Goal: Task Accomplishment & Management: Manage account settings

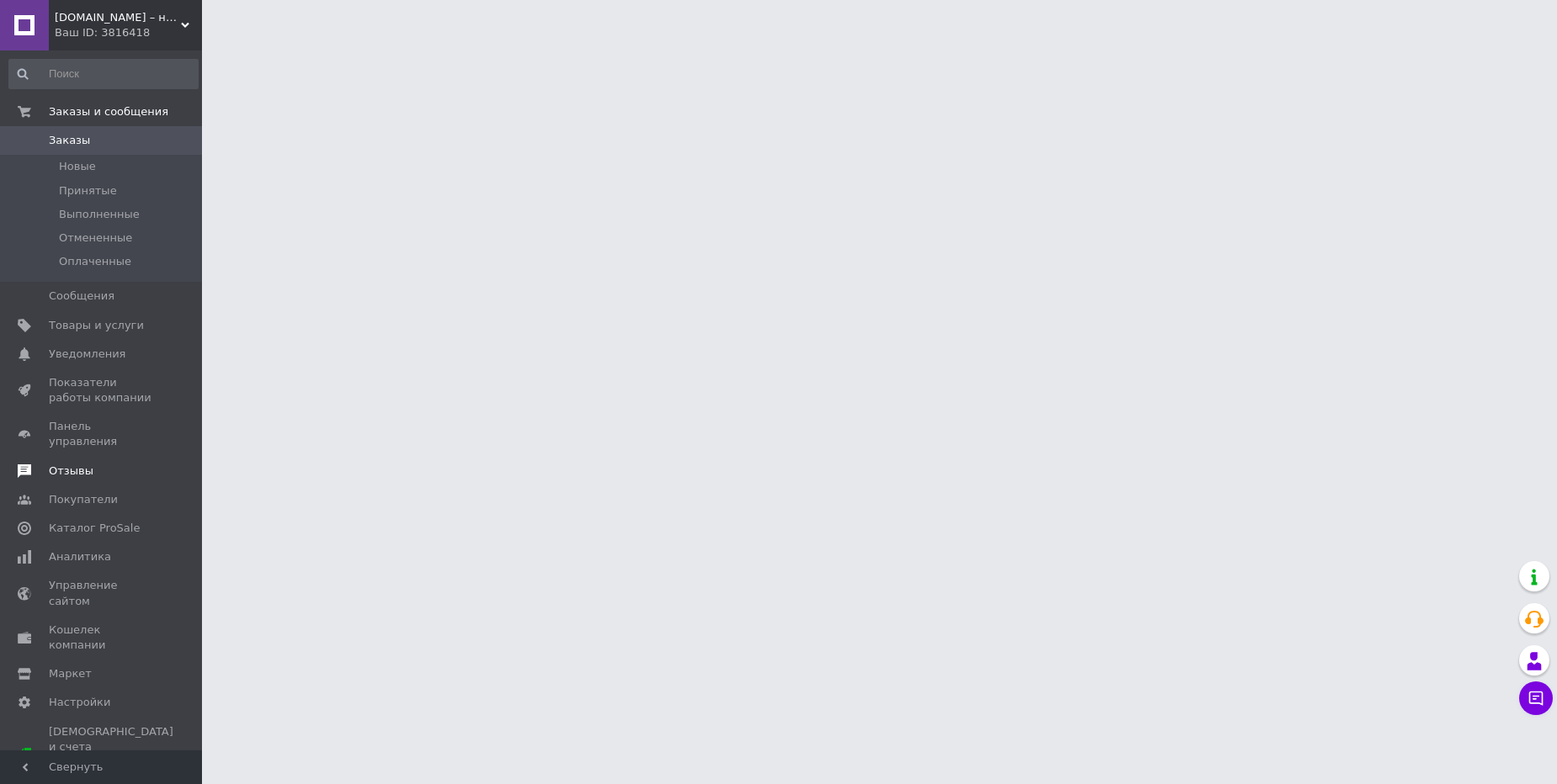
click at [91, 464] on span "Отзывы" at bounding box center [102, 471] width 107 height 15
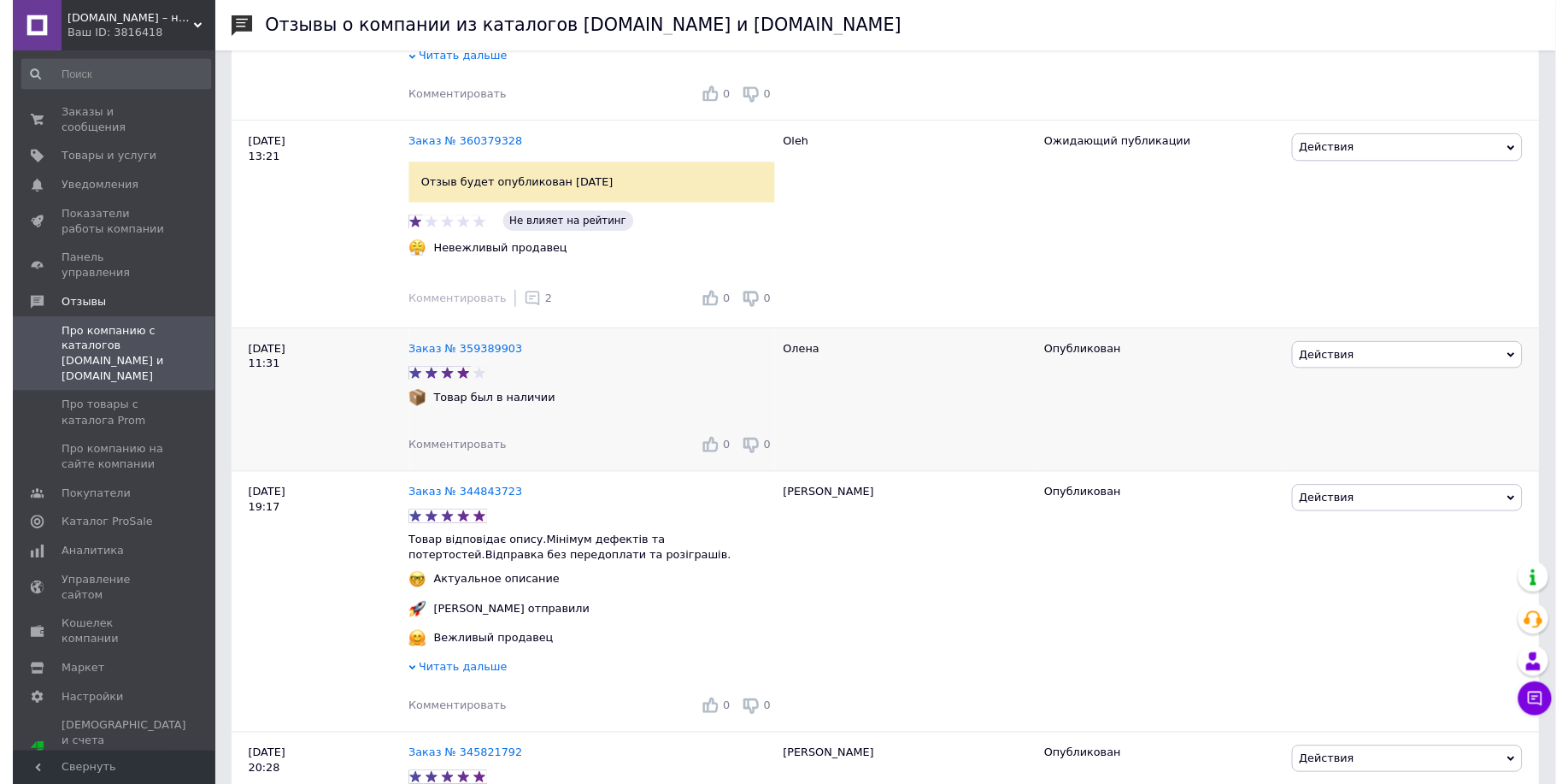
scroll to position [513, 0]
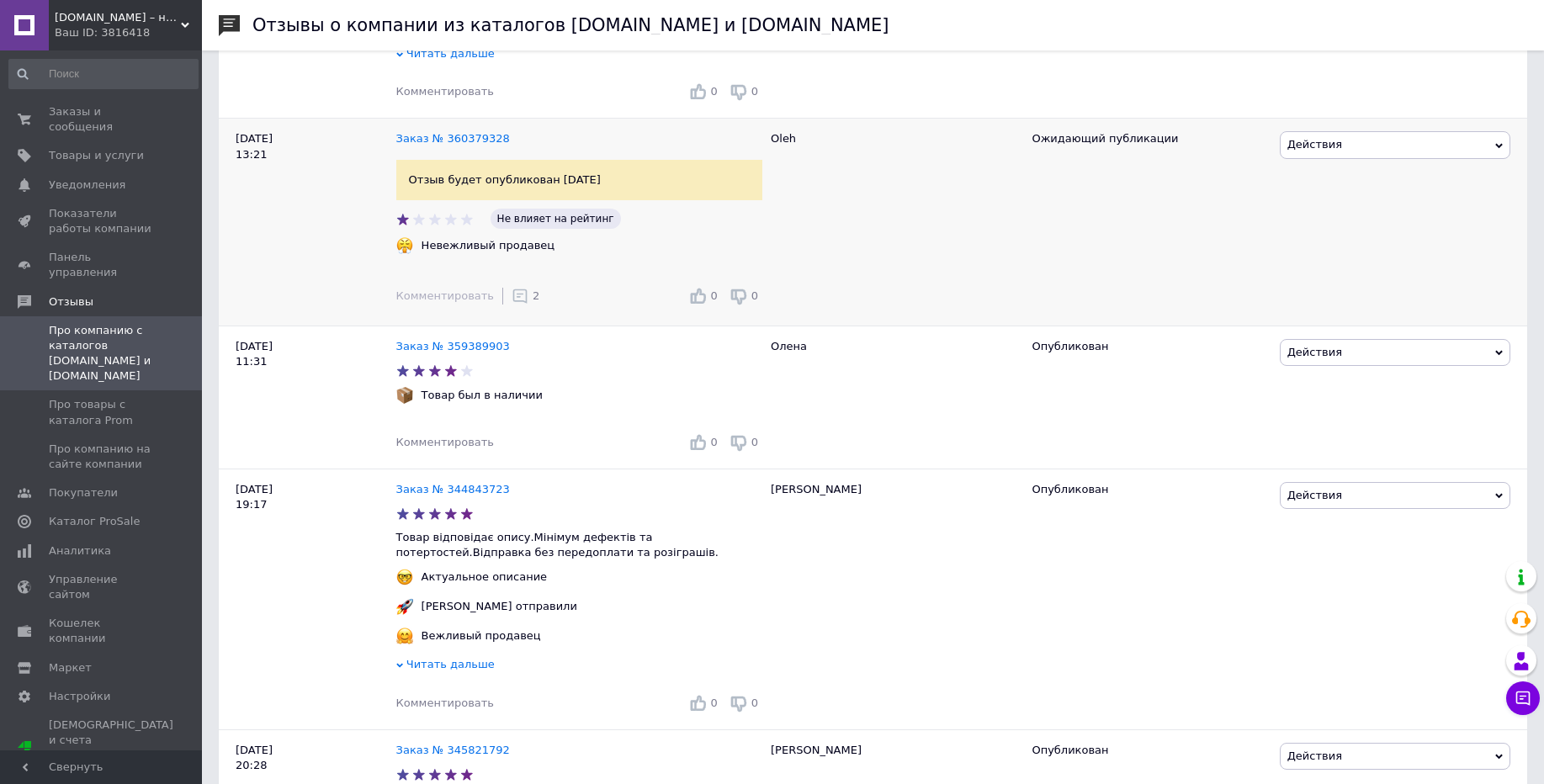
click at [513, 296] on use at bounding box center [520, 297] width 15 height 15
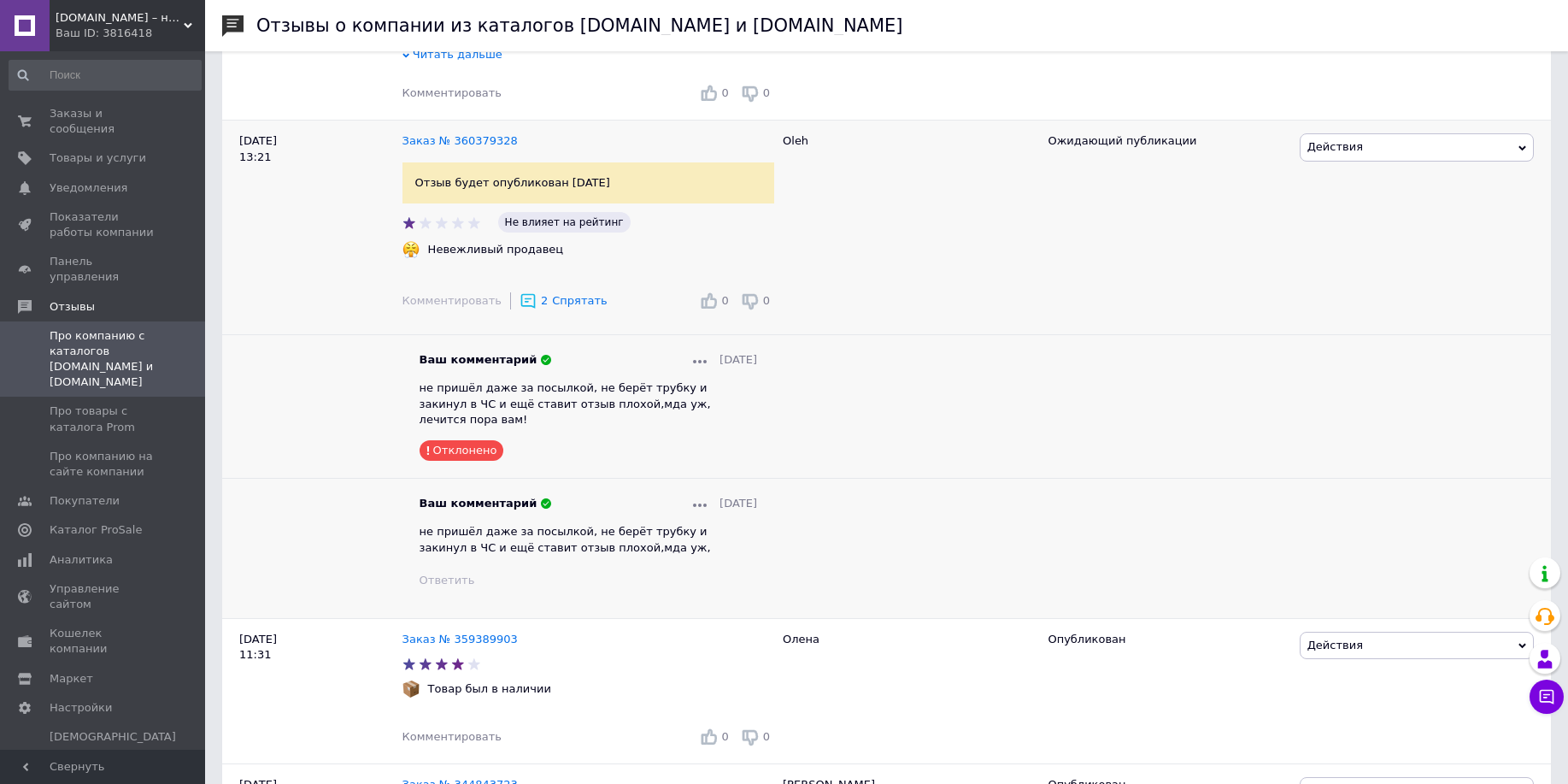
click at [521, 301] on use at bounding box center [528, 302] width 15 height 15
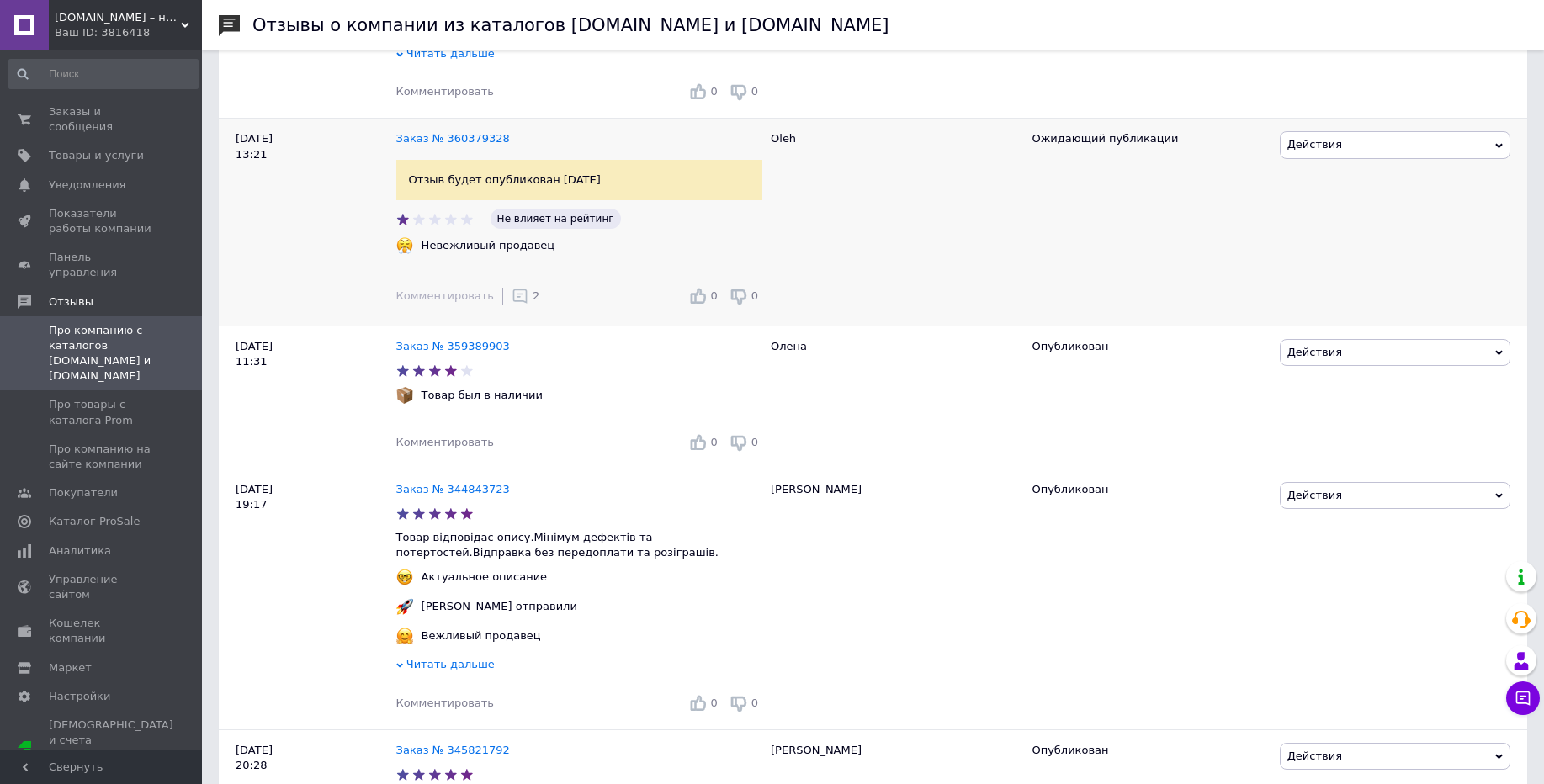
click at [513, 296] on use at bounding box center [520, 297] width 15 height 15
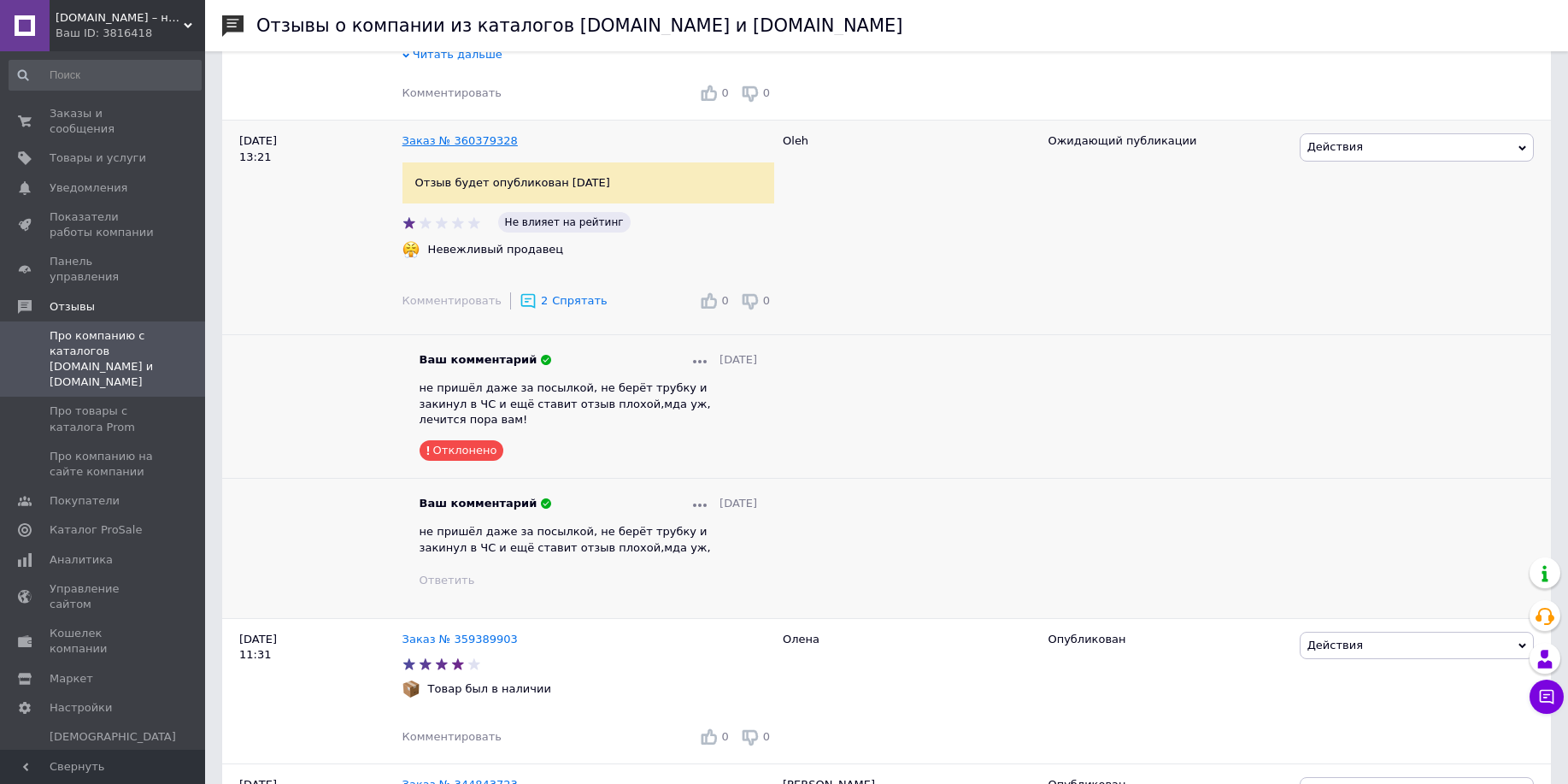
click at [473, 147] on link "Заказ № 360379328" at bounding box center [460, 140] width 116 height 13
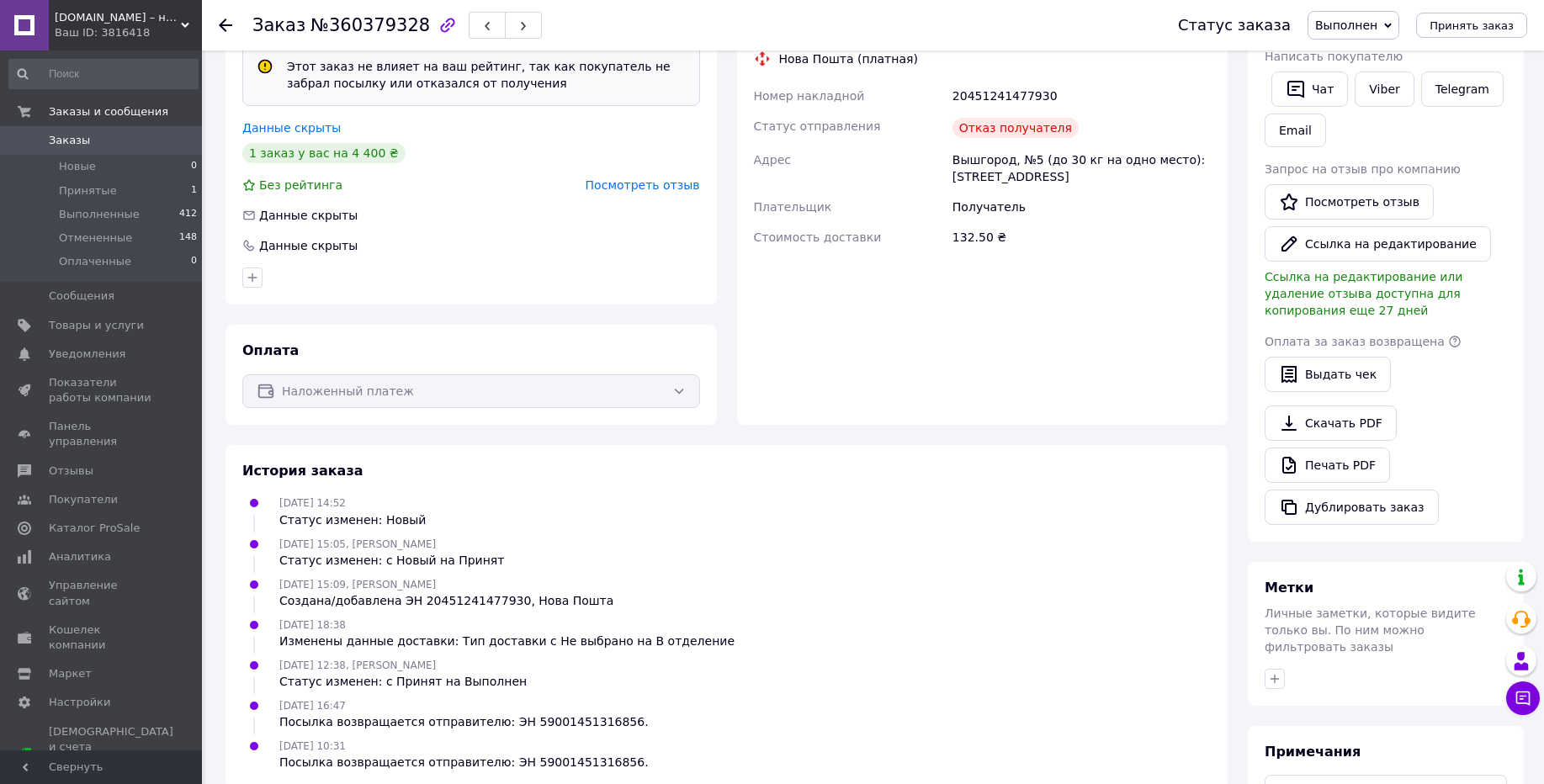
scroll to position [513, 0]
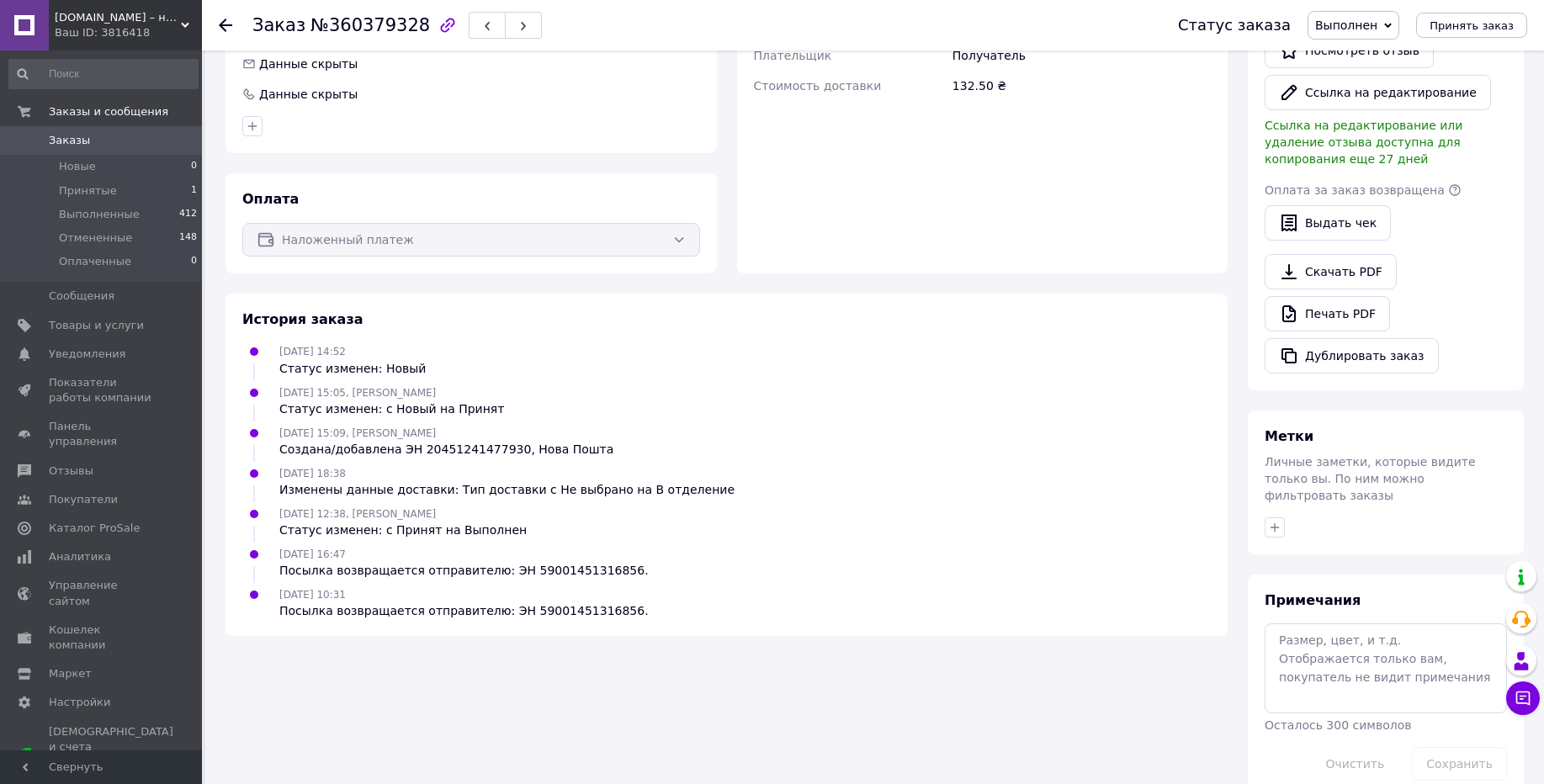
click at [155, 34] on div "Ваш ID: 3816418" at bounding box center [129, 32] width 147 height 15
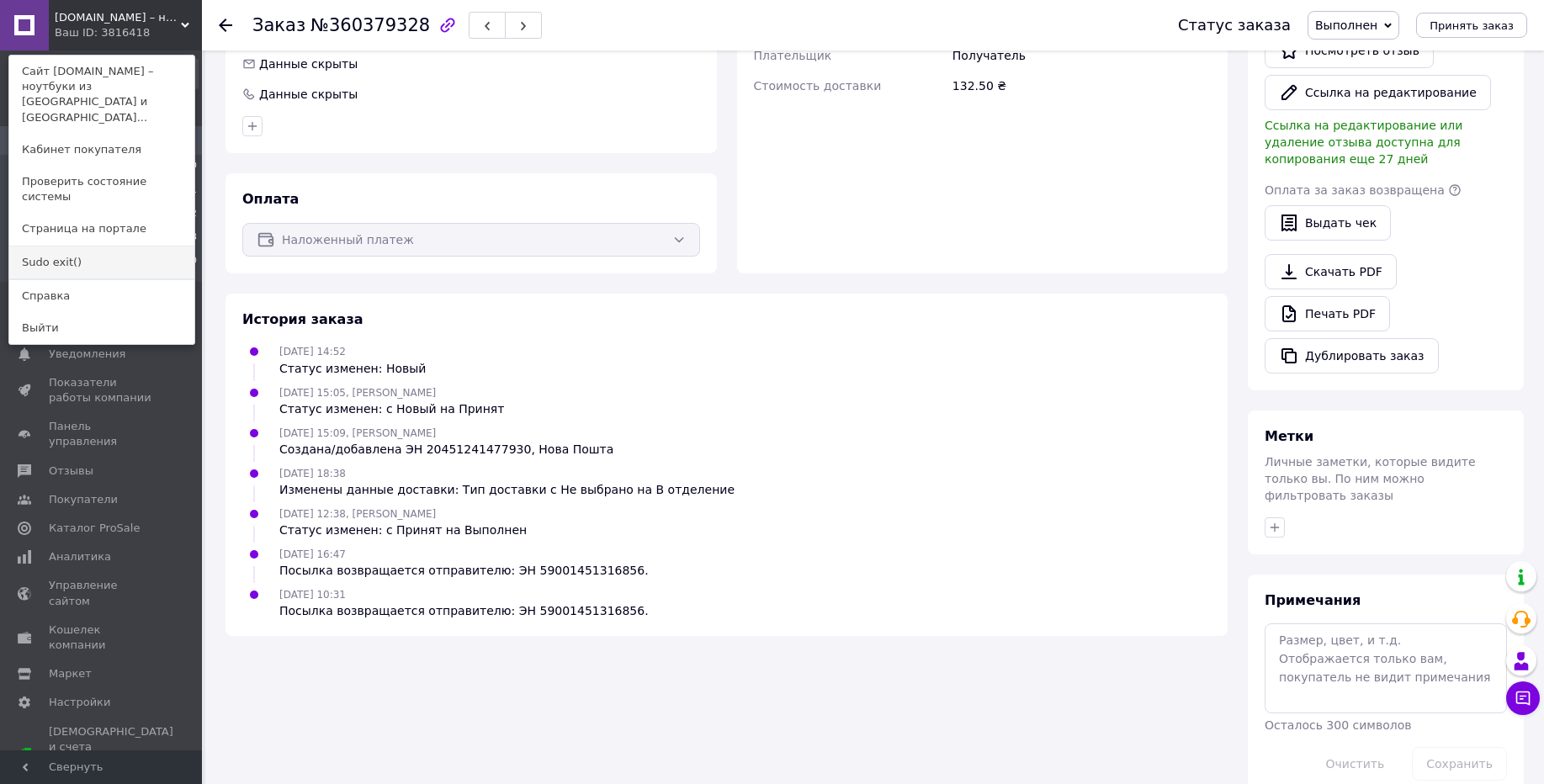
click at [66, 247] on link "Sudo exit()" at bounding box center [101, 262] width 185 height 32
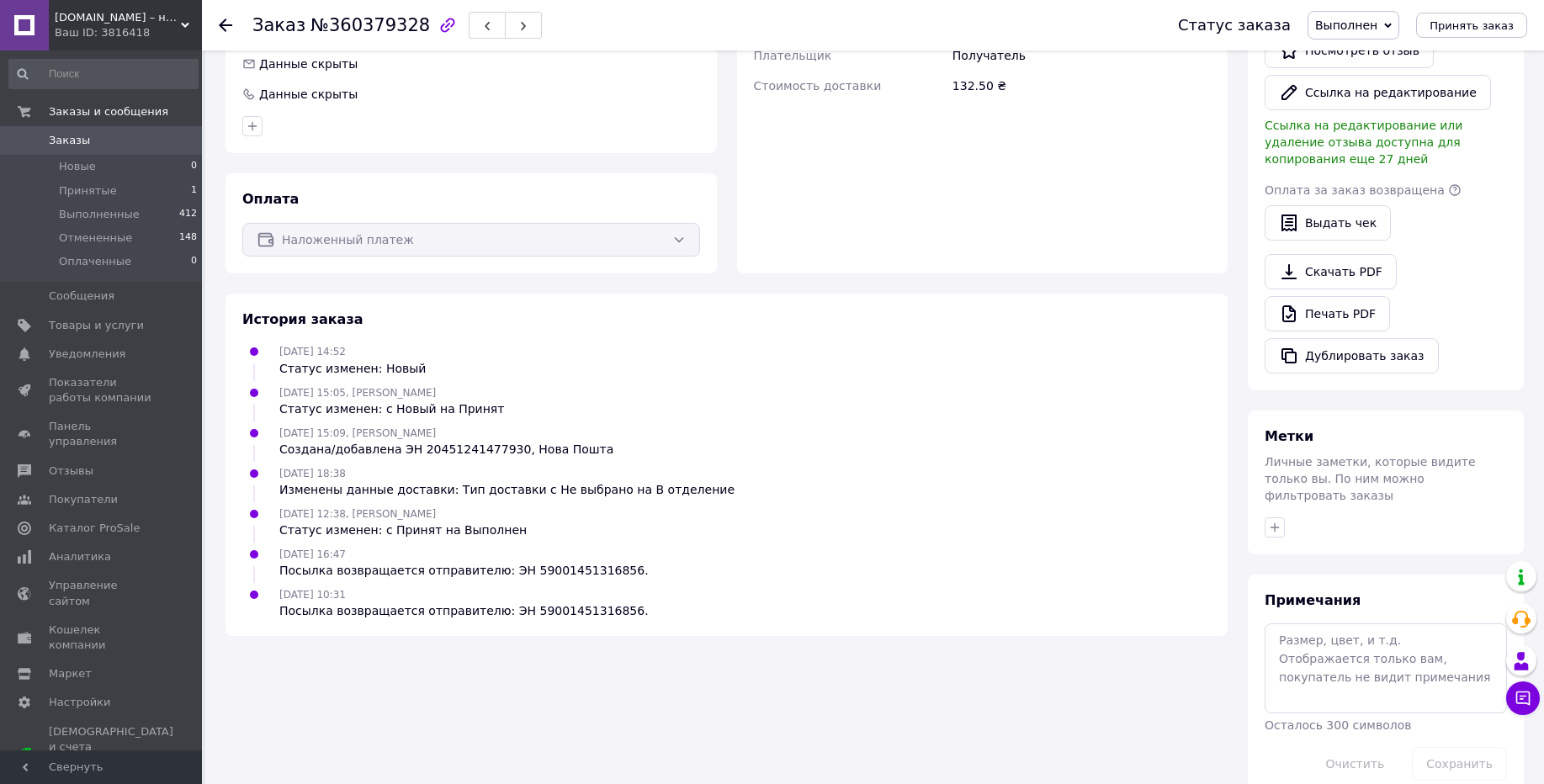
click at [143, 24] on span "[DOMAIN_NAME] – ноутбуки из [GEOGRAPHIC_DATA] и [GEOGRAPHIC_DATA] 💻✨" at bounding box center [118, 17] width 126 height 15
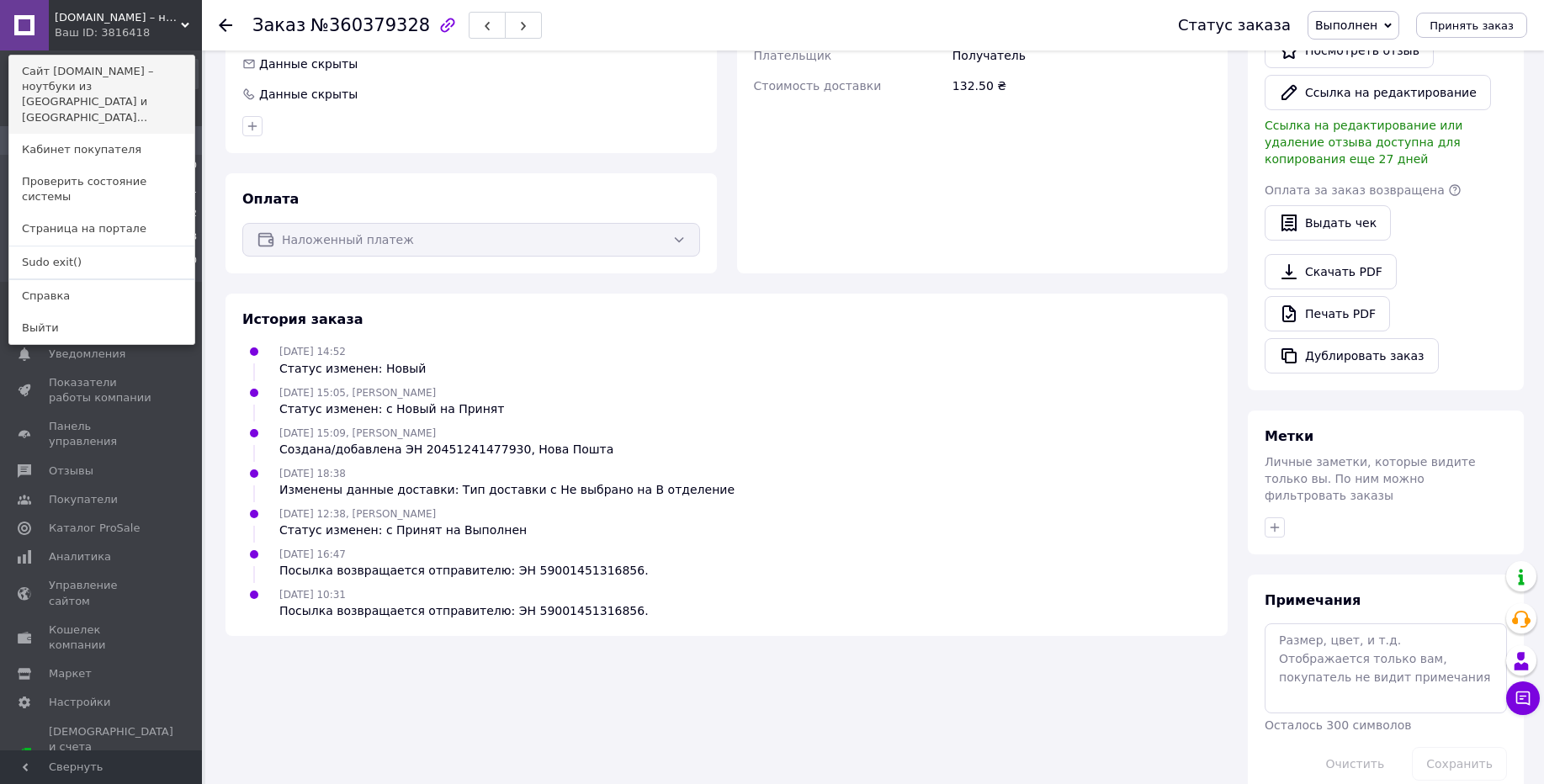
click at [143, 71] on link "Сайт [DOMAIN_NAME] – ноутбуки из [GEOGRAPHIC_DATA] и [GEOGRAPHIC_DATA]..." at bounding box center [101, 95] width 185 height 79
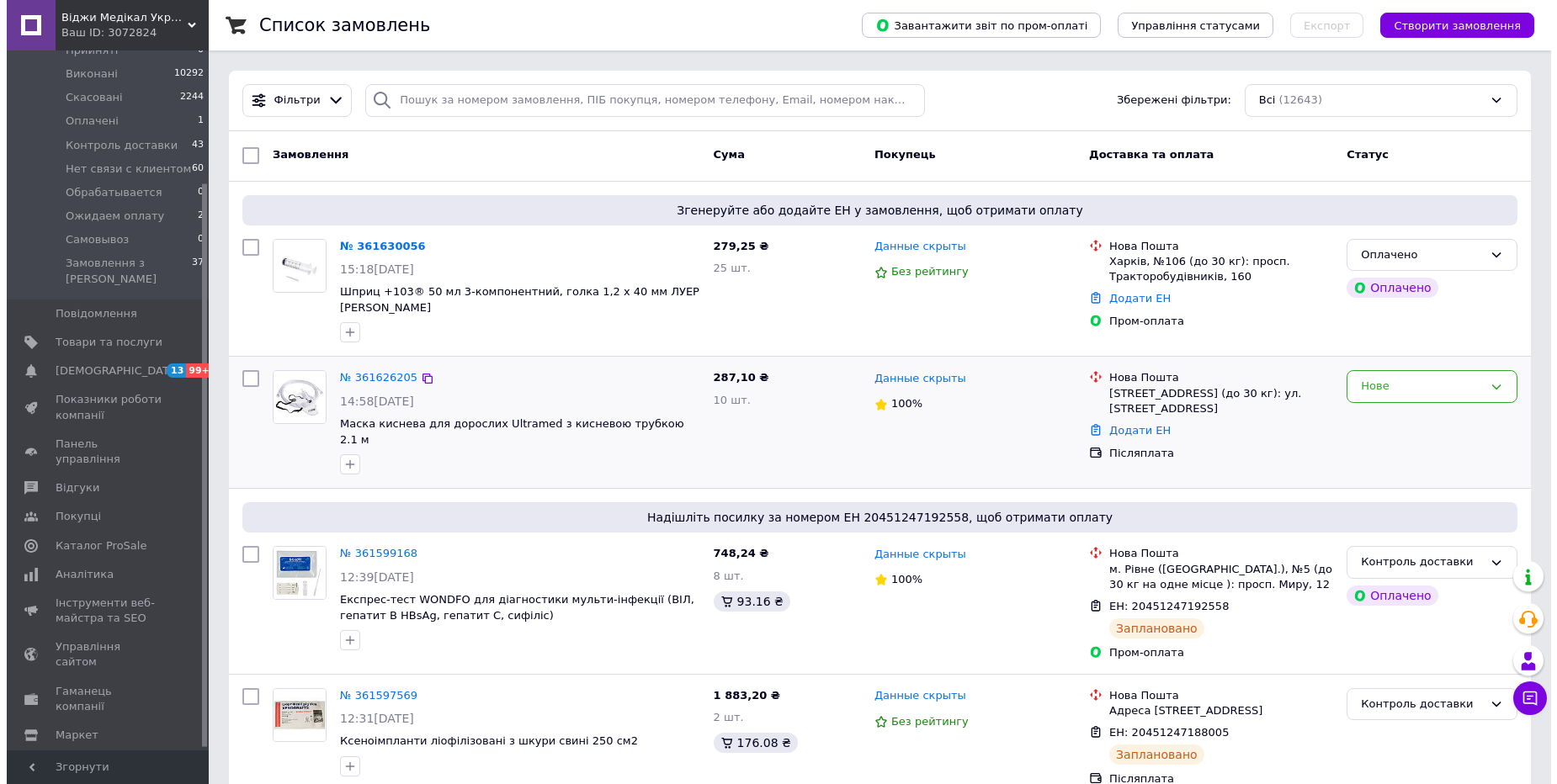
scroll to position [167, 0]
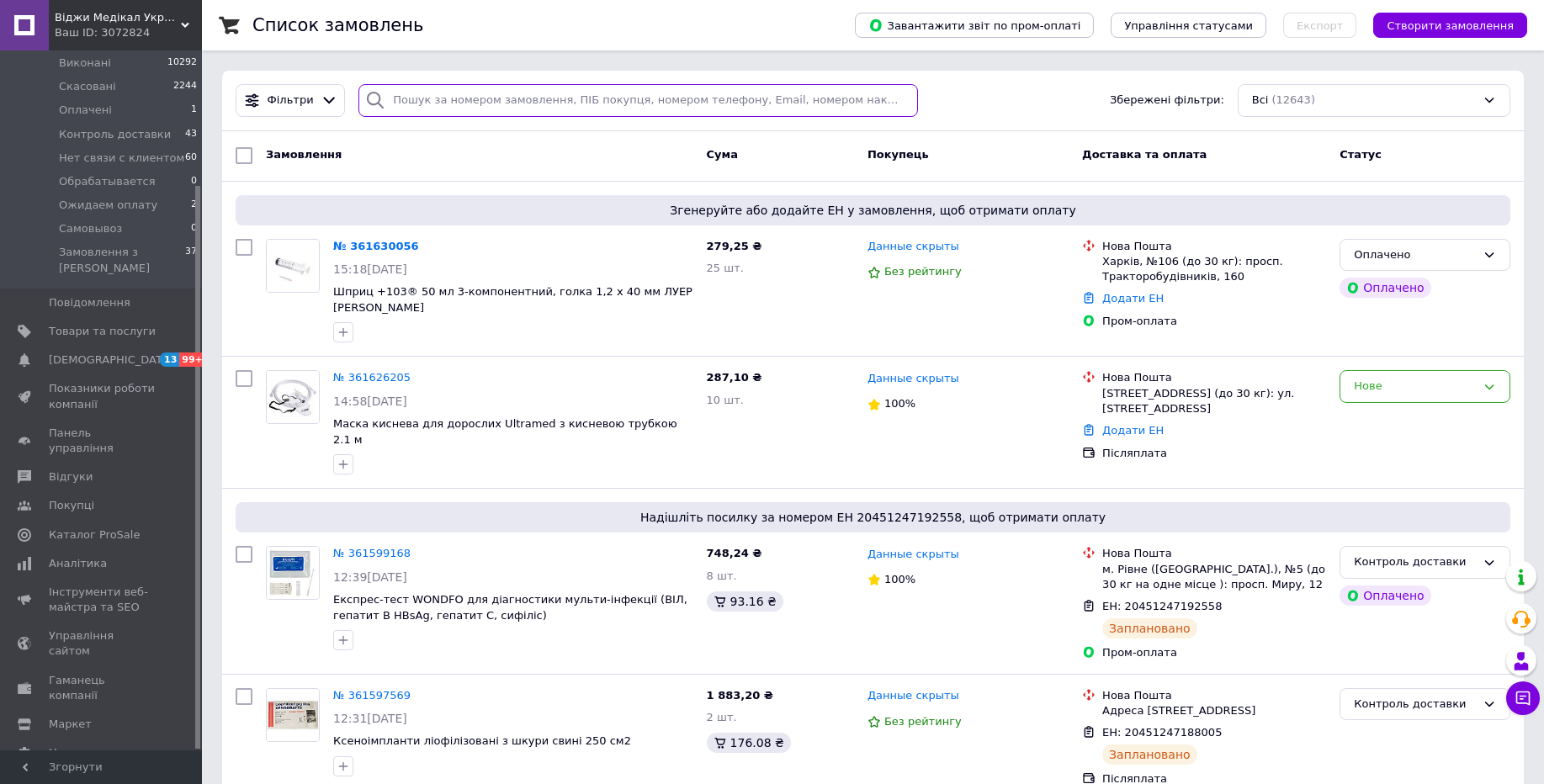
click at [506, 91] on input "search" at bounding box center [638, 100] width 558 height 32
paste input "361133457"
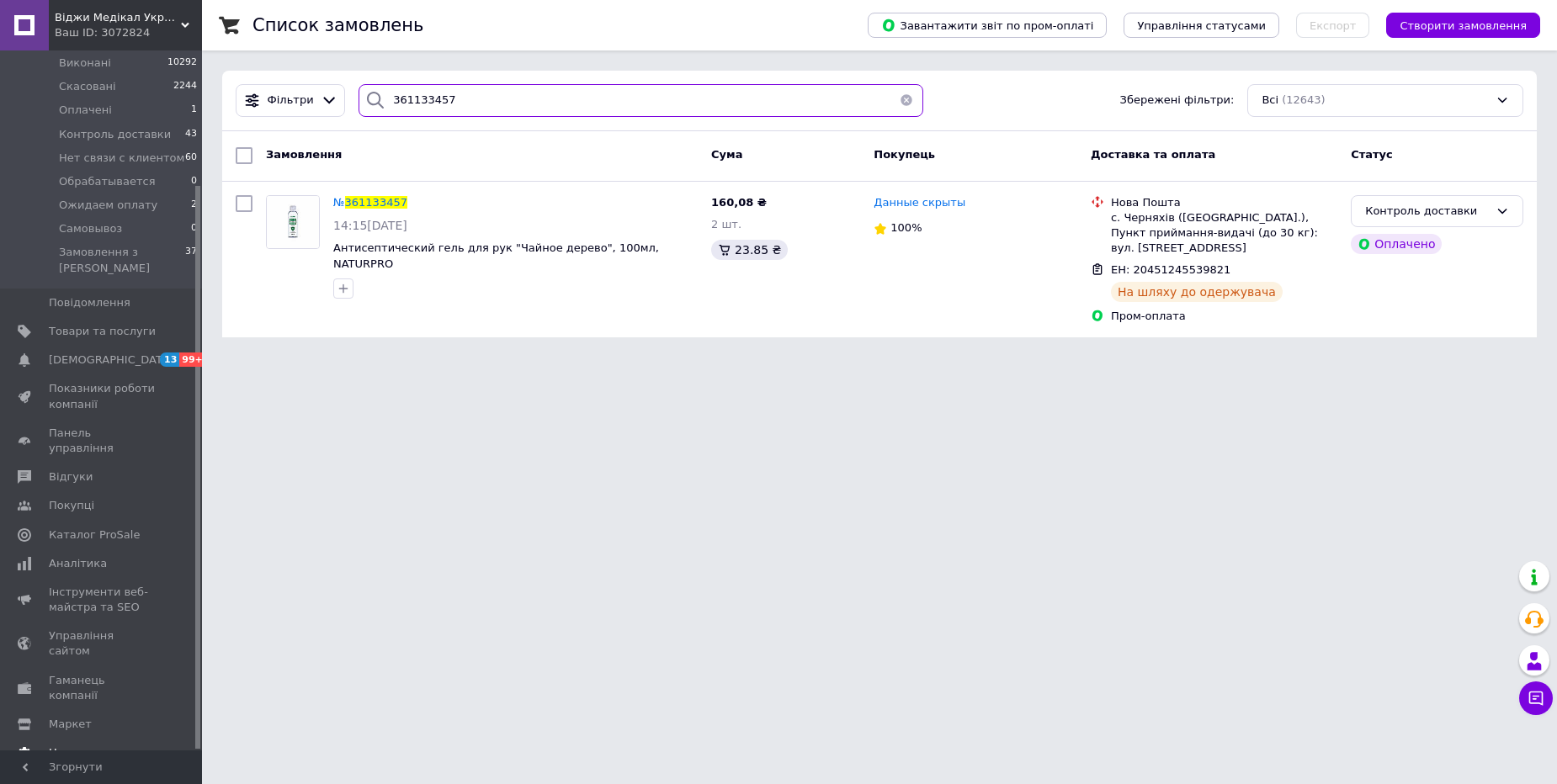
type input "361133457"
click at [134, 20] on span "Віджи Медікал Україна - Інтернет-магазин медичних товарів" at bounding box center [118, 17] width 126 height 15
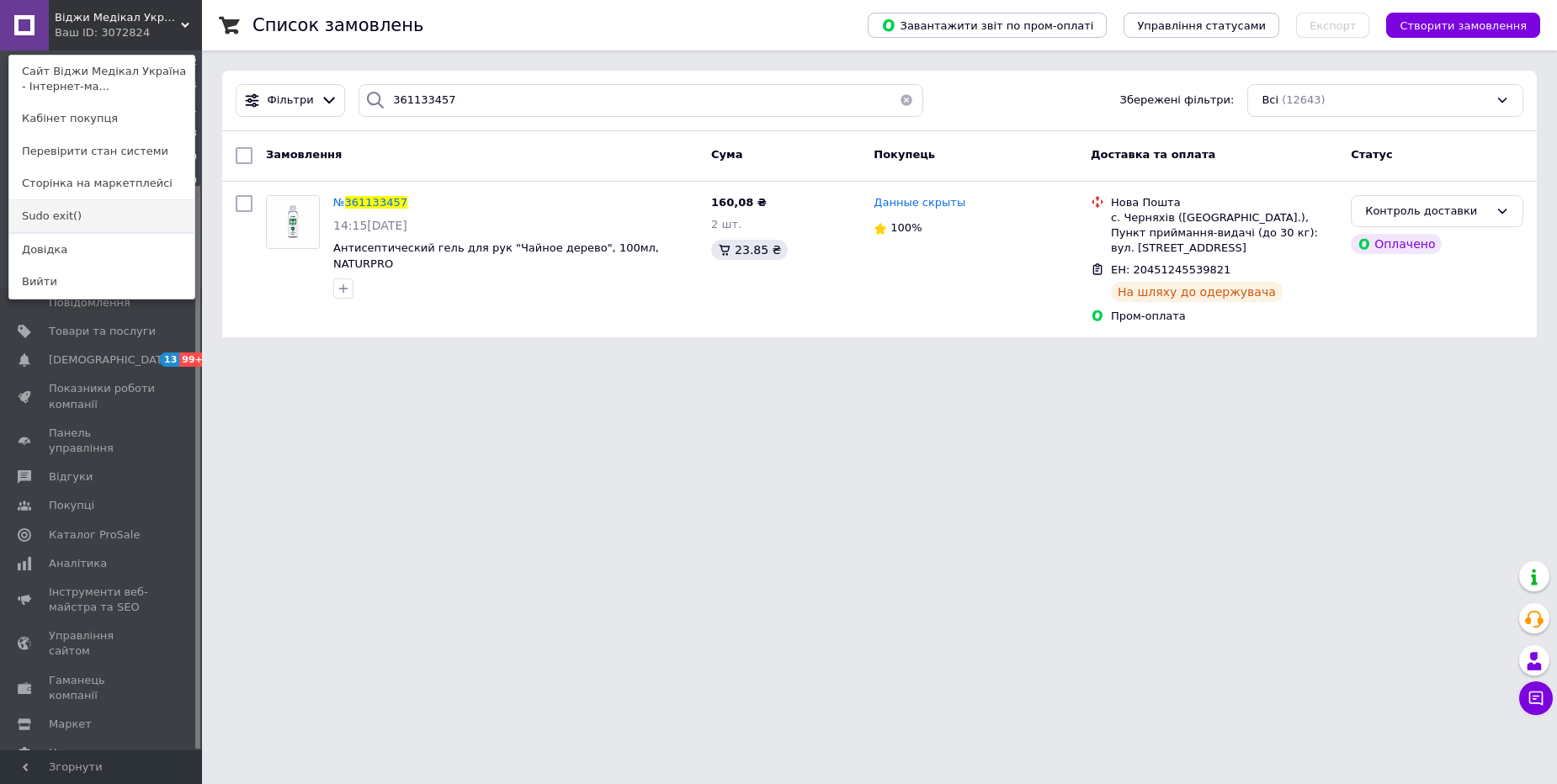
click at [72, 215] on link "Sudo exit()" at bounding box center [101, 216] width 185 height 32
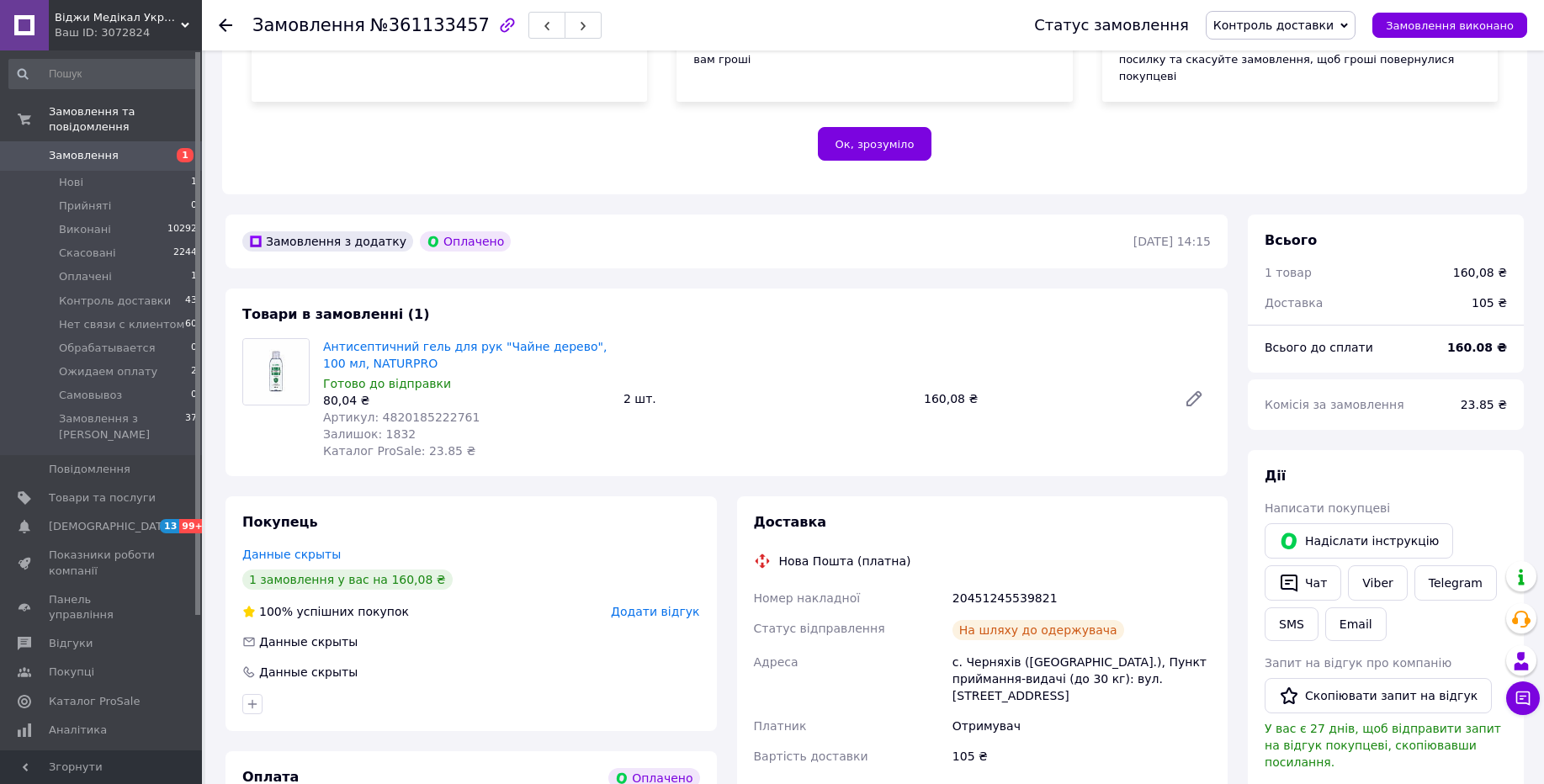
scroll to position [404, 0]
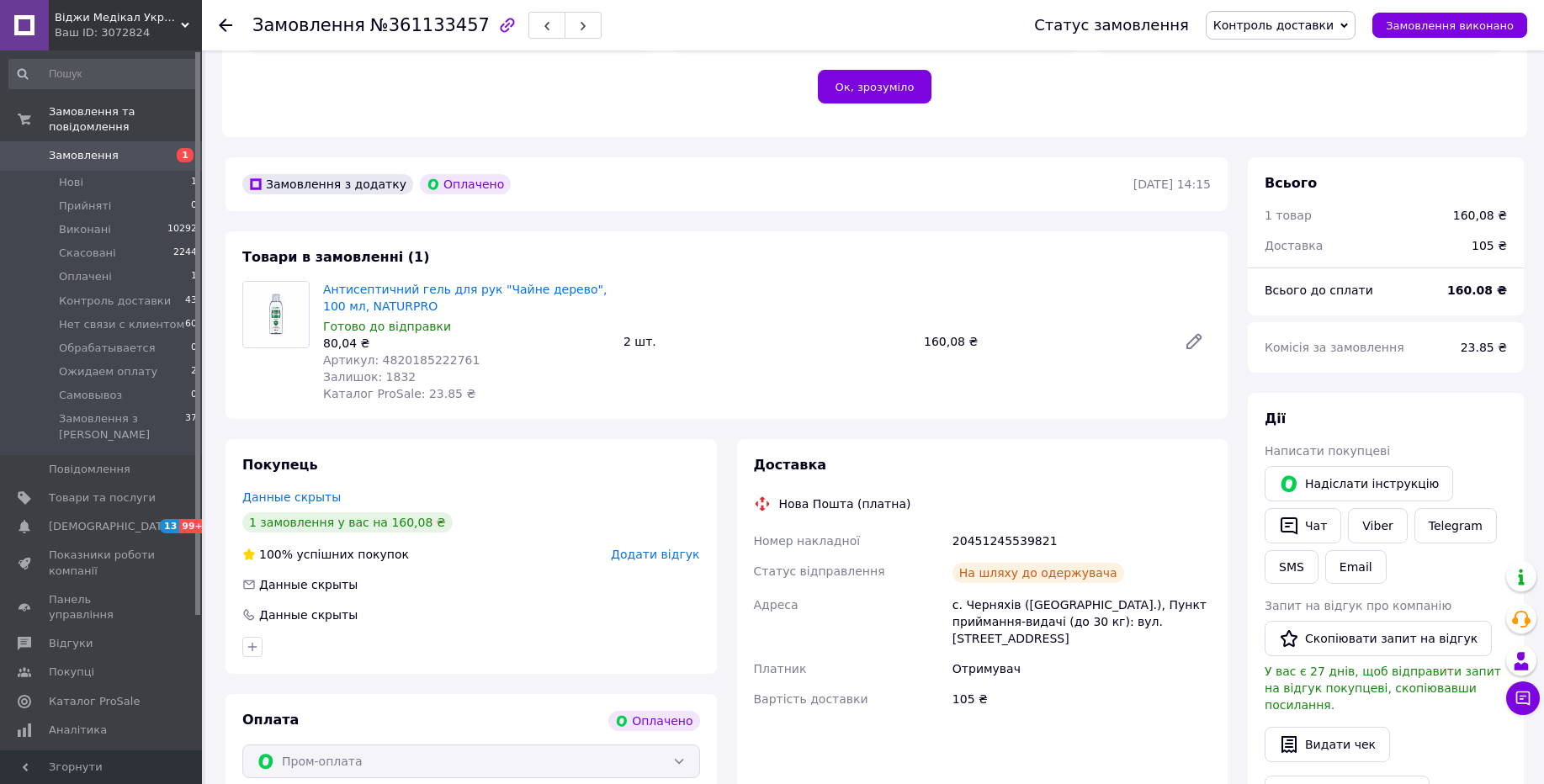
click at [97, 36] on div "Ваш ID: 3072824" at bounding box center [129, 32] width 147 height 15
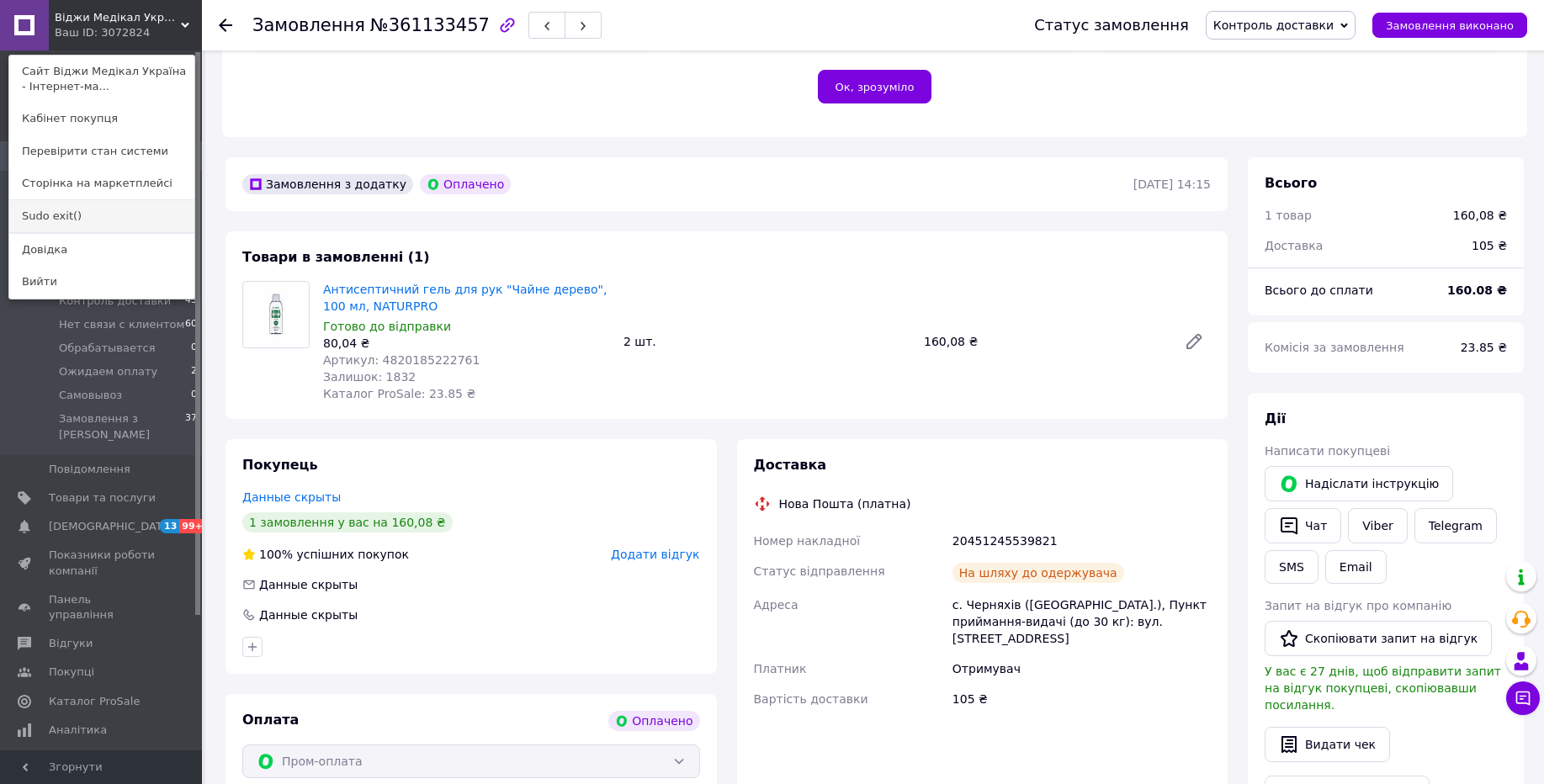
click at [71, 219] on link "Sudo exit()" at bounding box center [101, 216] width 185 height 32
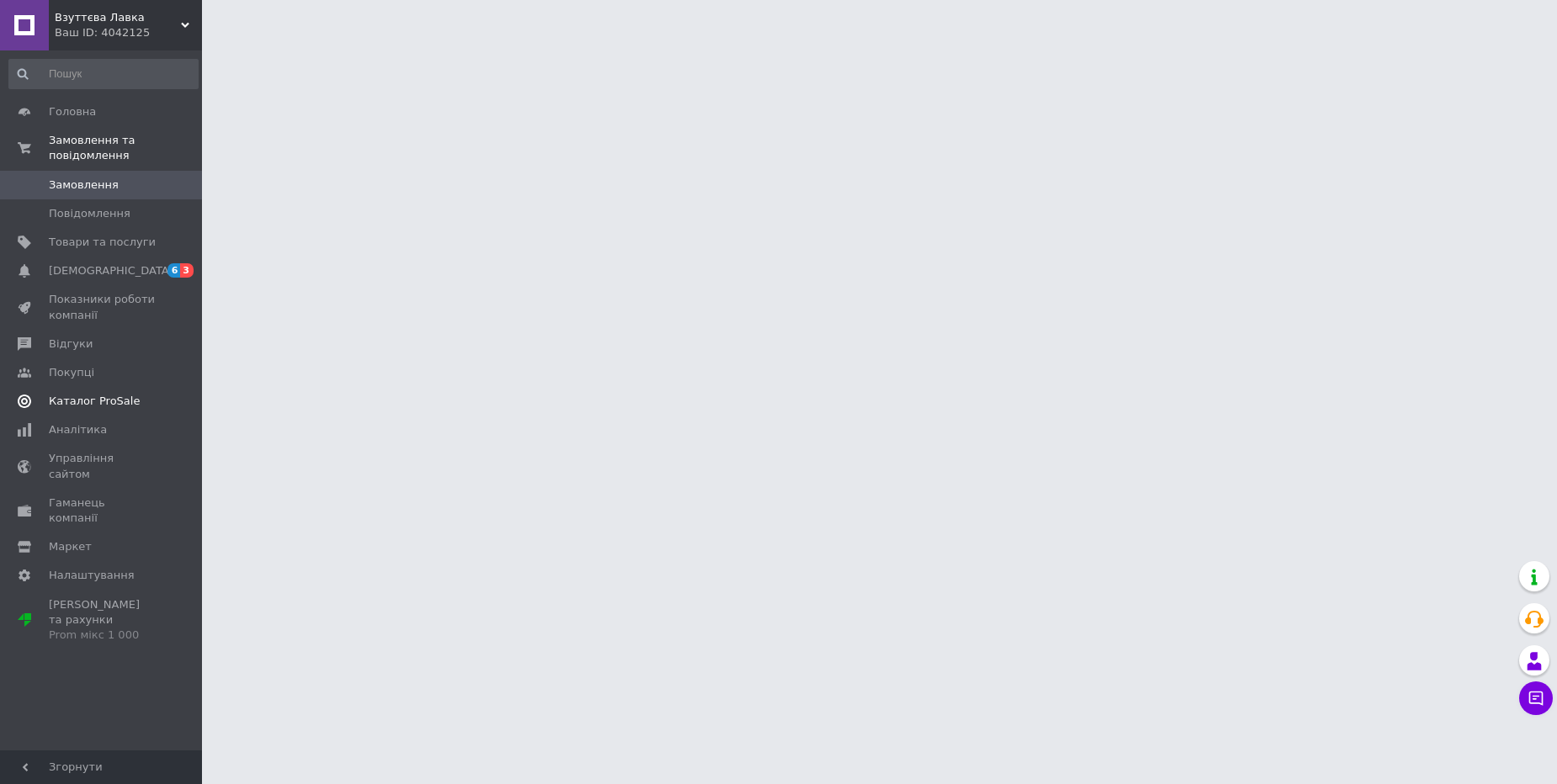
click at [92, 407] on span "Каталог ProSale" at bounding box center [94, 401] width 90 height 15
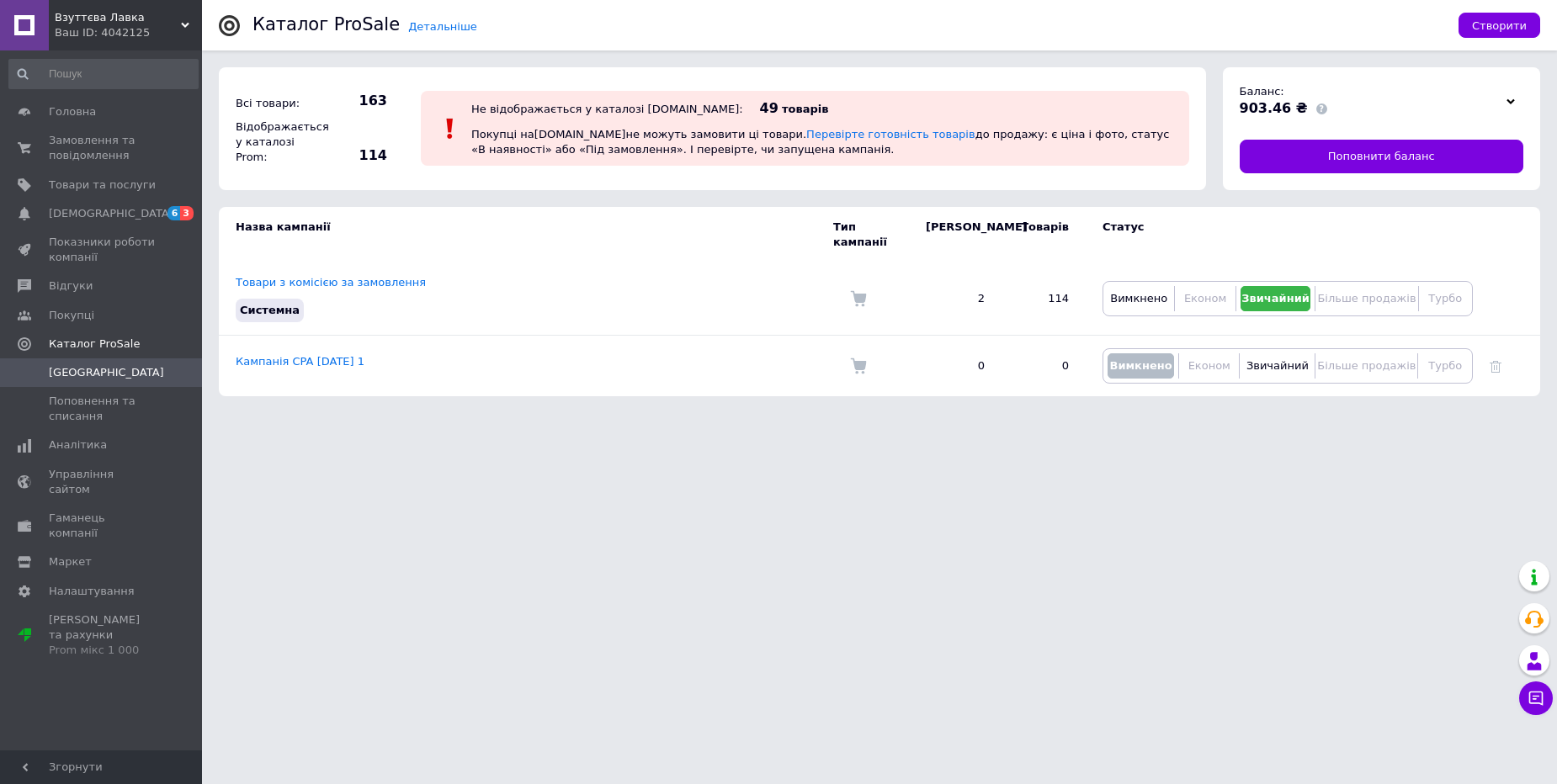
click at [100, 43] on div "Взуттєва Лавка Ваш ID: 4042125" at bounding box center [126, 25] width 153 height 50
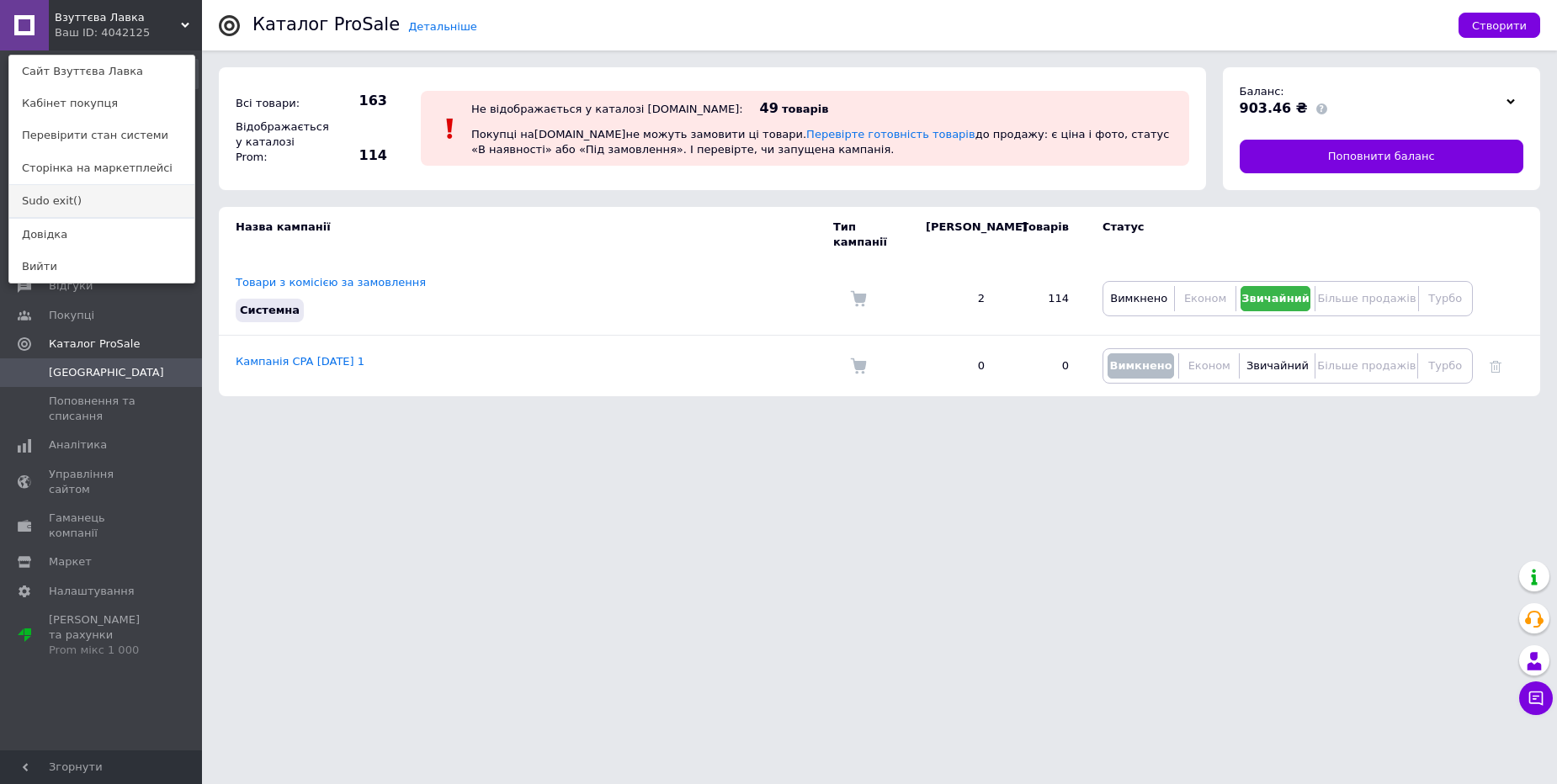
click at [101, 205] on link "Sudo exit()" at bounding box center [101, 200] width 185 height 32
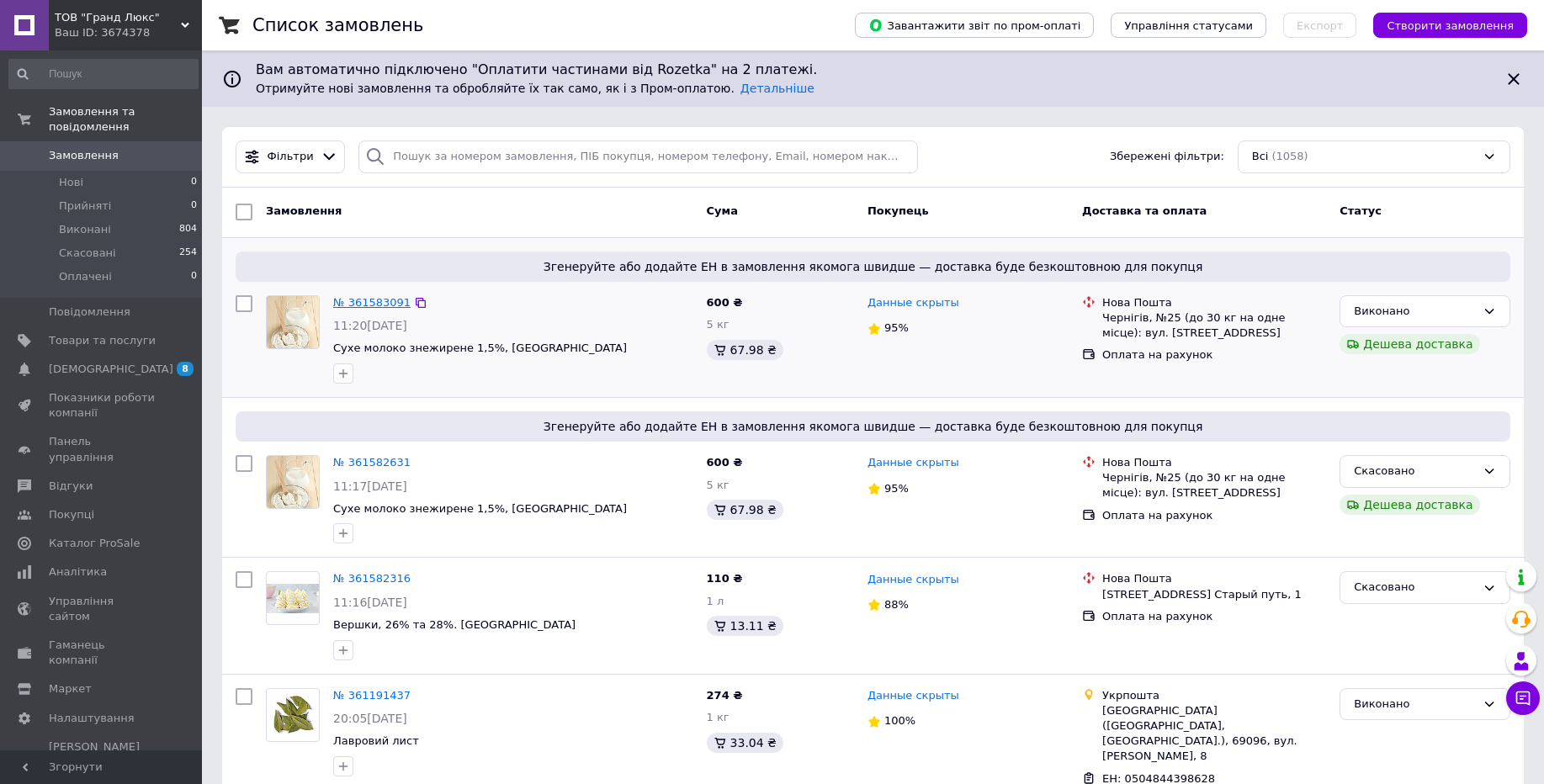
click at [378, 303] on link "№ 361583091" at bounding box center [372, 302] width 78 height 13
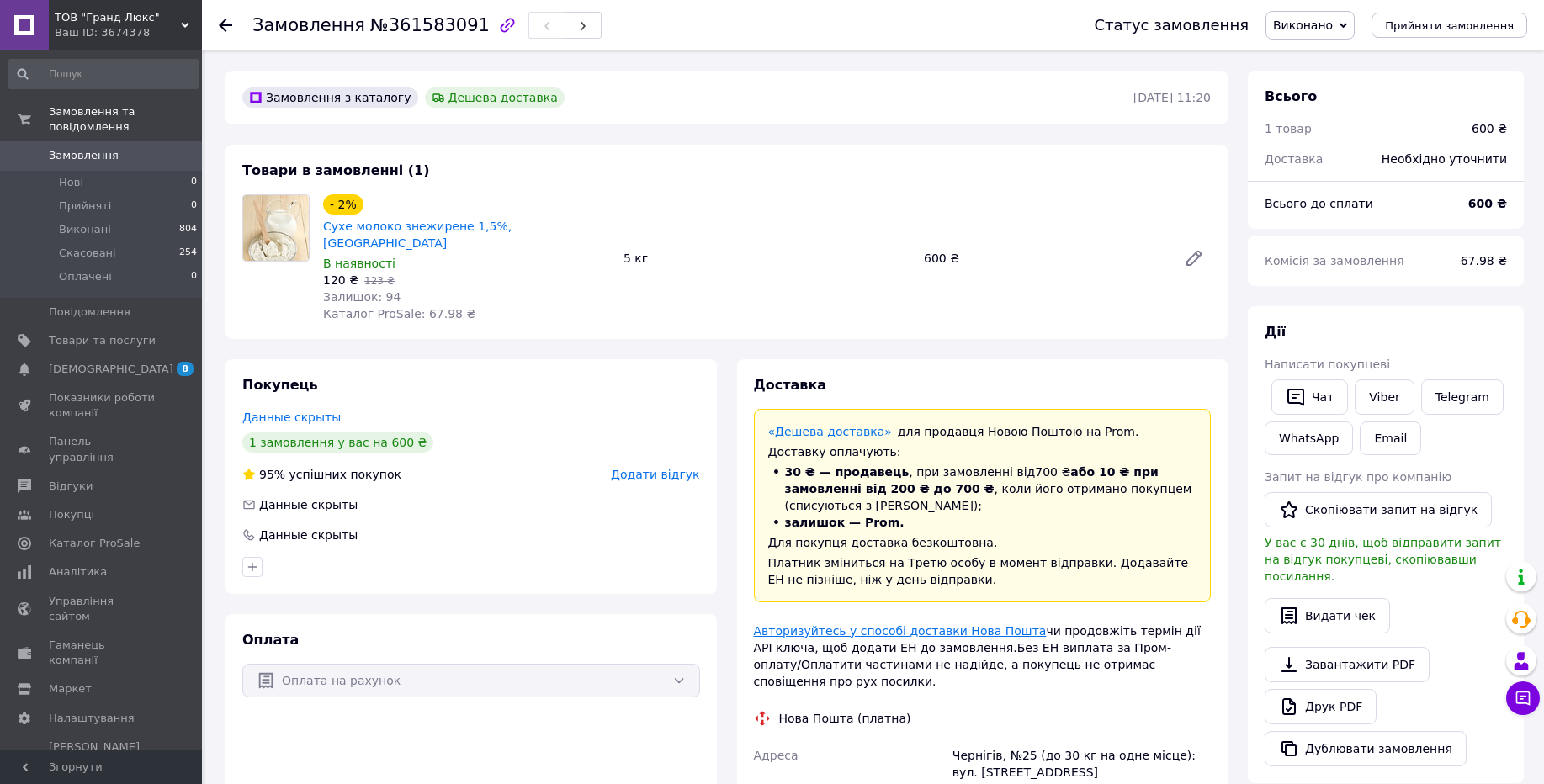
click at [898, 624] on link "Авторизуйтесь у способі доставки Нова Пошта" at bounding box center [900, 631] width 293 height 14
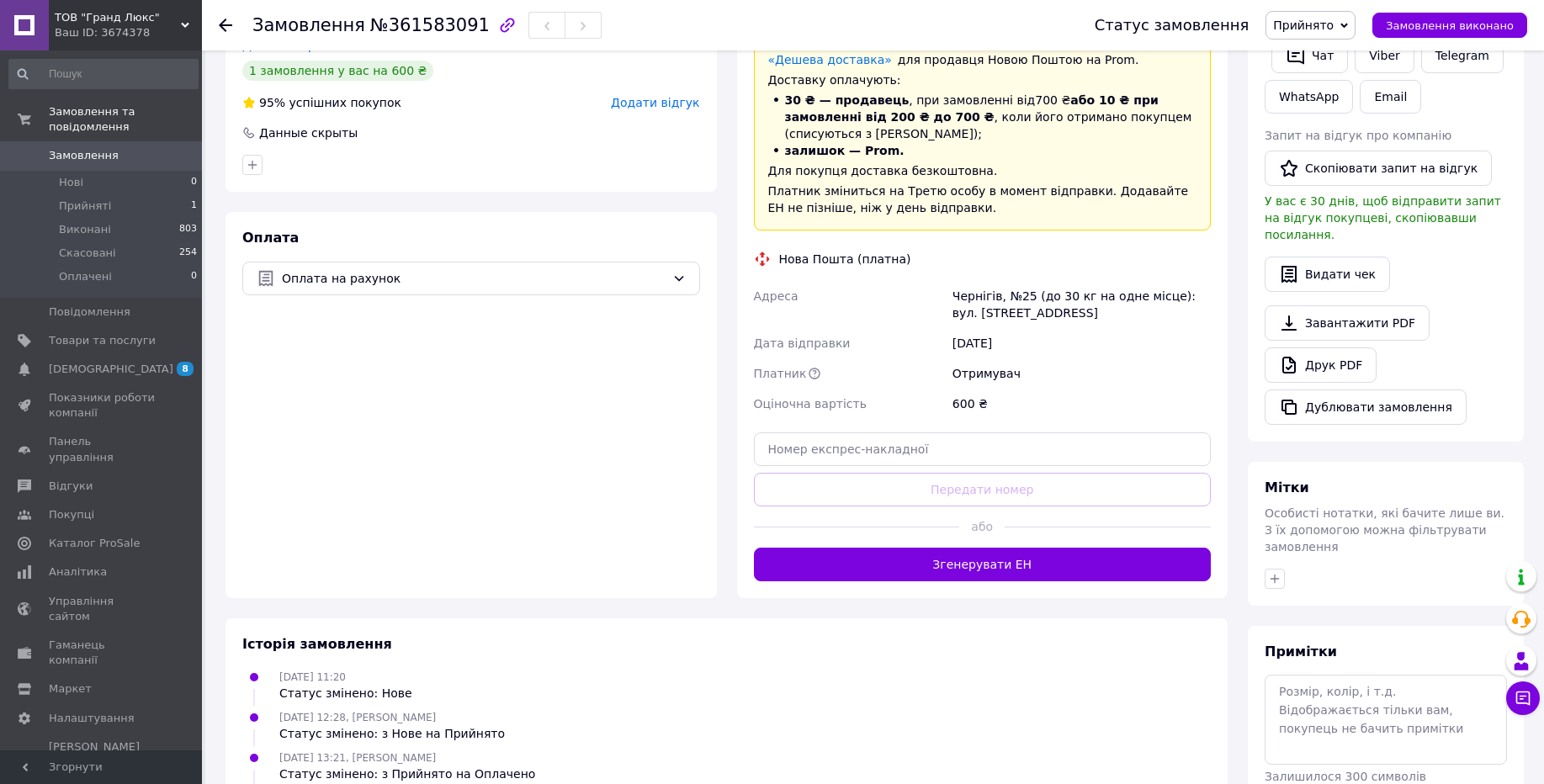
scroll to position [505, 0]
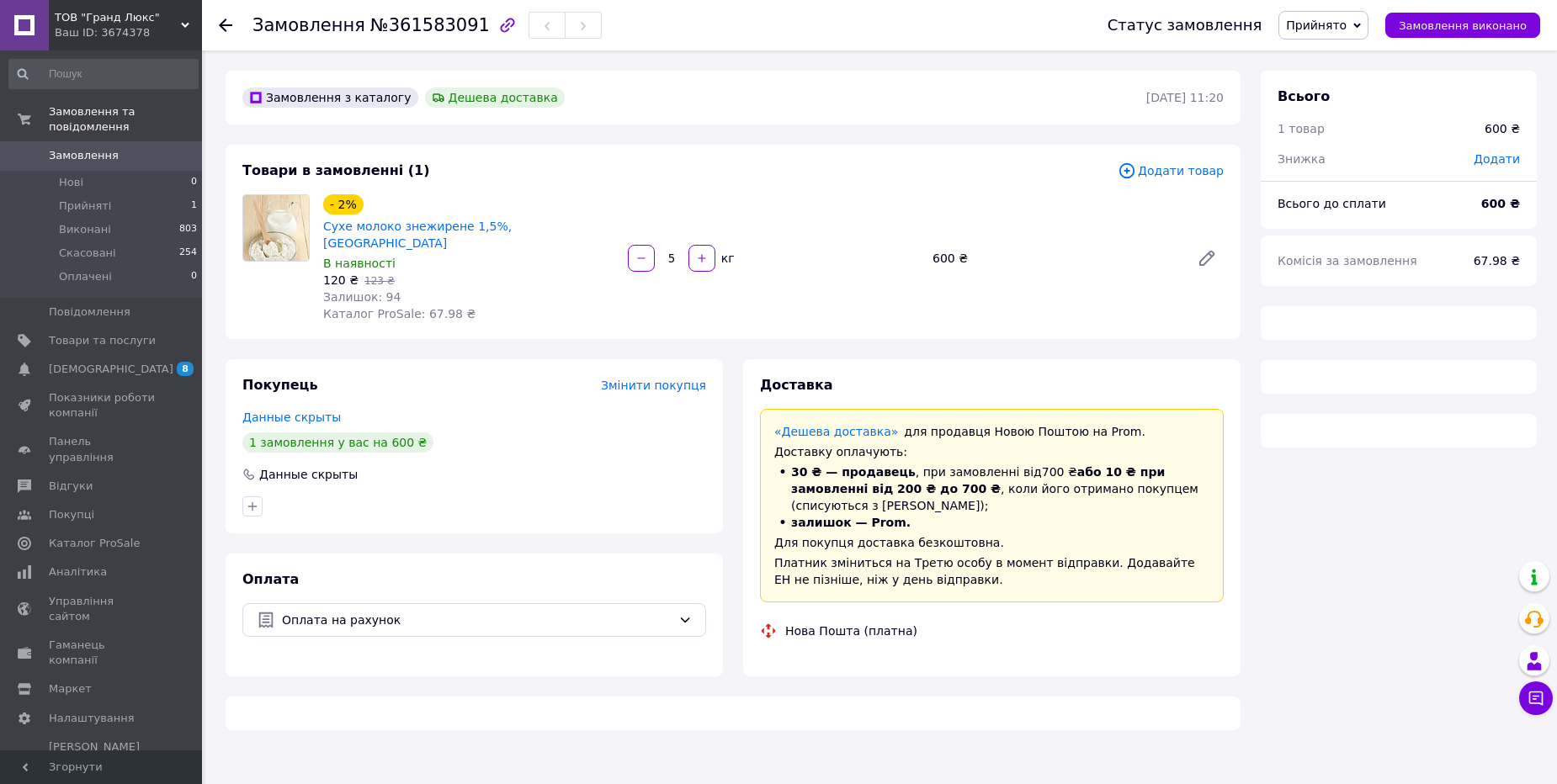
click at [117, 23] on span "ТОВ "Гранд Люкс"" at bounding box center [118, 17] width 126 height 15
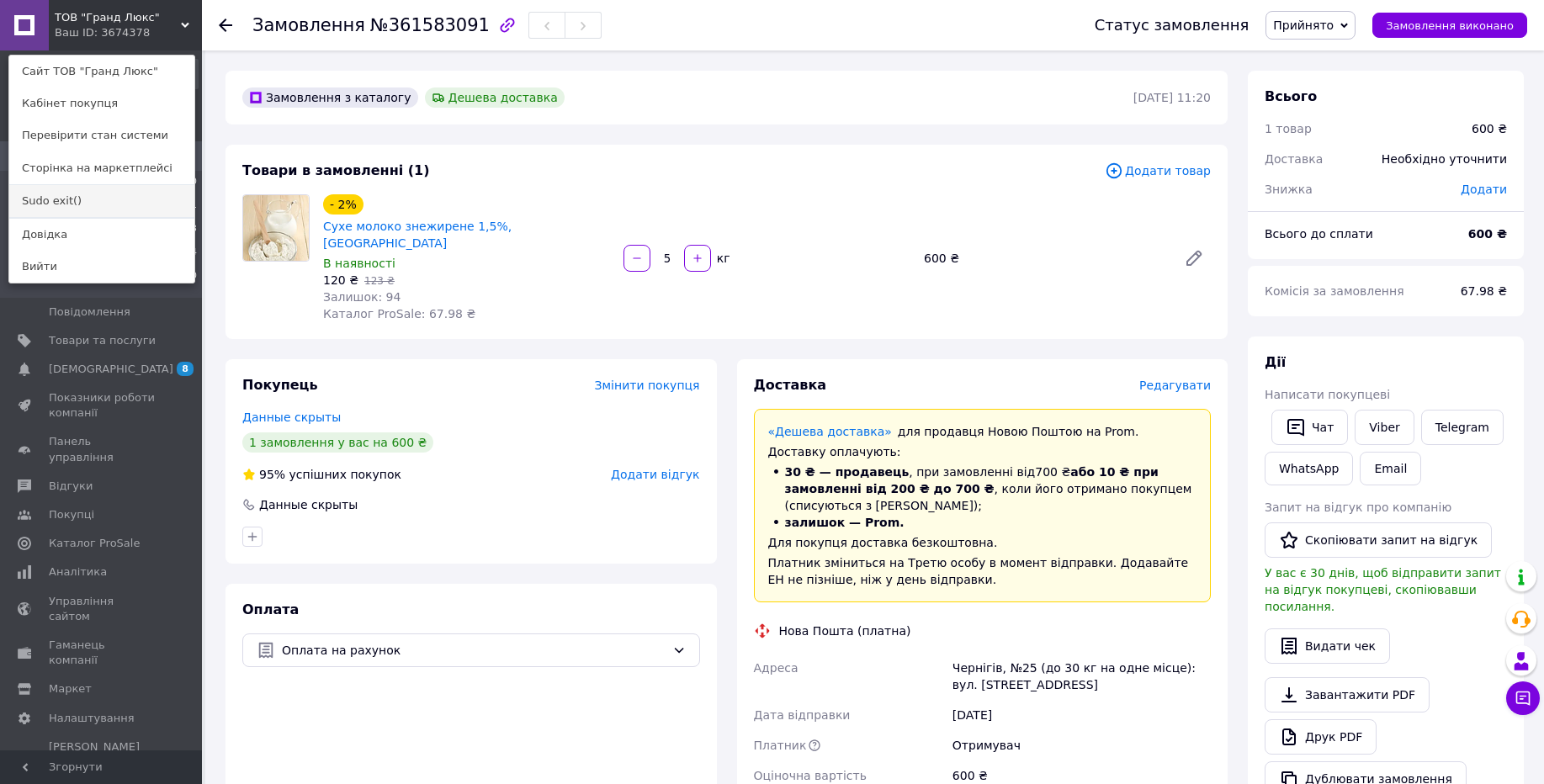
click at [60, 204] on link "Sudo exit()" at bounding box center [101, 200] width 185 height 32
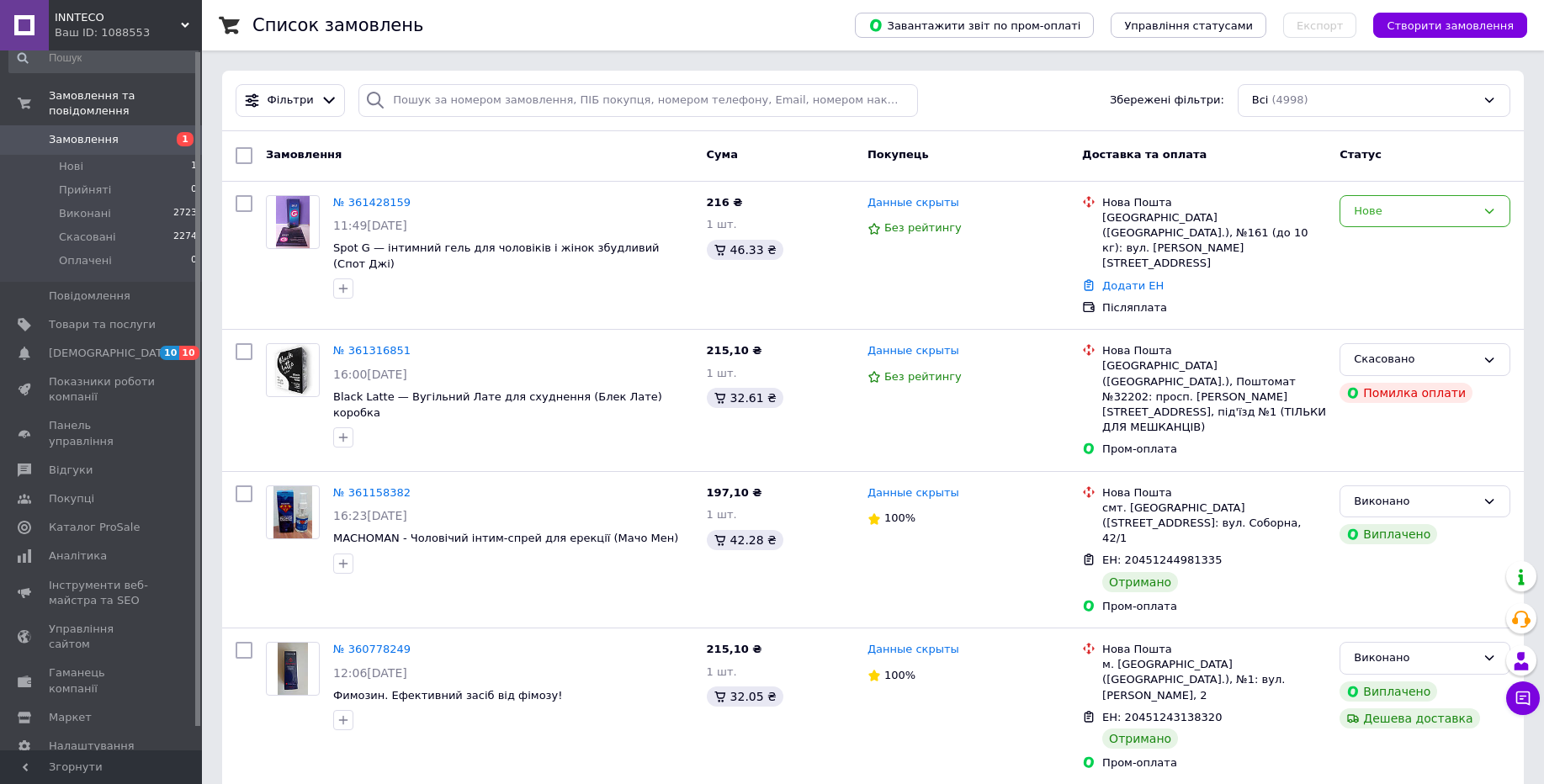
scroll to position [25, 0]
click at [95, 730] on span "Налаштування" at bounding box center [91, 737] width 86 height 15
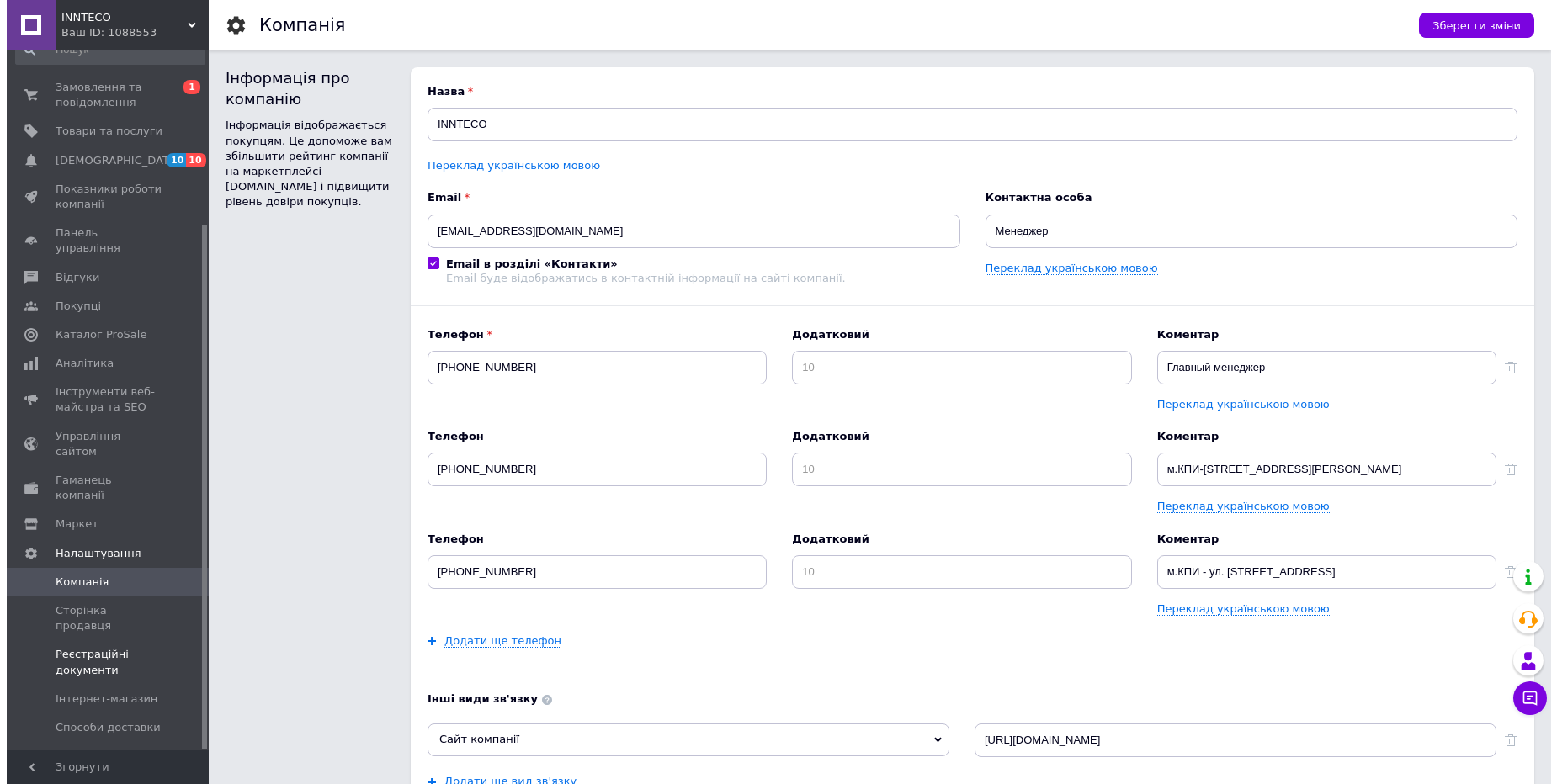
scroll to position [231, 0]
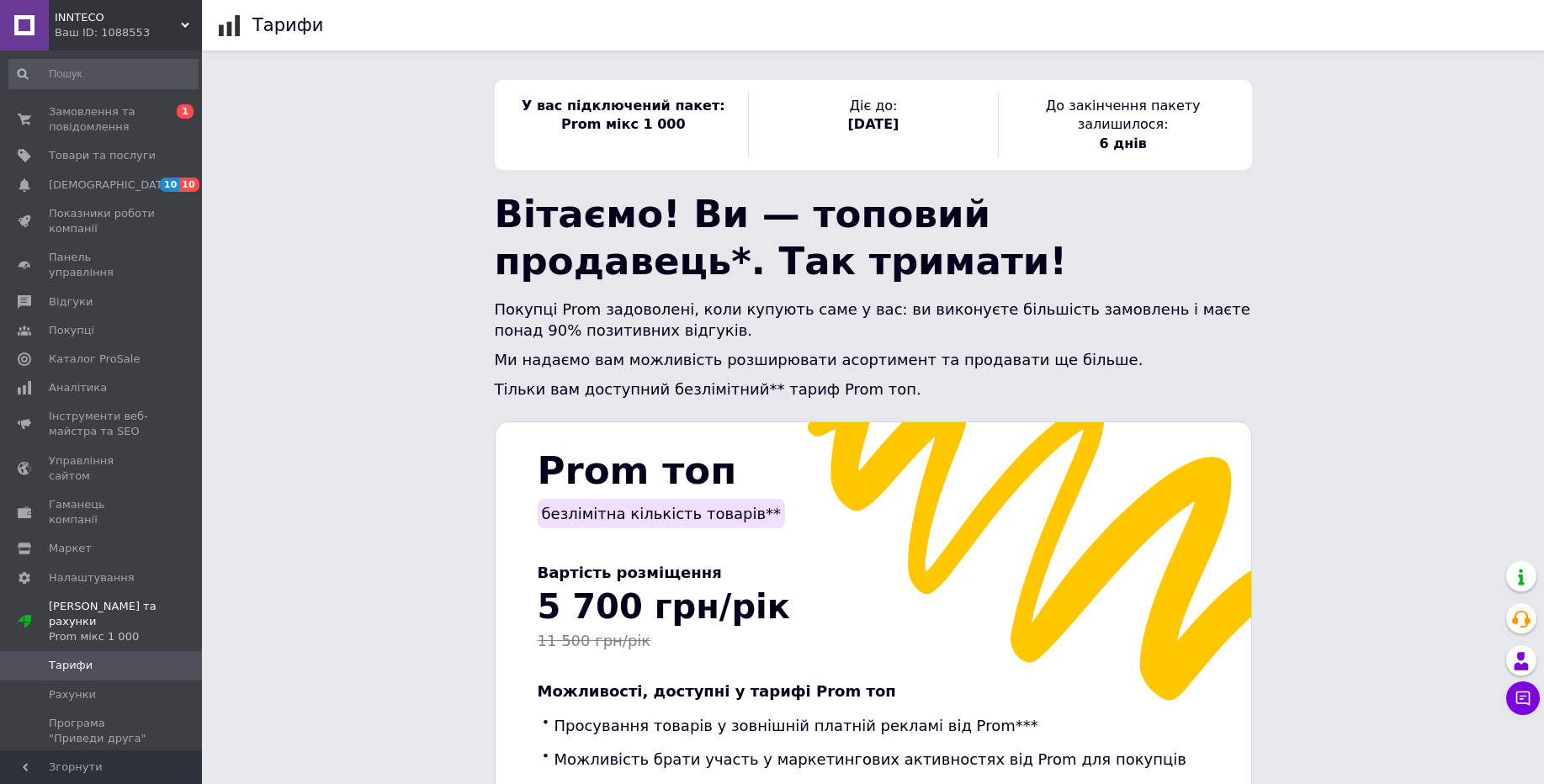
click at [166, 19] on span "INNTECO" at bounding box center [118, 17] width 126 height 15
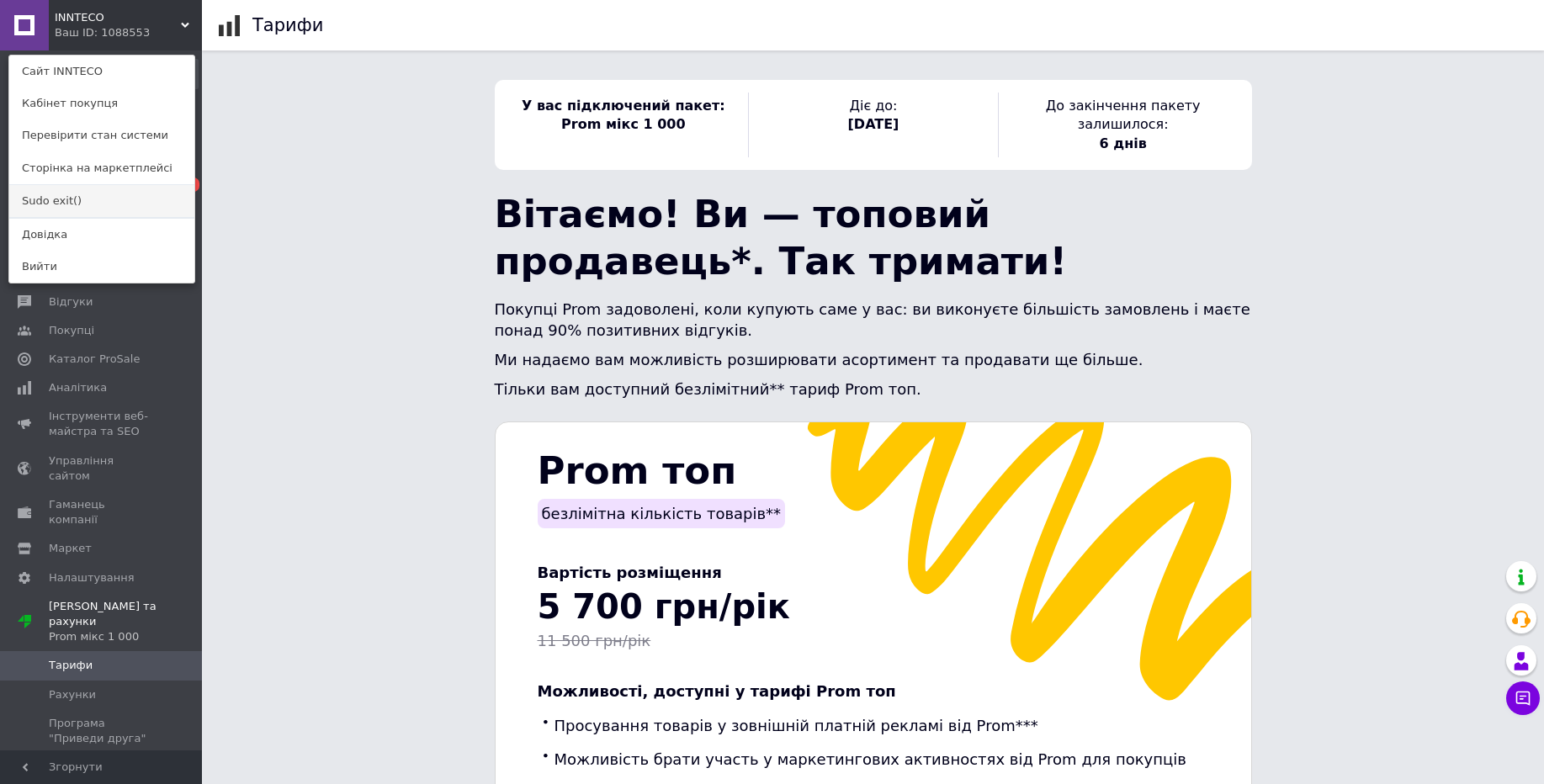
click at [67, 210] on link "Sudo exit()" at bounding box center [101, 200] width 185 height 32
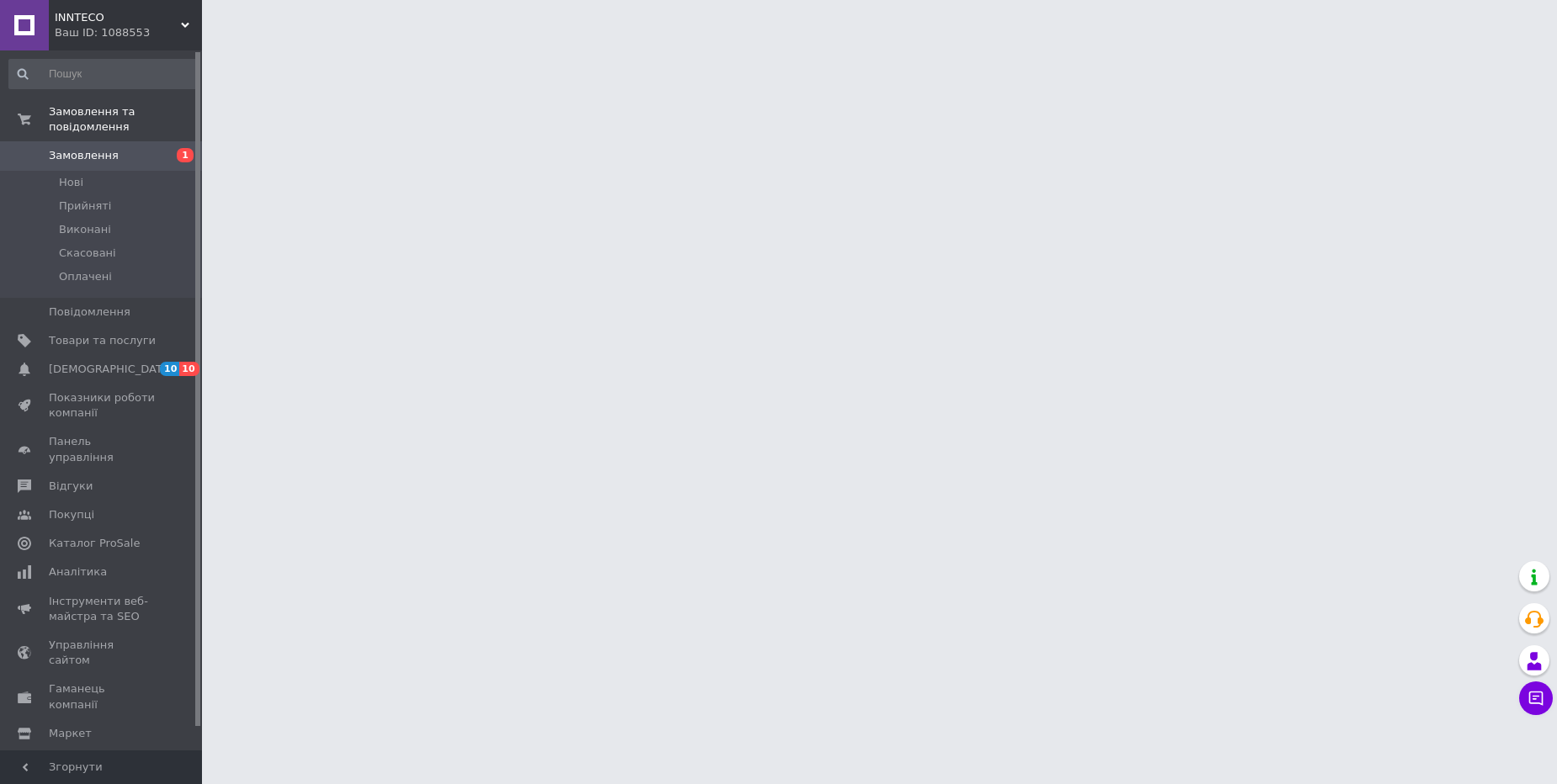
click at [104, 755] on span "Налаштування" at bounding box center [91, 761] width 86 height 15
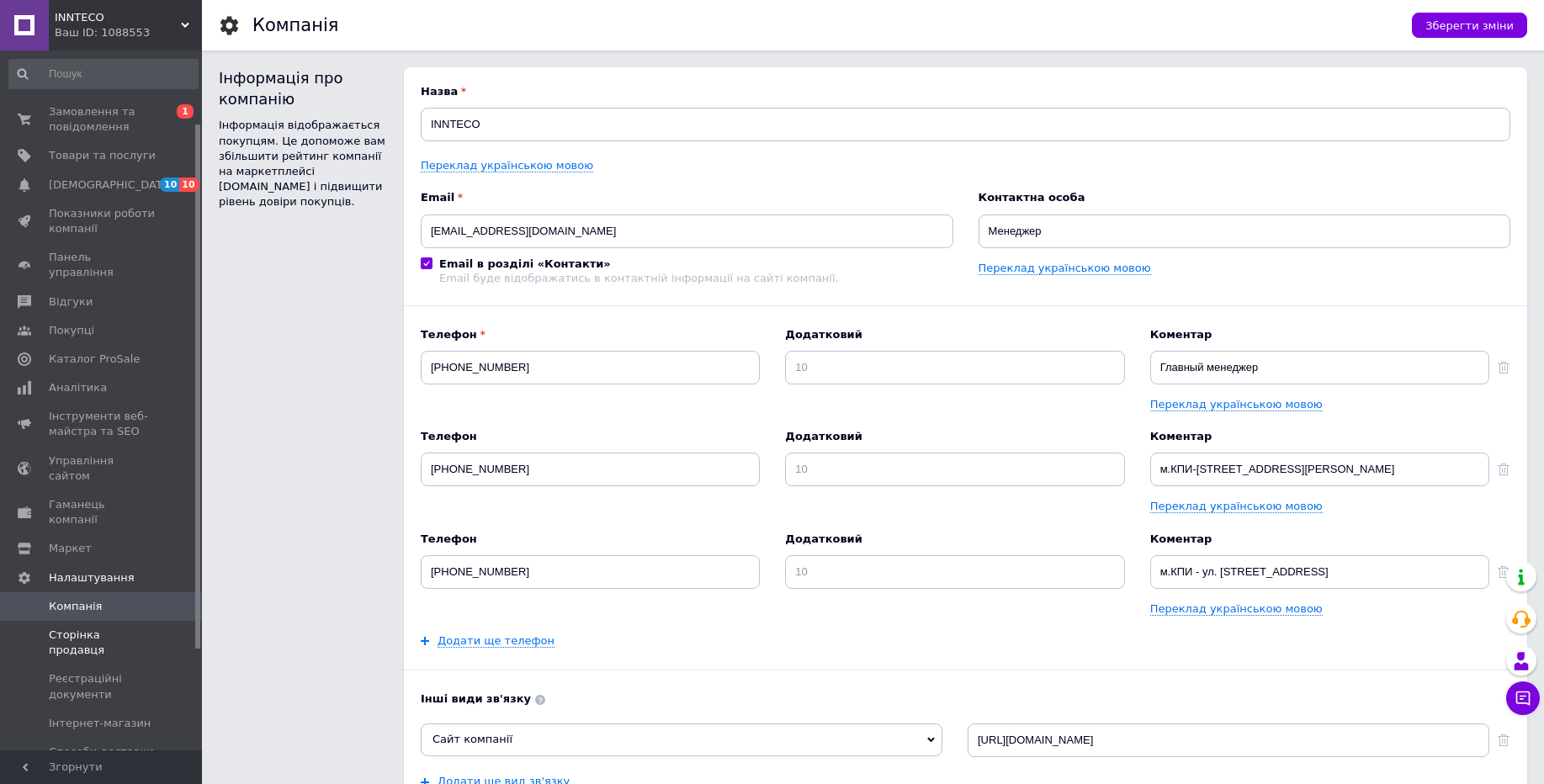
scroll to position [231, 0]
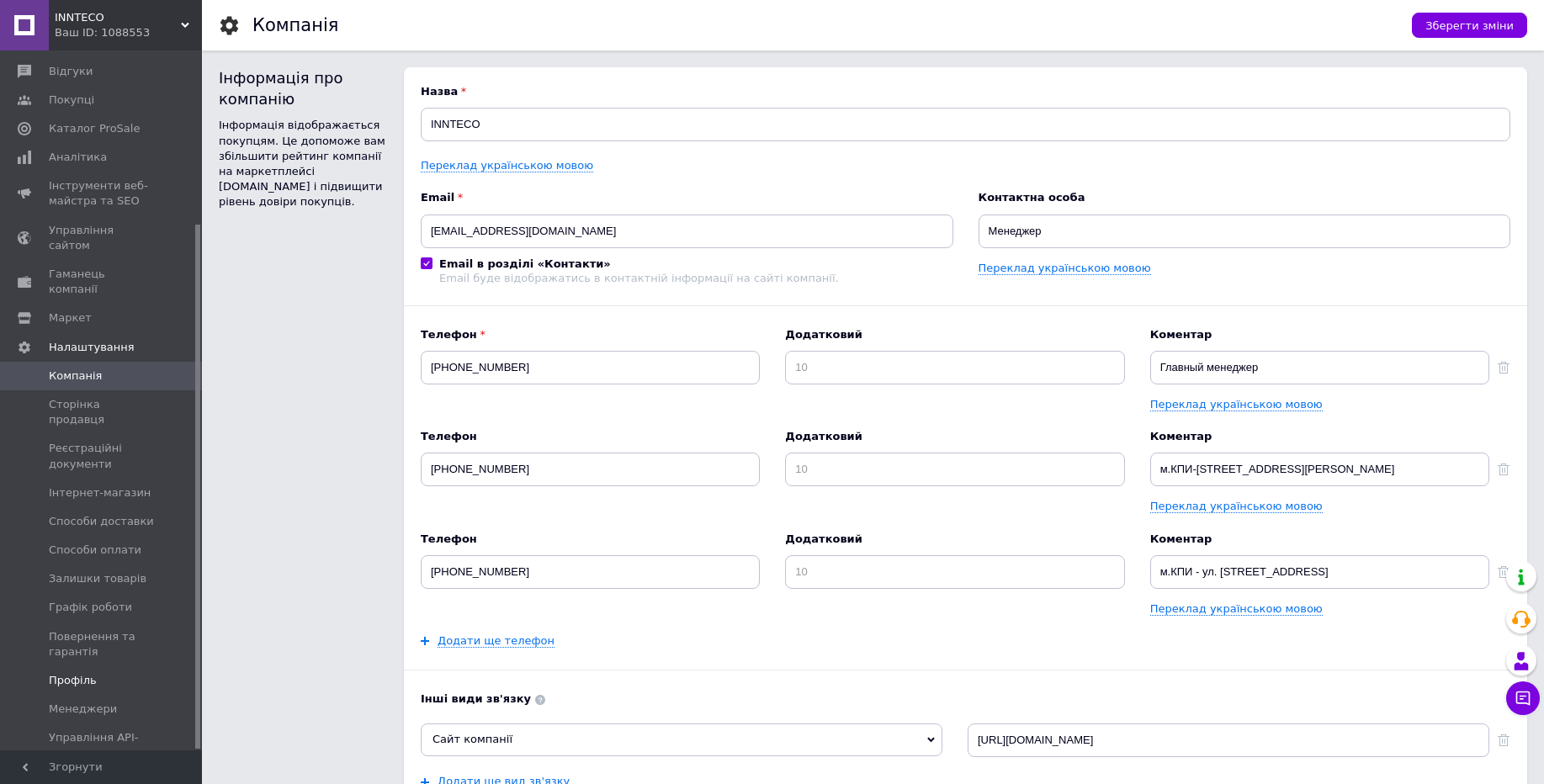
click at [82, 673] on span "Профіль" at bounding box center [73, 680] width 48 height 15
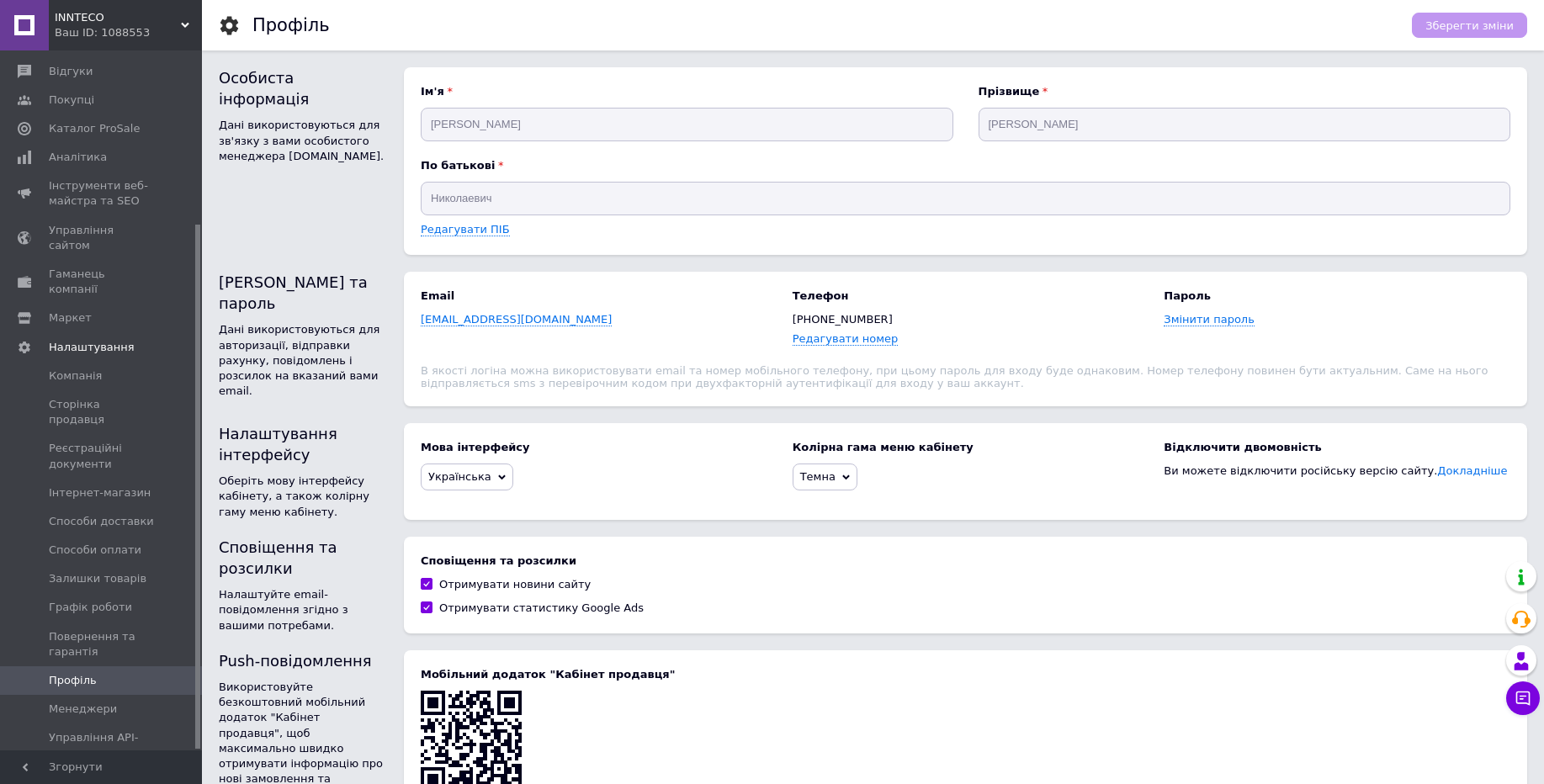
click at [600, 329] on div "Email a25061966p@gmail.com" at bounding box center [594, 318] width 347 height 59
copy div "a25061966p@gmail.com"
click at [137, 20] on span "INNTECO" at bounding box center [118, 17] width 126 height 15
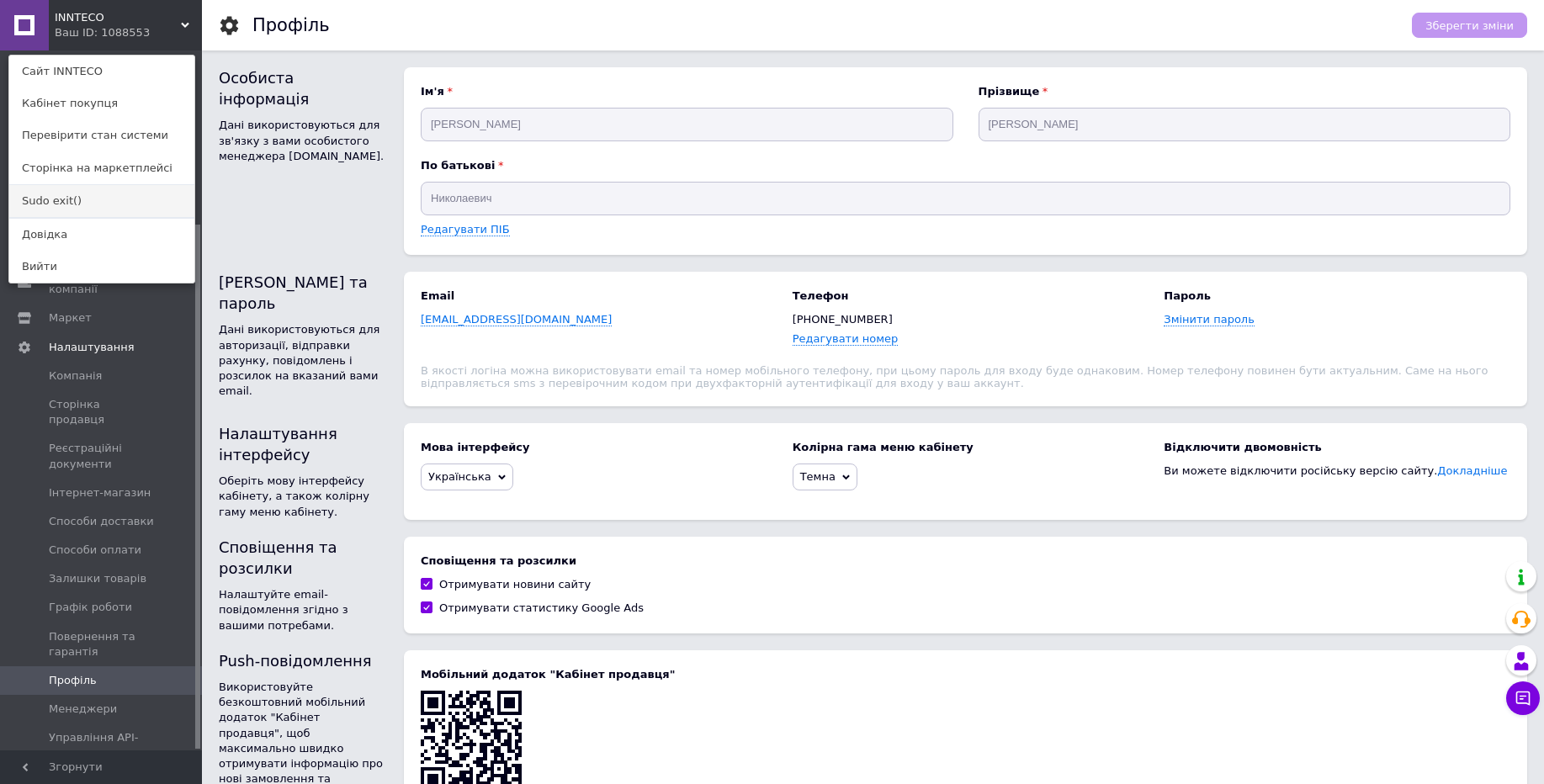
click at [45, 199] on link "Sudo exit()" at bounding box center [101, 200] width 185 height 32
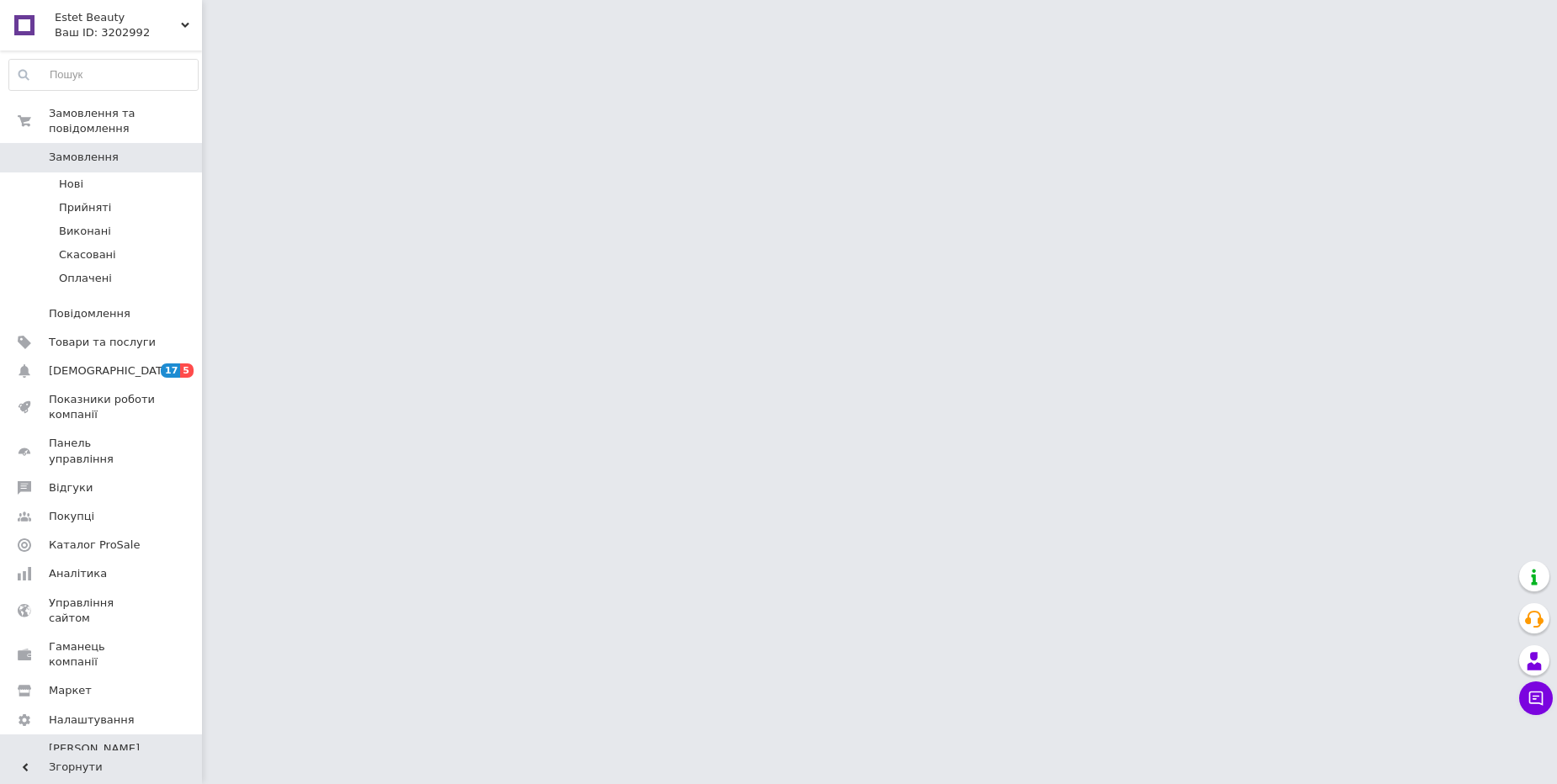
click at [108, 741] on span "Тарифи та рахунки Prom мікс 1 000" at bounding box center [102, 763] width 107 height 46
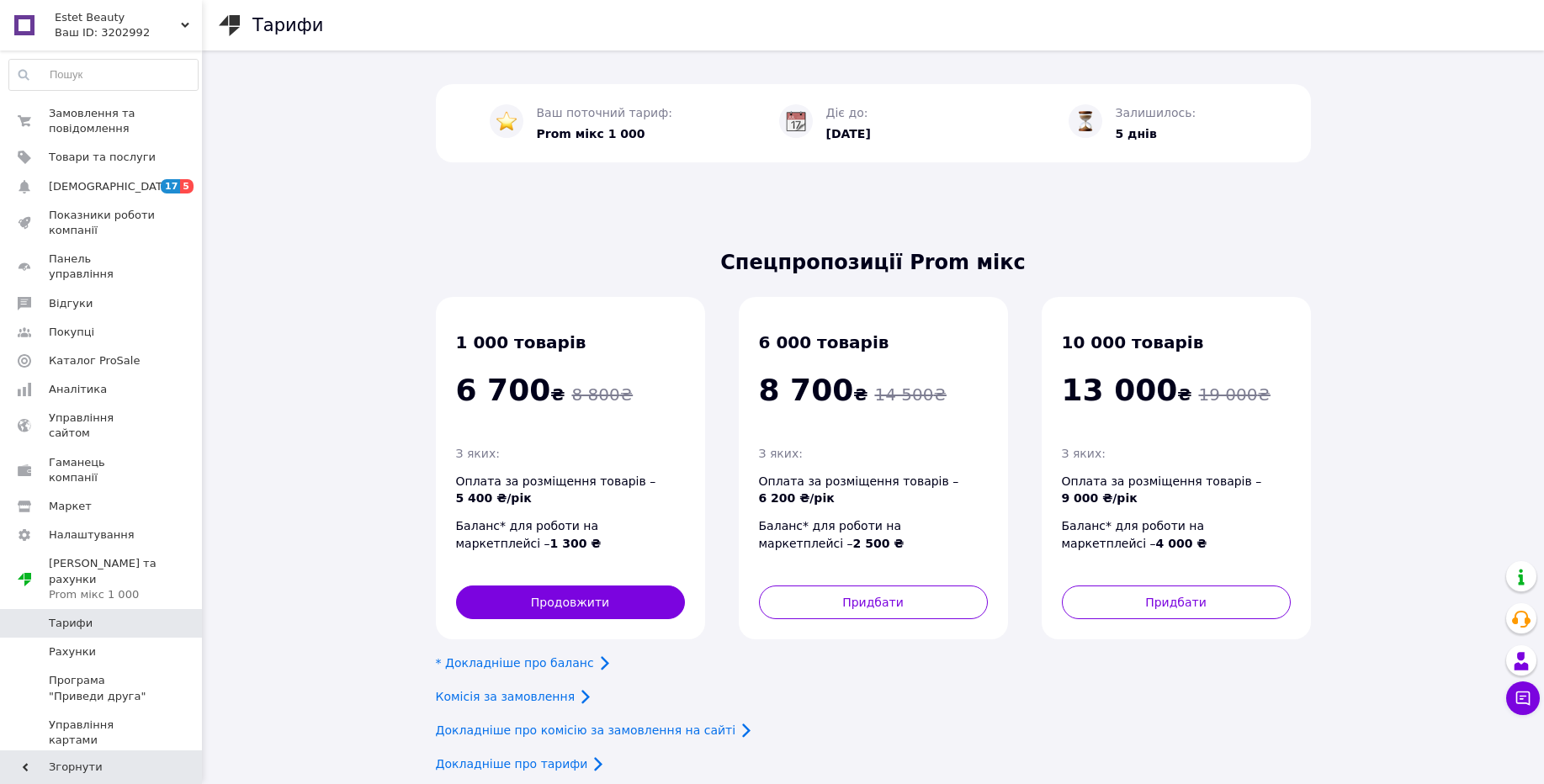
click at [123, 32] on div "Ваш ID: 3202992" at bounding box center [129, 32] width 147 height 15
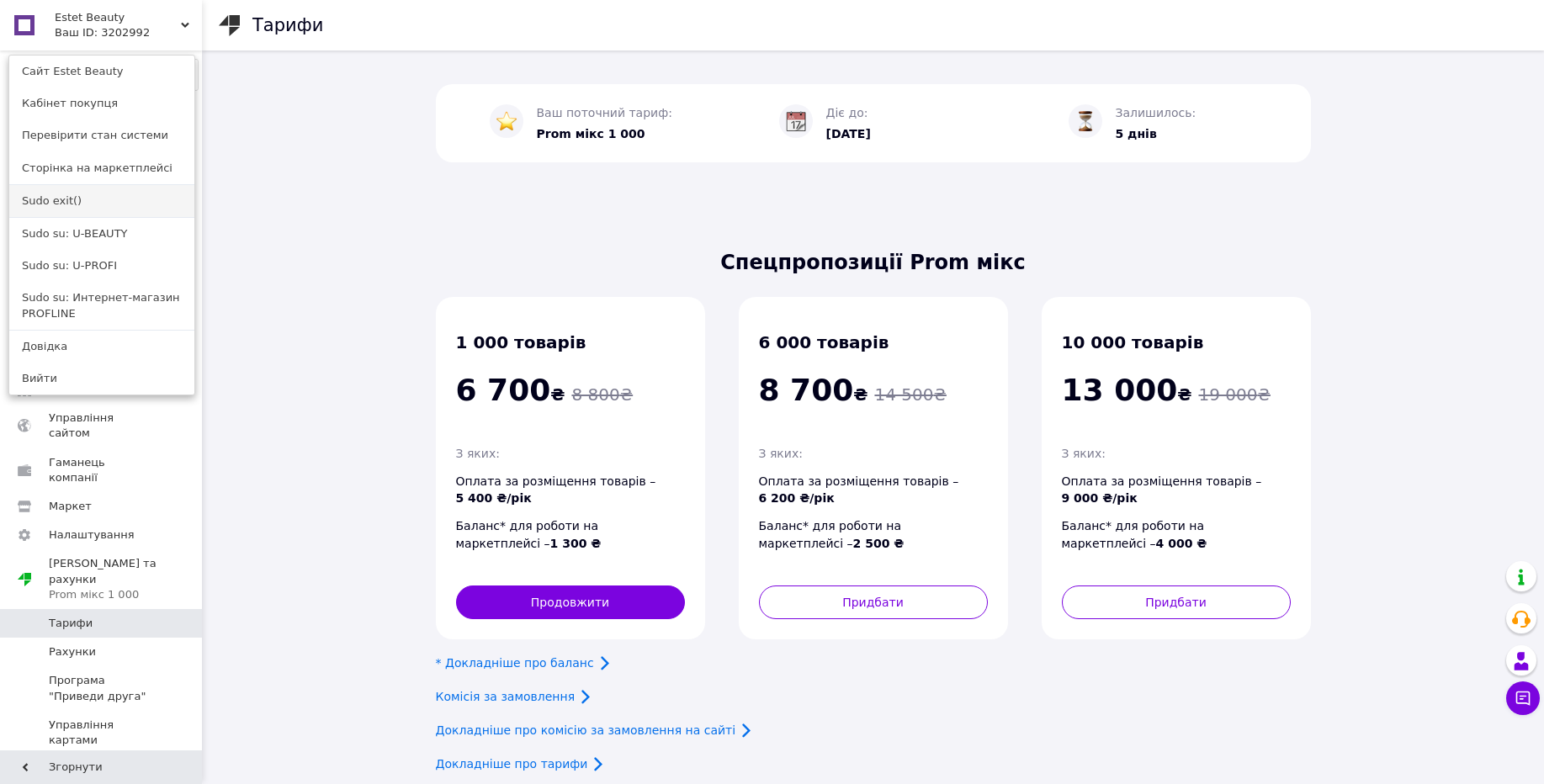
click at [45, 196] on link "Sudo exit()" at bounding box center [101, 200] width 185 height 32
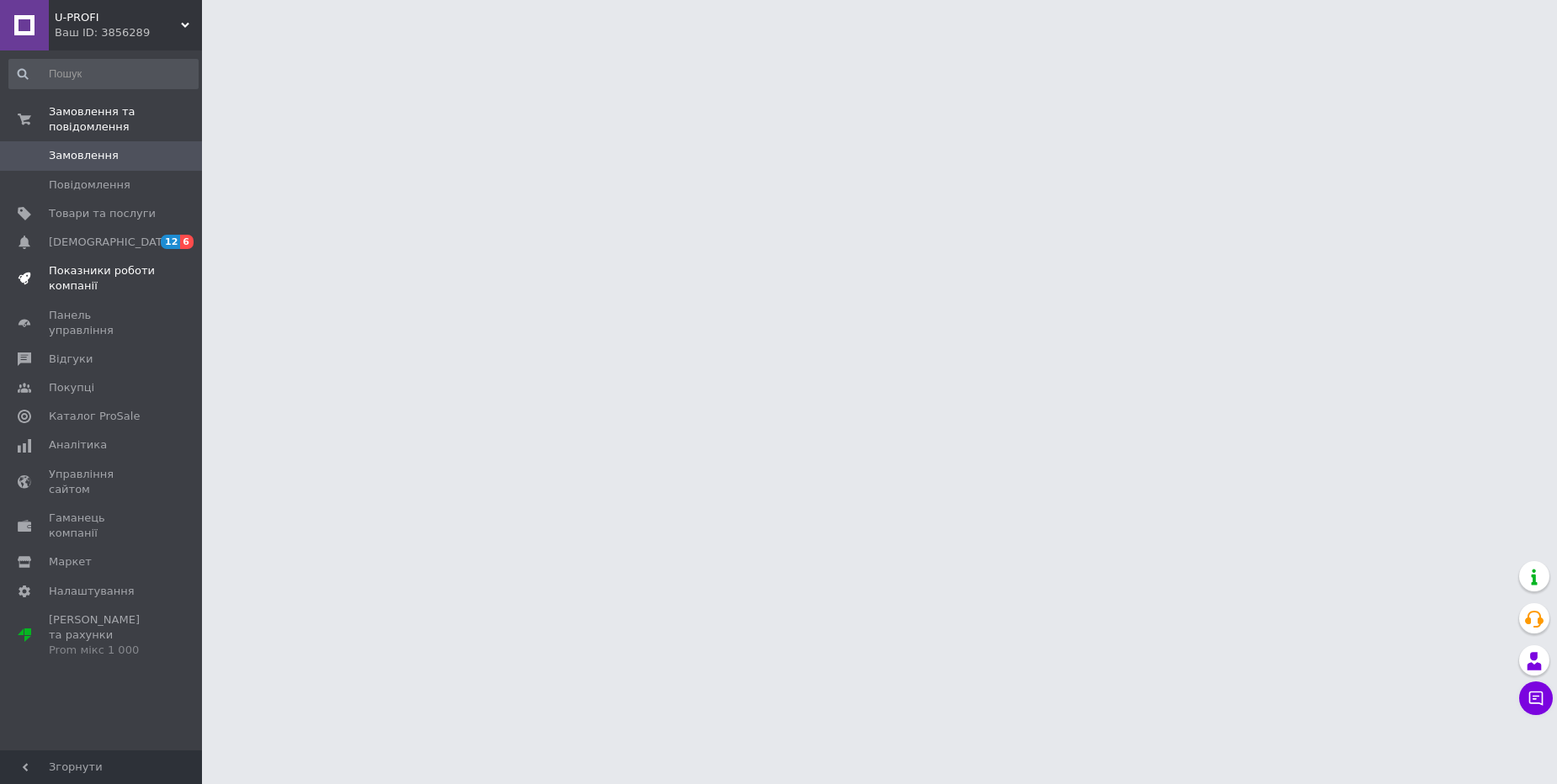
click at [74, 271] on span "Показники роботи компанії" at bounding box center [102, 278] width 107 height 30
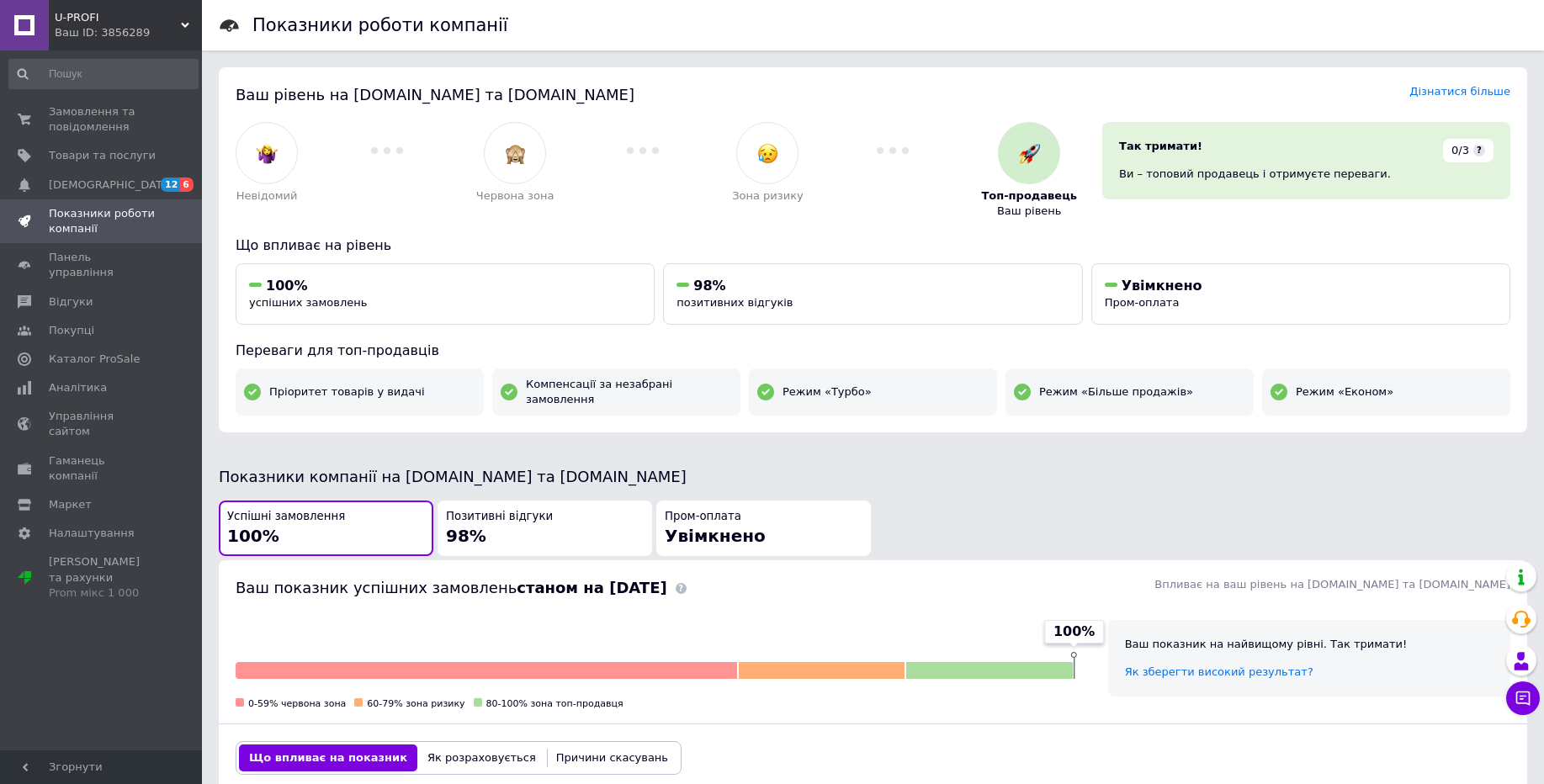
click at [143, 27] on div "Ваш ID: 3856289" at bounding box center [129, 32] width 147 height 15
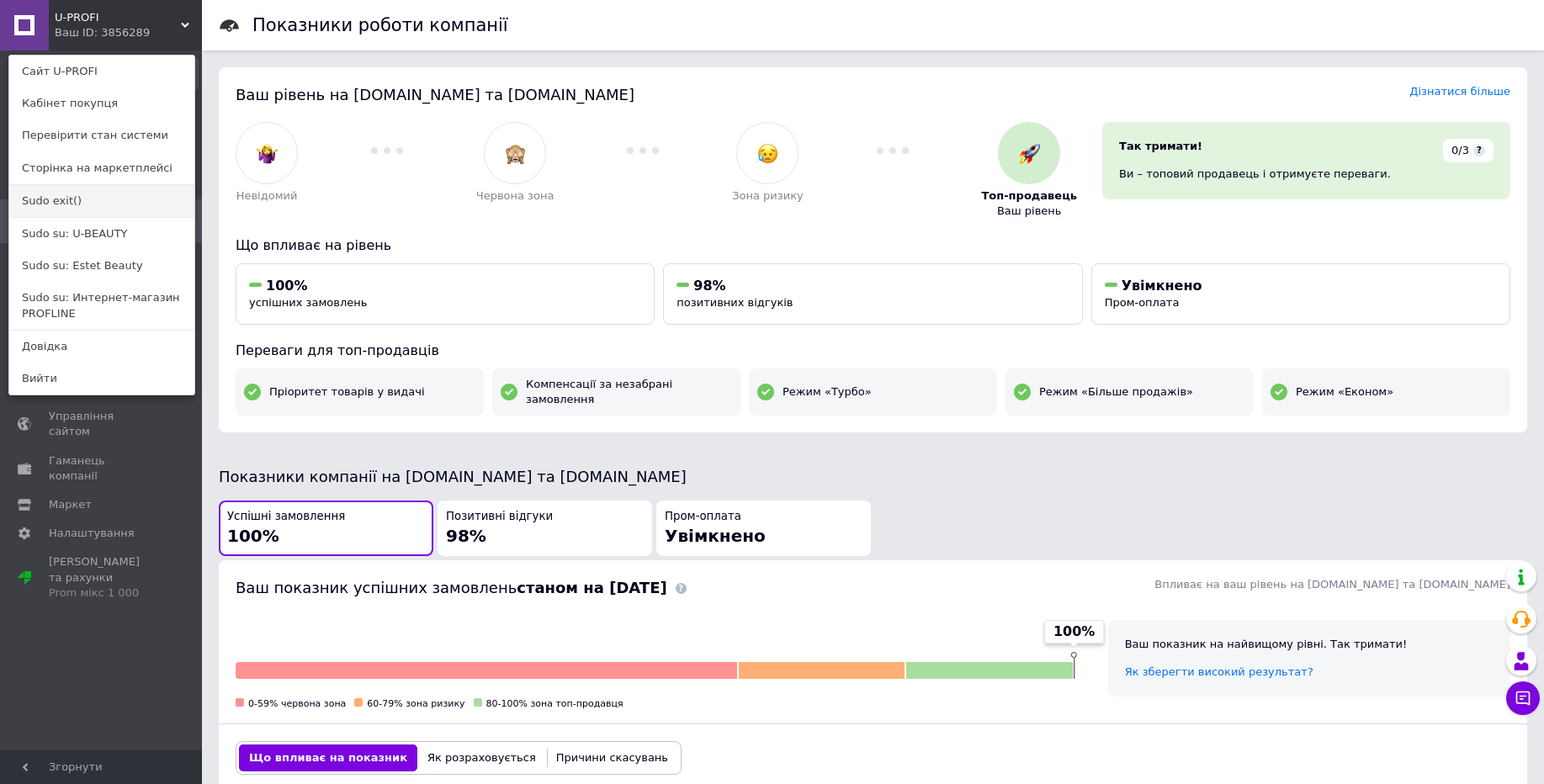
click at [82, 198] on link "Sudo exit()" at bounding box center [101, 200] width 185 height 32
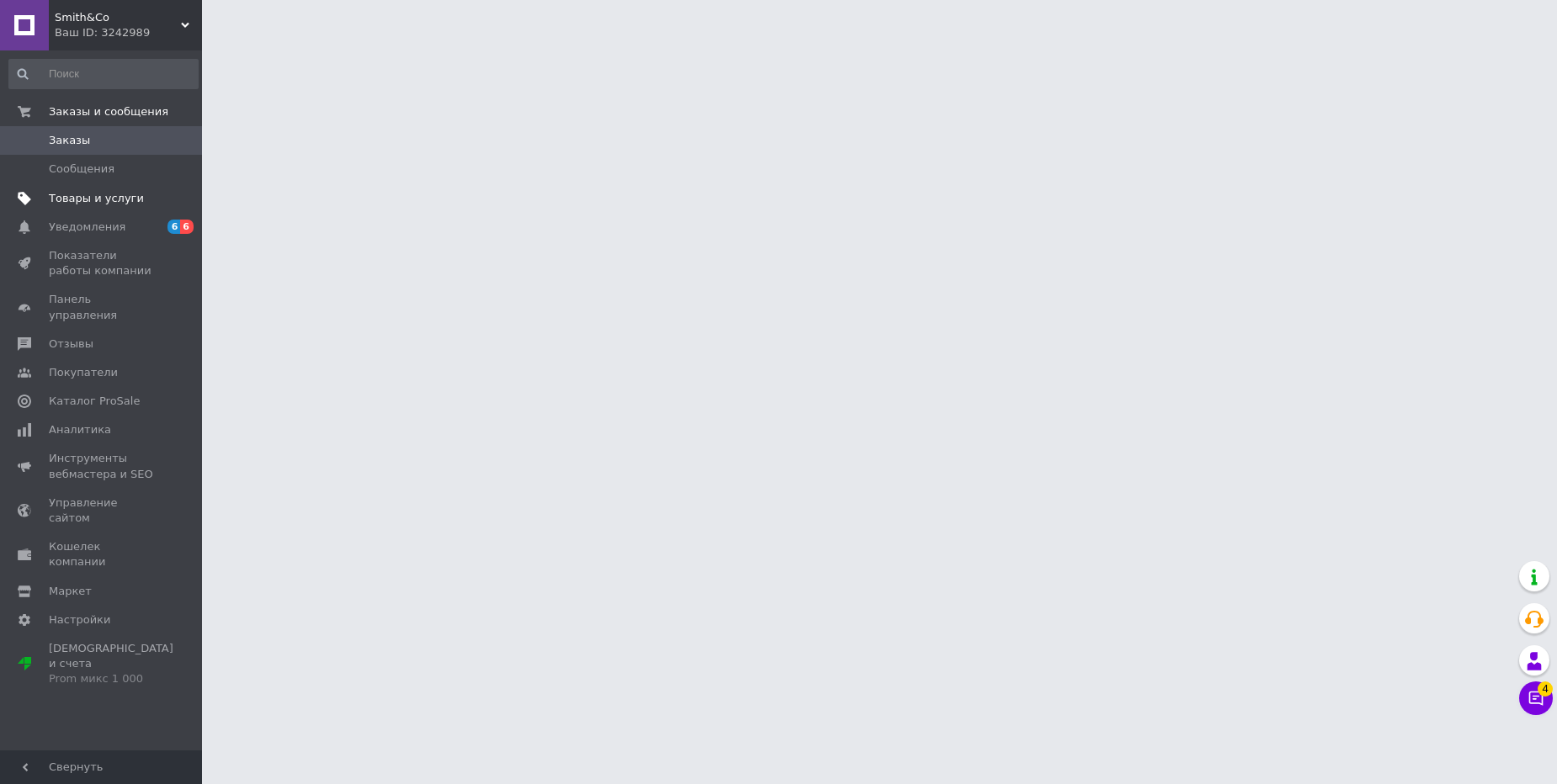
click at [102, 199] on span "Товары и услуги" at bounding box center [96, 197] width 95 height 15
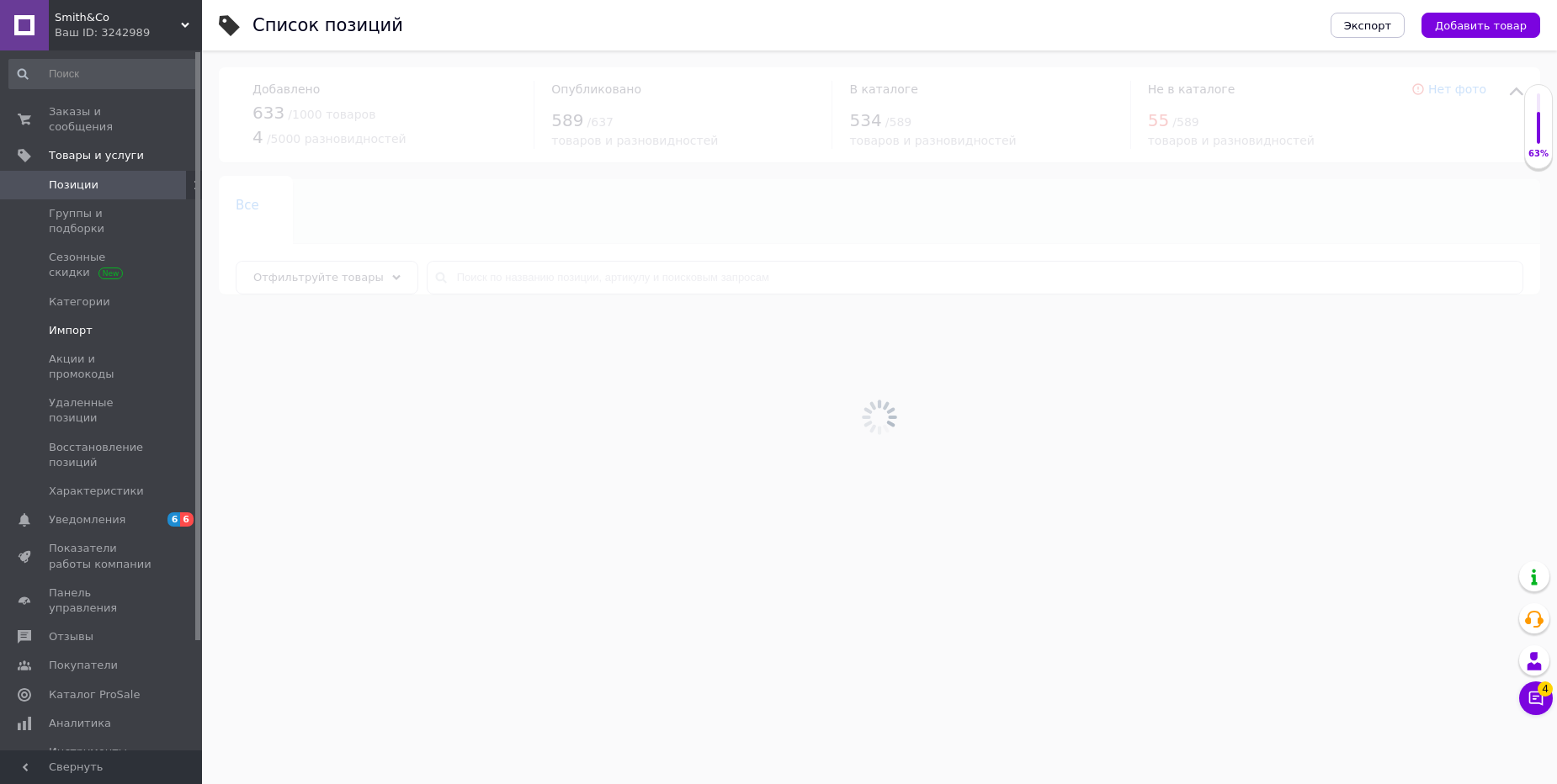
click at [87, 323] on span "Импорт" at bounding box center [71, 330] width 44 height 15
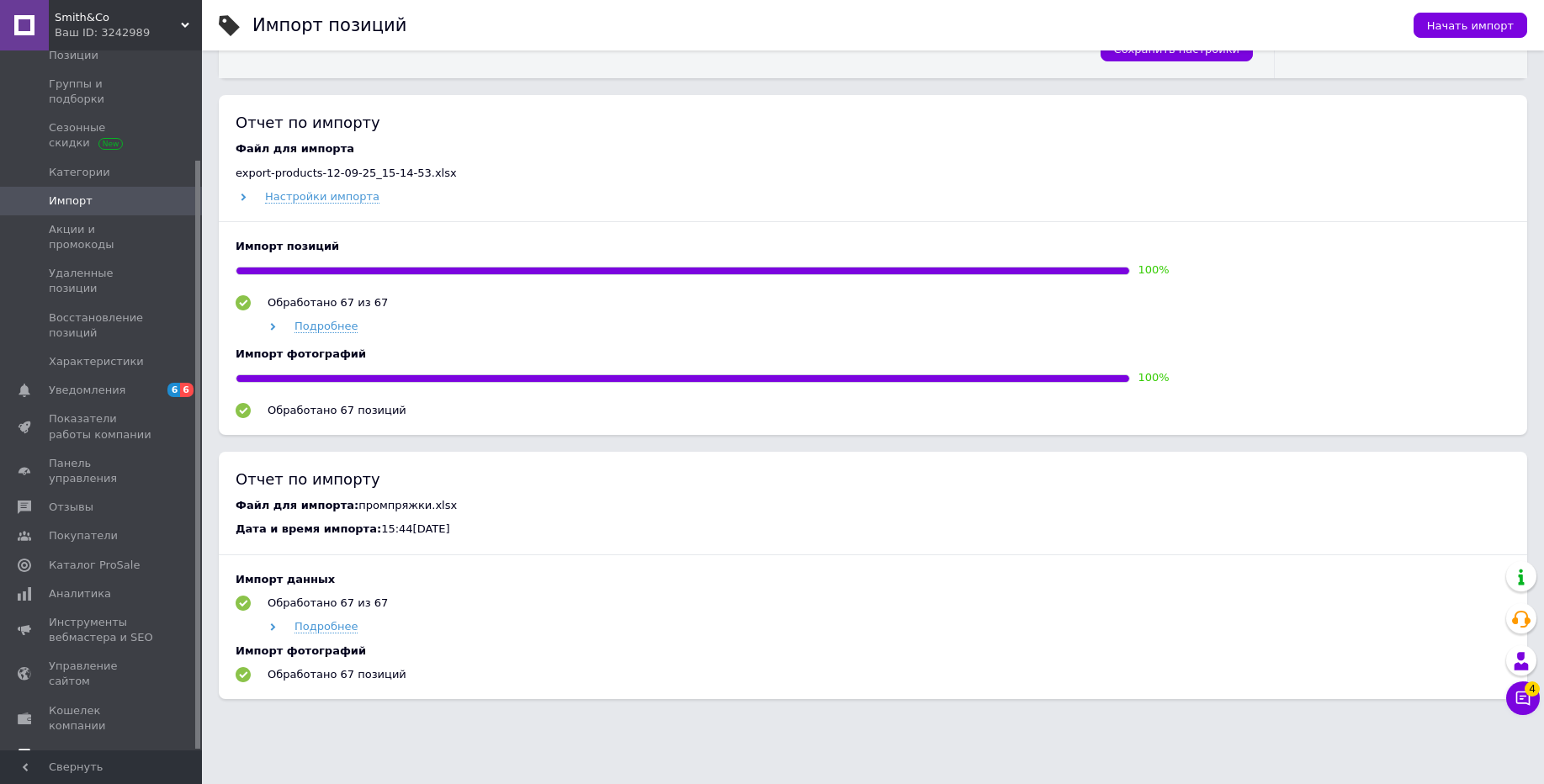
scroll to position [665, 0]
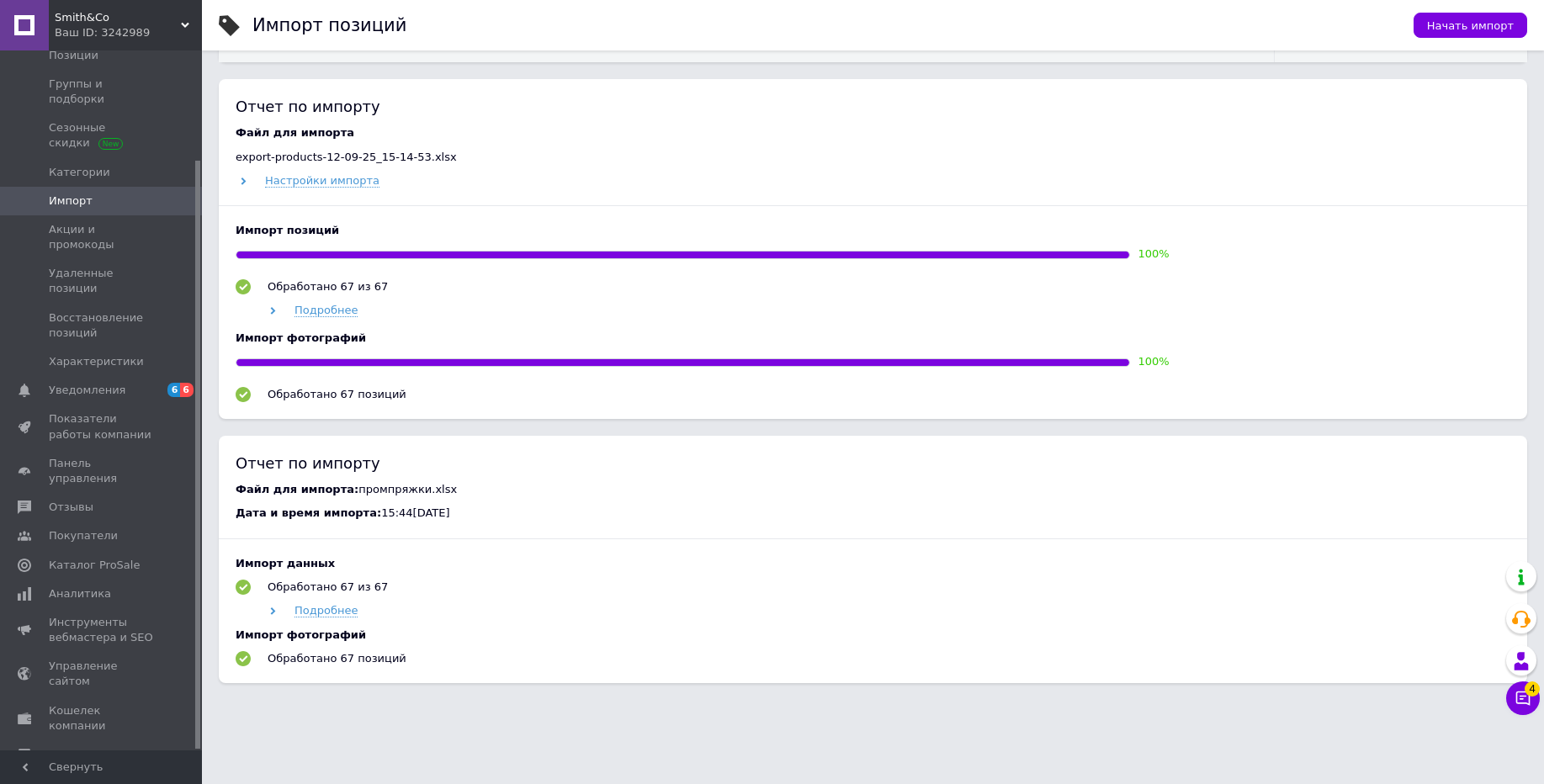
click at [89, 775] on span "Настройки" at bounding box center [80, 782] width 61 height 15
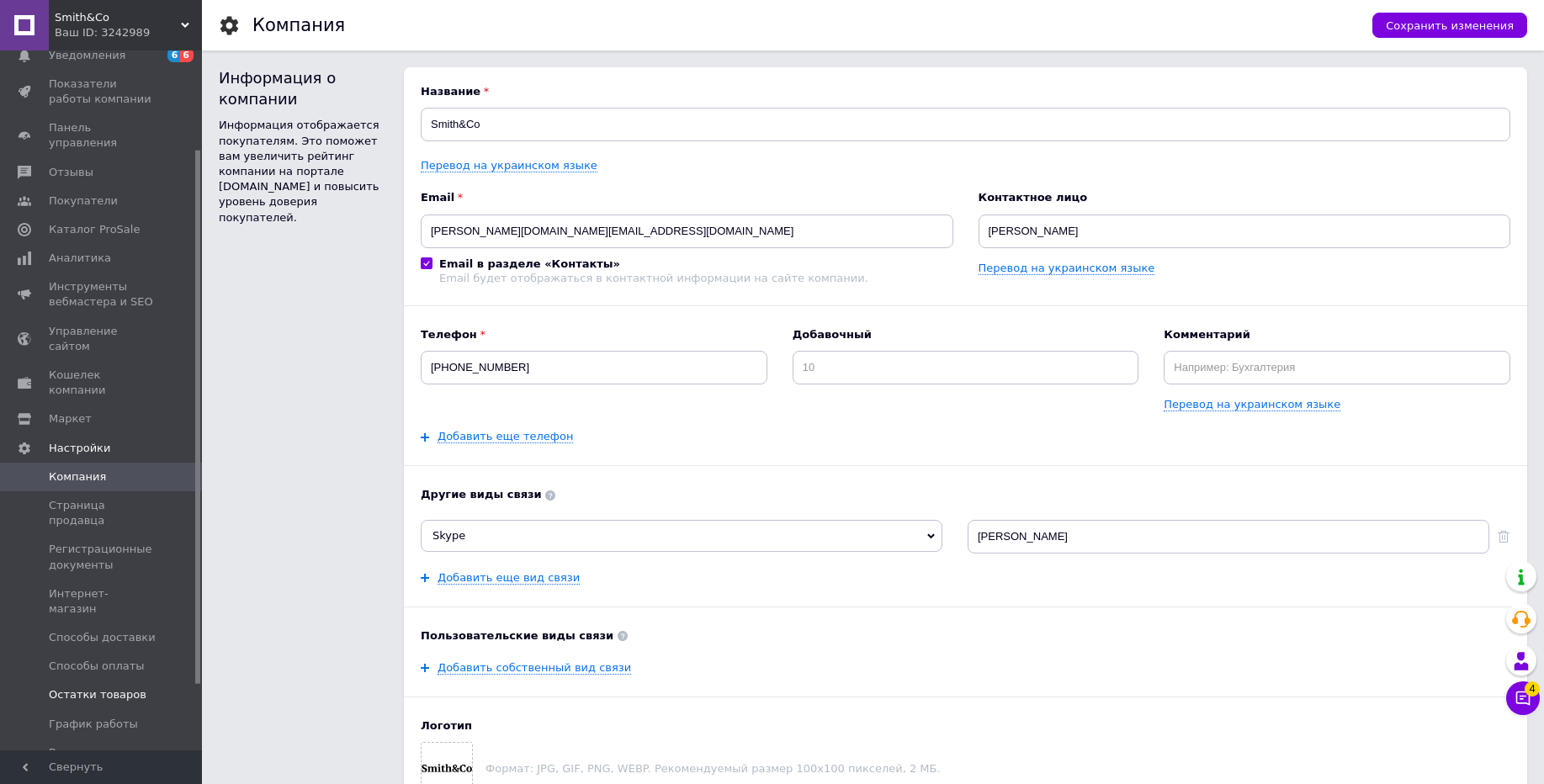
click at [114, 687] on span "Остатки товаров" at bounding box center [97, 694] width 97 height 15
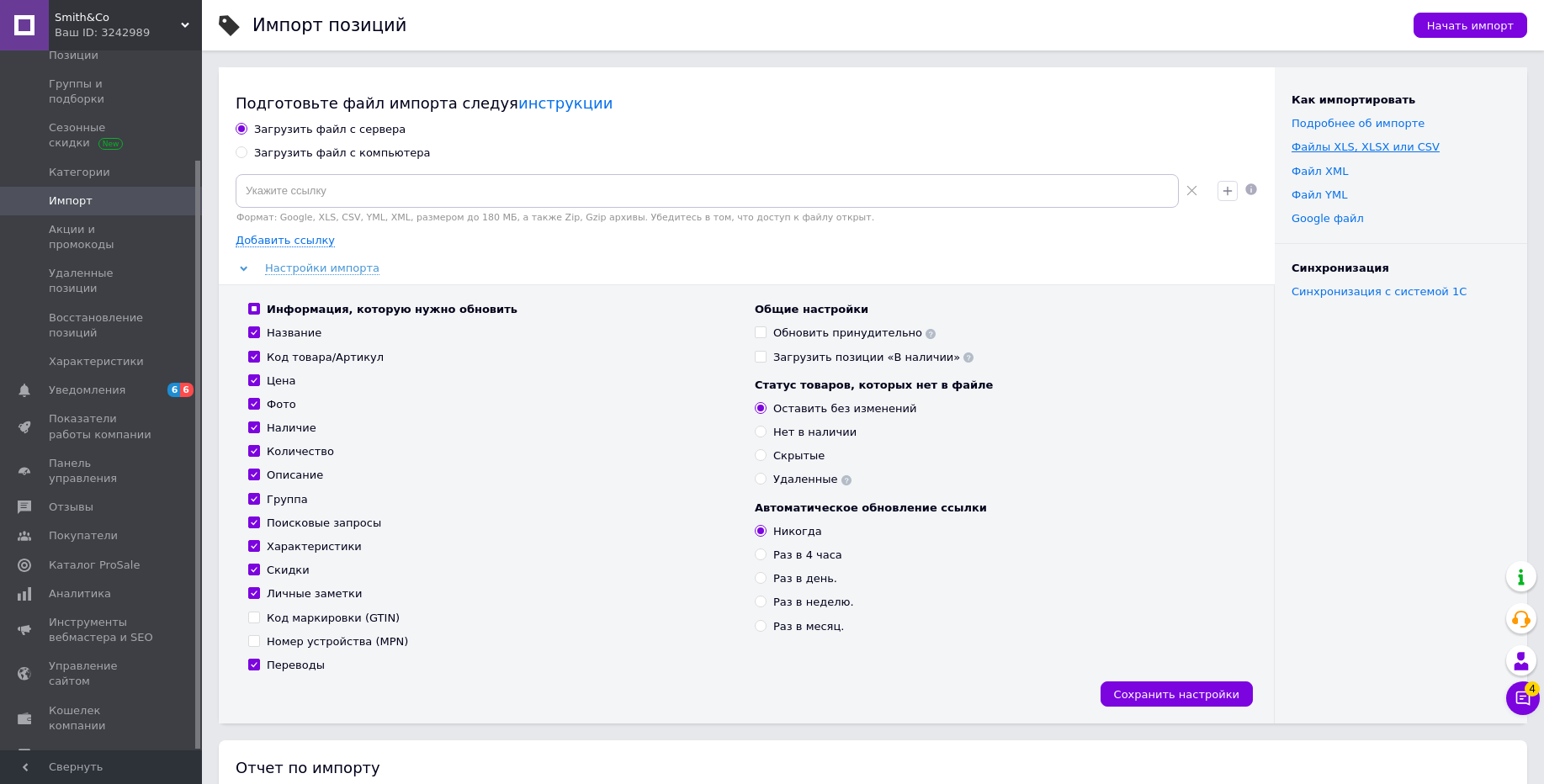
click at [1385, 143] on link "Файлы ХLS, XLSX или CSV" at bounding box center [1365, 146] width 148 height 13
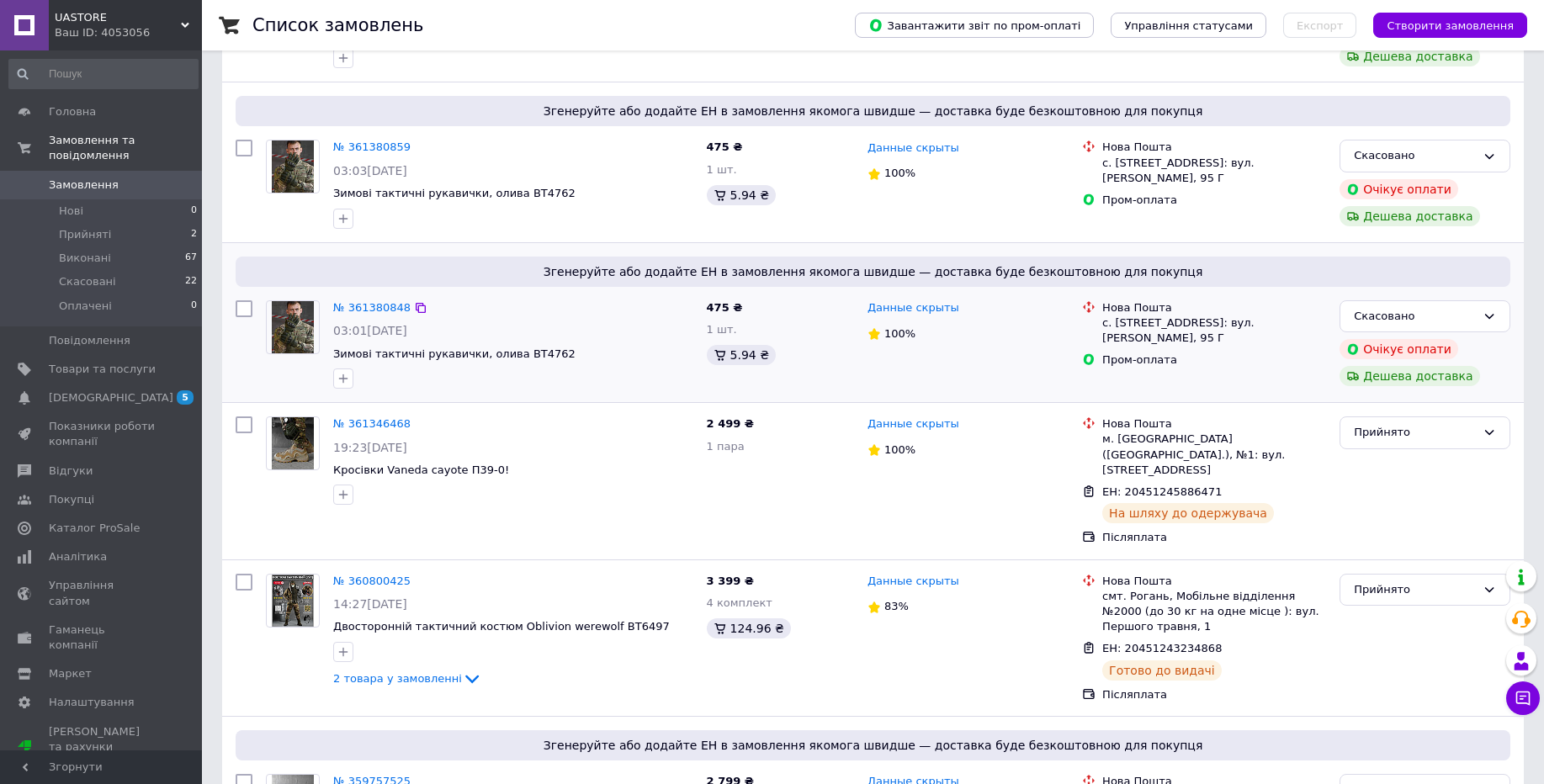
scroll to position [605, 0]
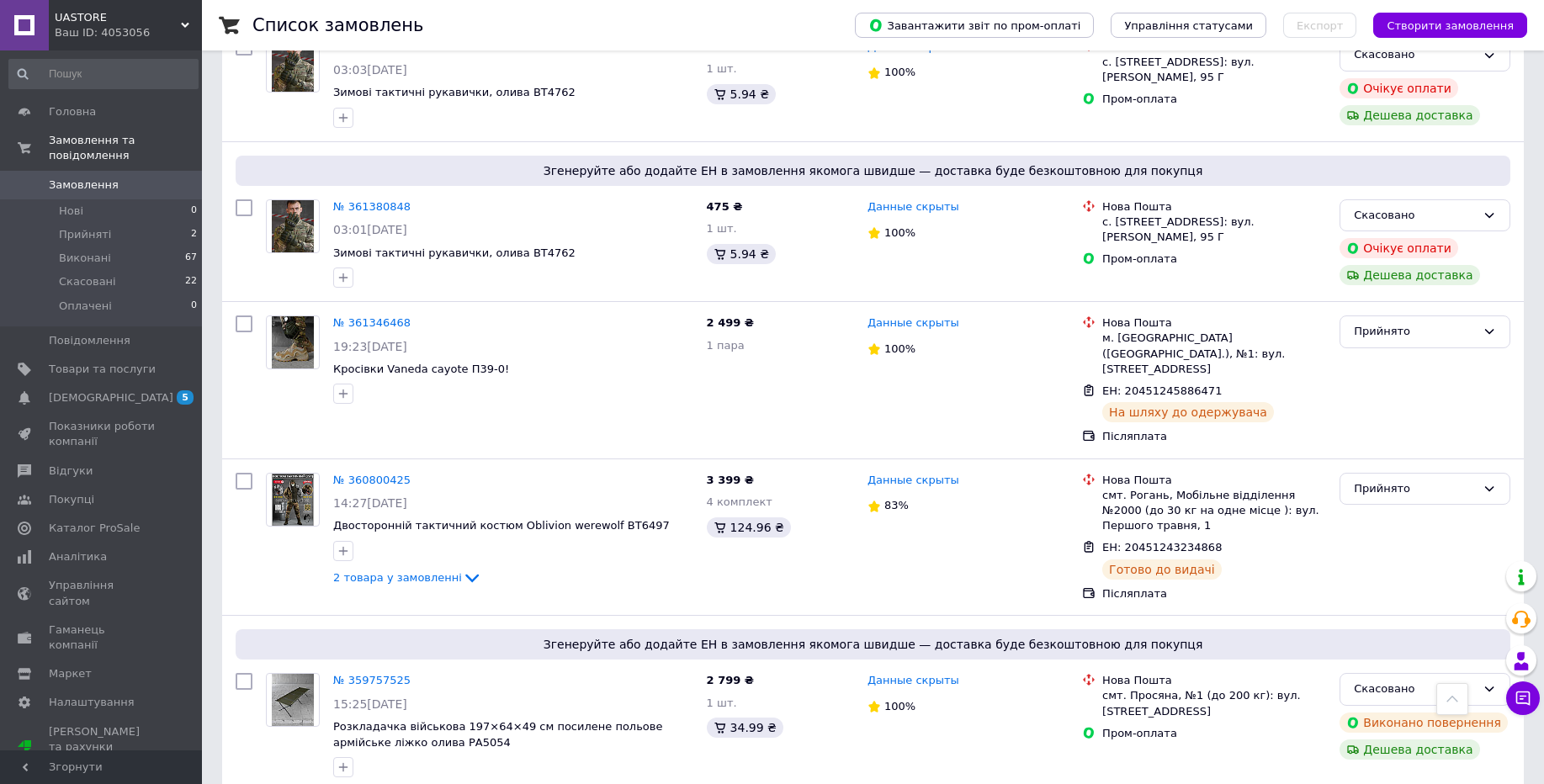
drag, startPoint x: 134, startPoint y: 22, endPoint x: 61, endPoint y: 122, distance: 123.8
click at [114, 45] on div "UASTORE Ваш ID: 4053056" at bounding box center [126, 25] width 153 height 50
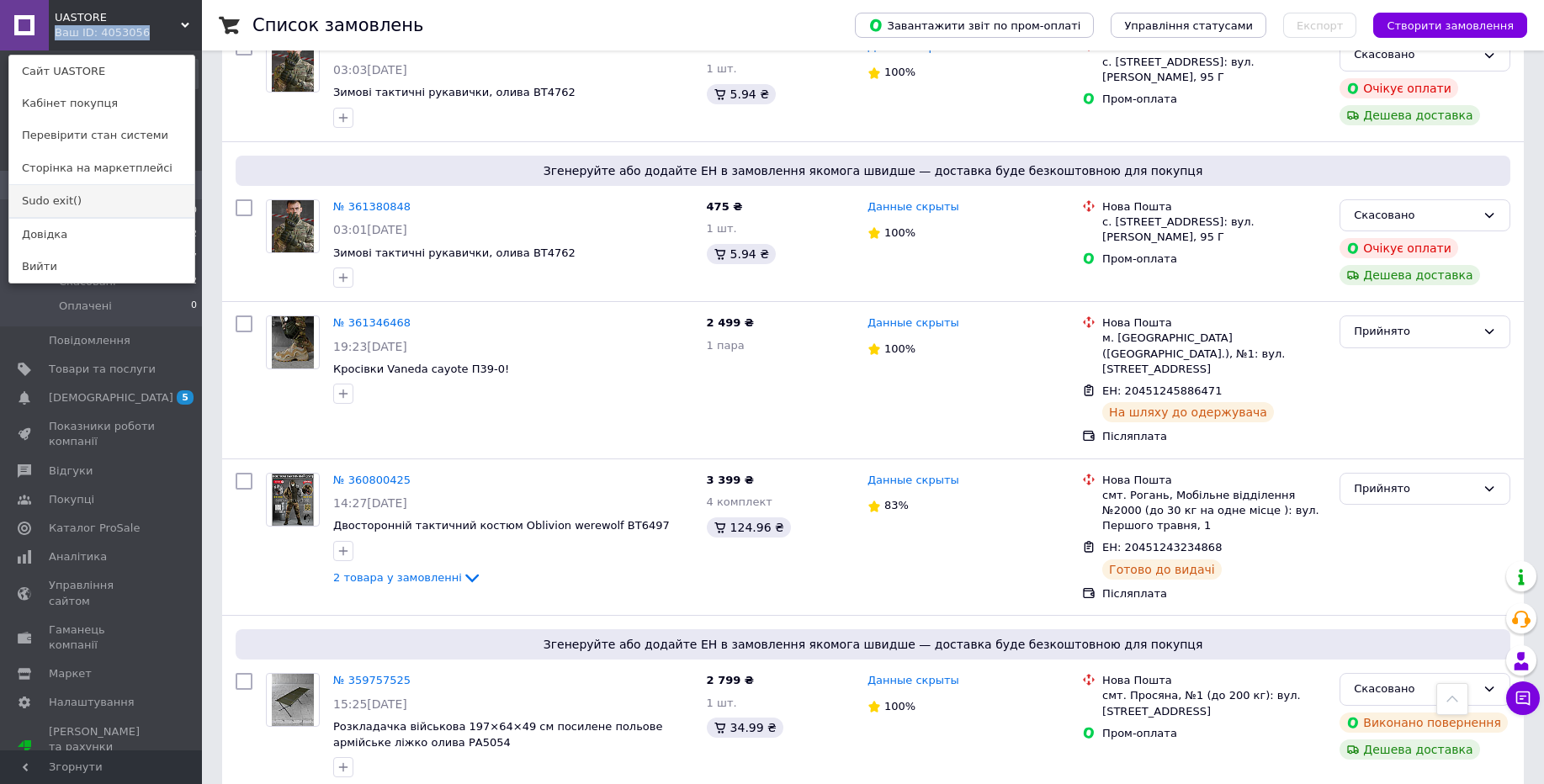
click at [68, 200] on link "Sudo exit()" at bounding box center [101, 200] width 185 height 32
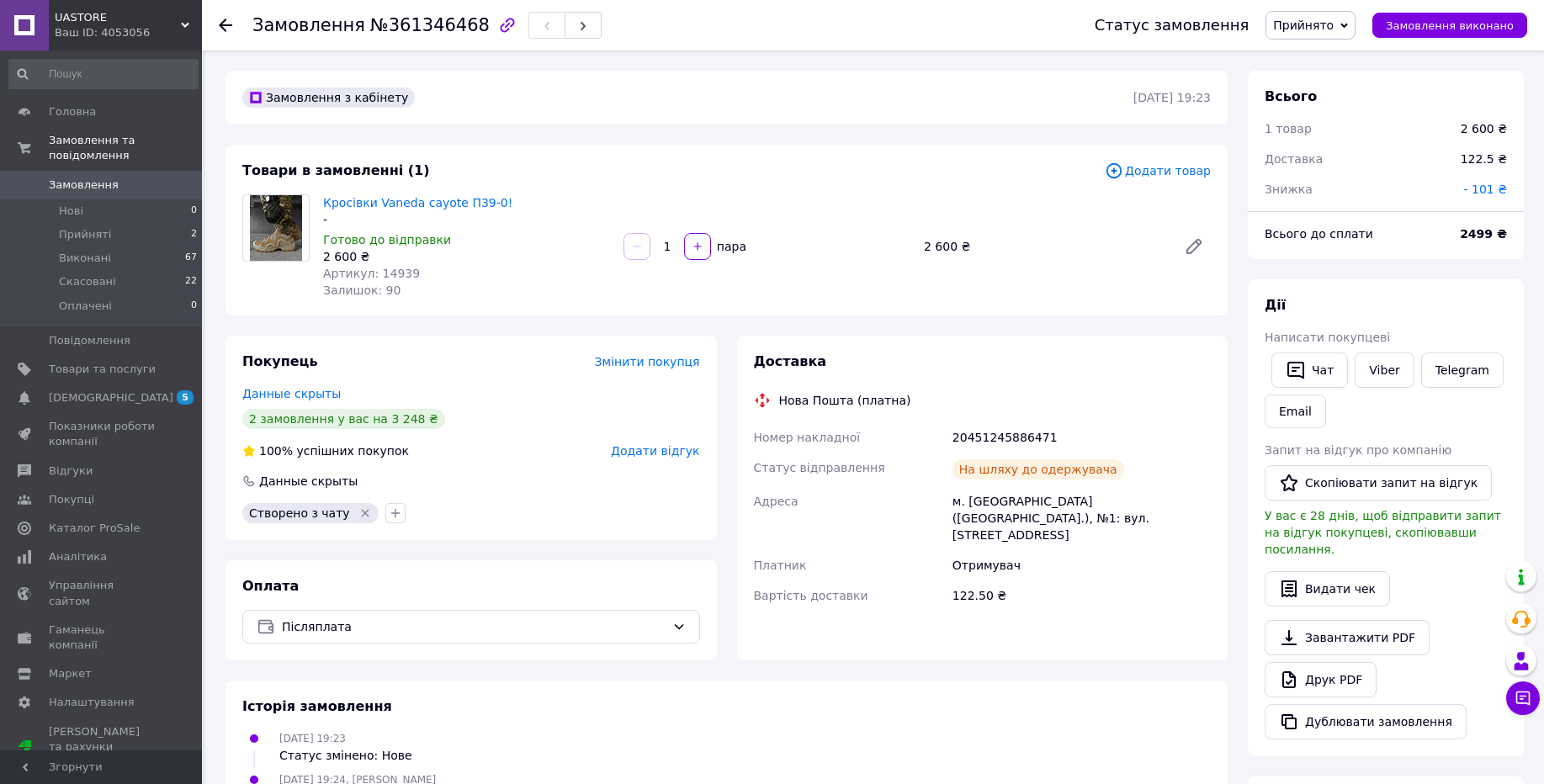
click at [85, 28] on div "Ваш ID: 4053056" at bounding box center [129, 32] width 147 height 15
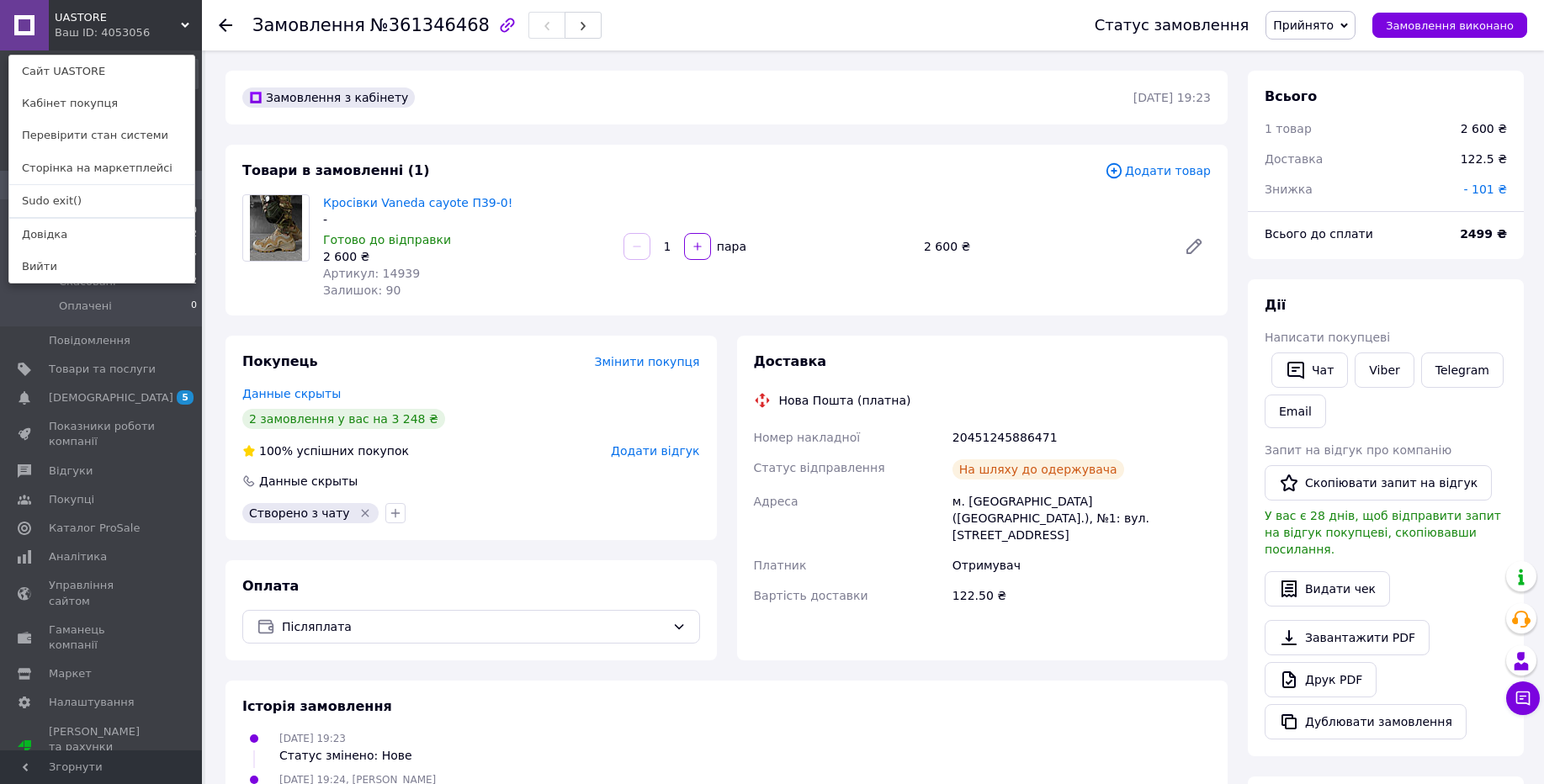
drag, startPoint x: 70, startPoint y: 207, endPoint x: 428, endPoint y: 9, distance: 409.1
click at [69, 207] on link "Sudo exit()" at bounding box center [101, 200] width 185 height 32
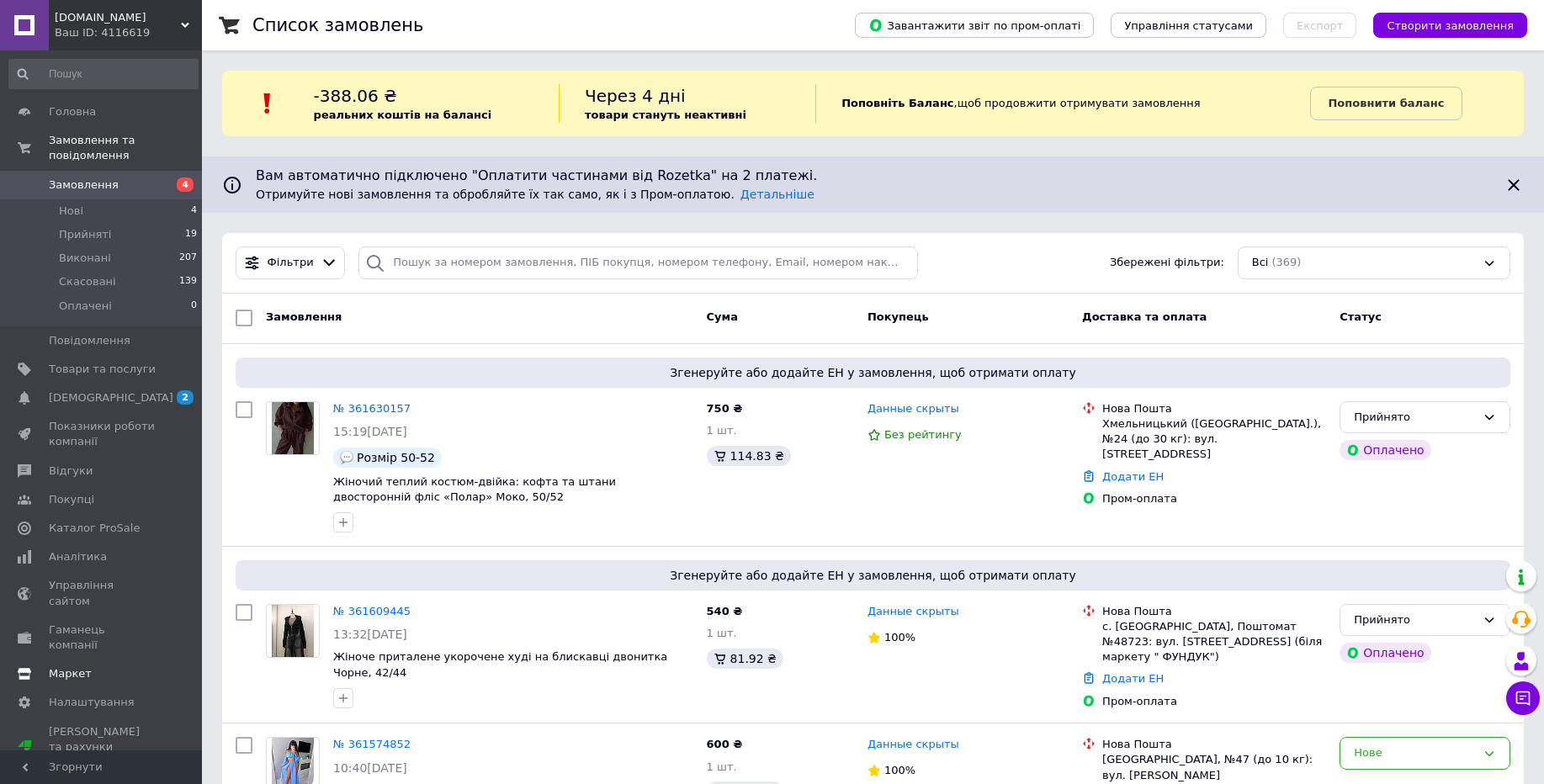
click at [72, 659] on link "Маркет" at bounding box center [103, 673] width 207 height 28
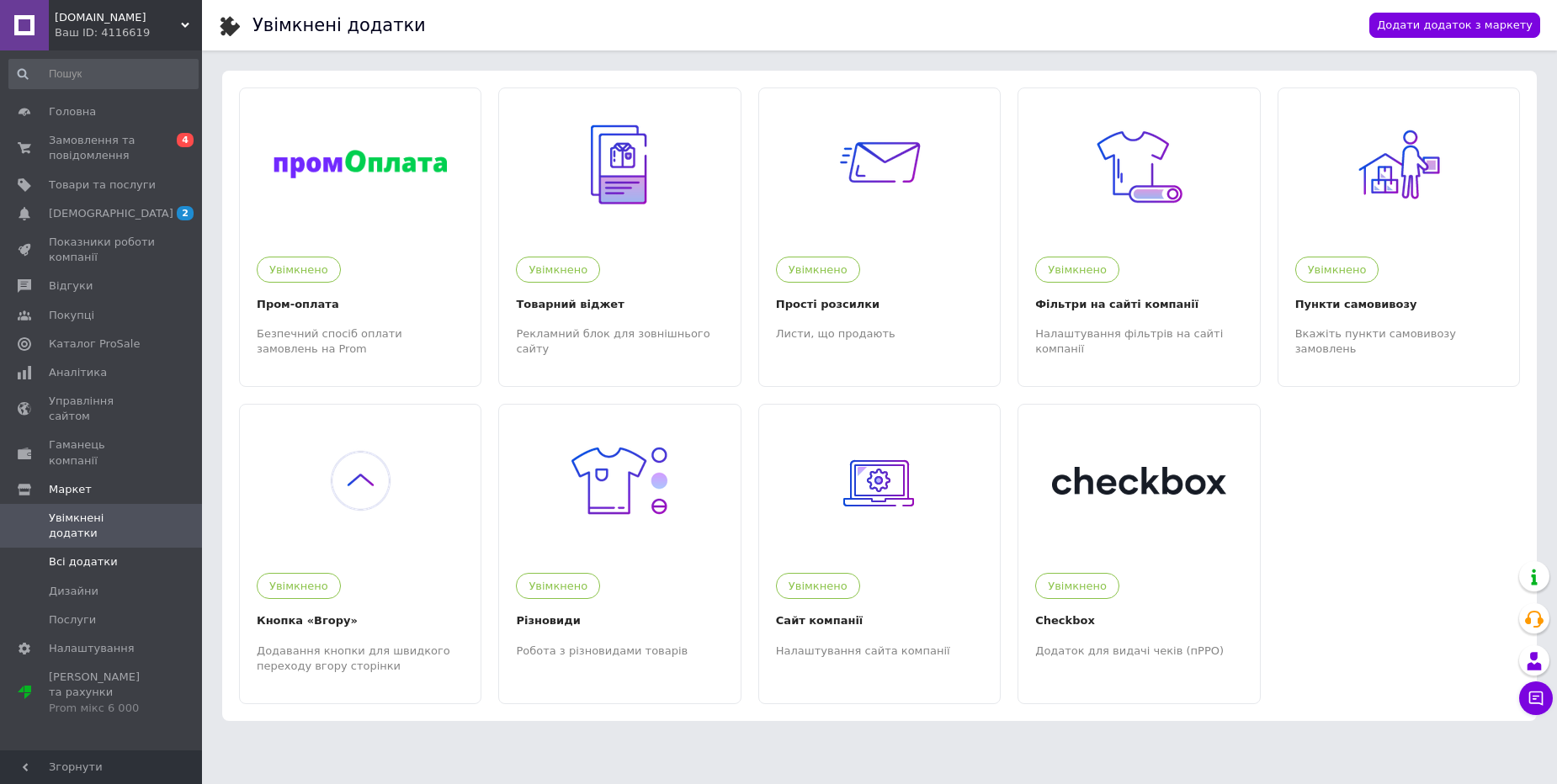
click at [79, 554] on span "Всі додатки" at bounding box center [84, 561] width 69 height 15
click at [1541, 571] on link at bounding box center [1533, 576] width 30 height 30
click at [126, 28] on div "Ваш ID: 4116619" at bounding box center [129, 32] width 147 height 15
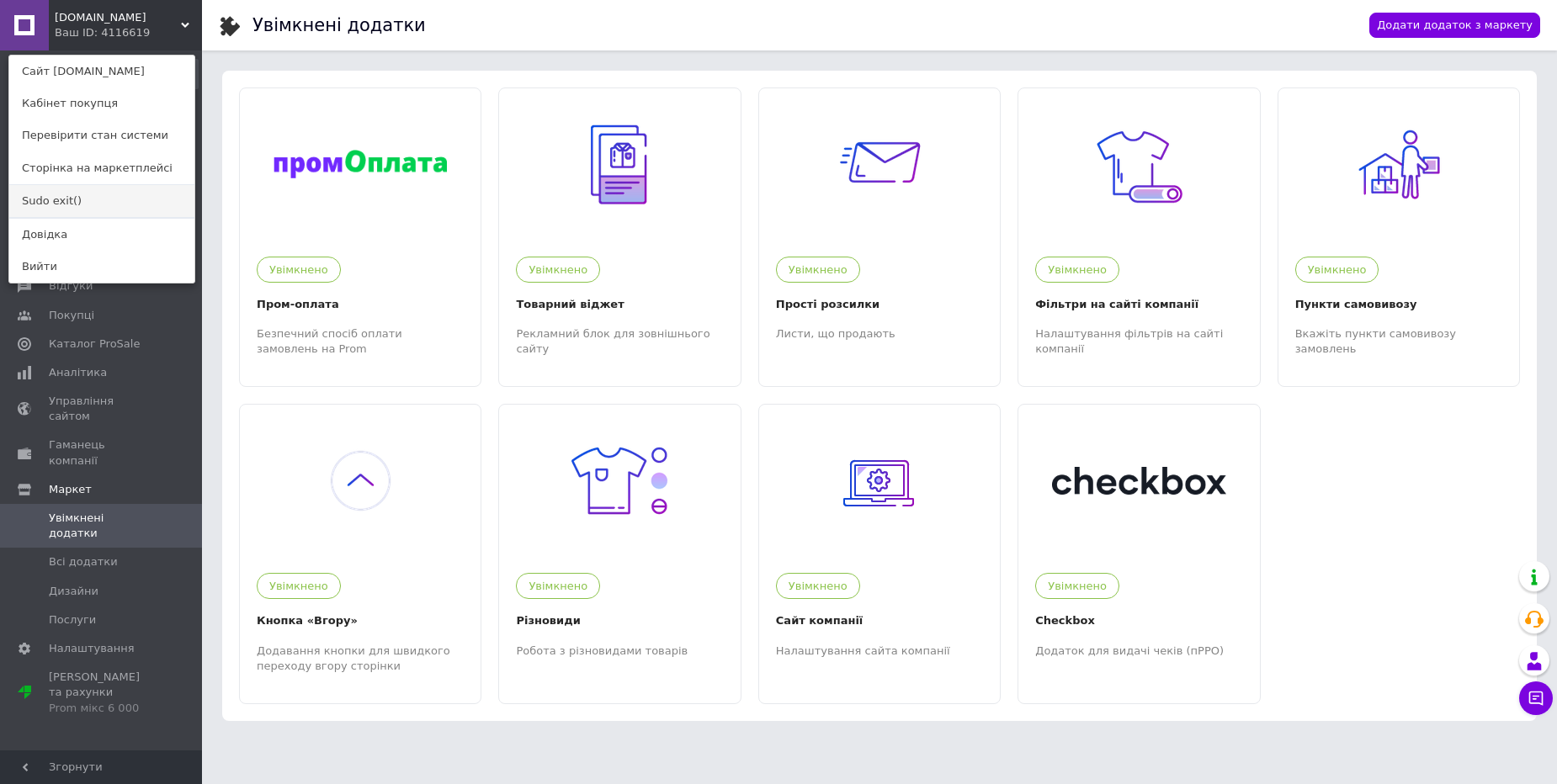
click at [74, 209] on link "Sudo exit()" at bounding box center [101, 200] width 185 height 32
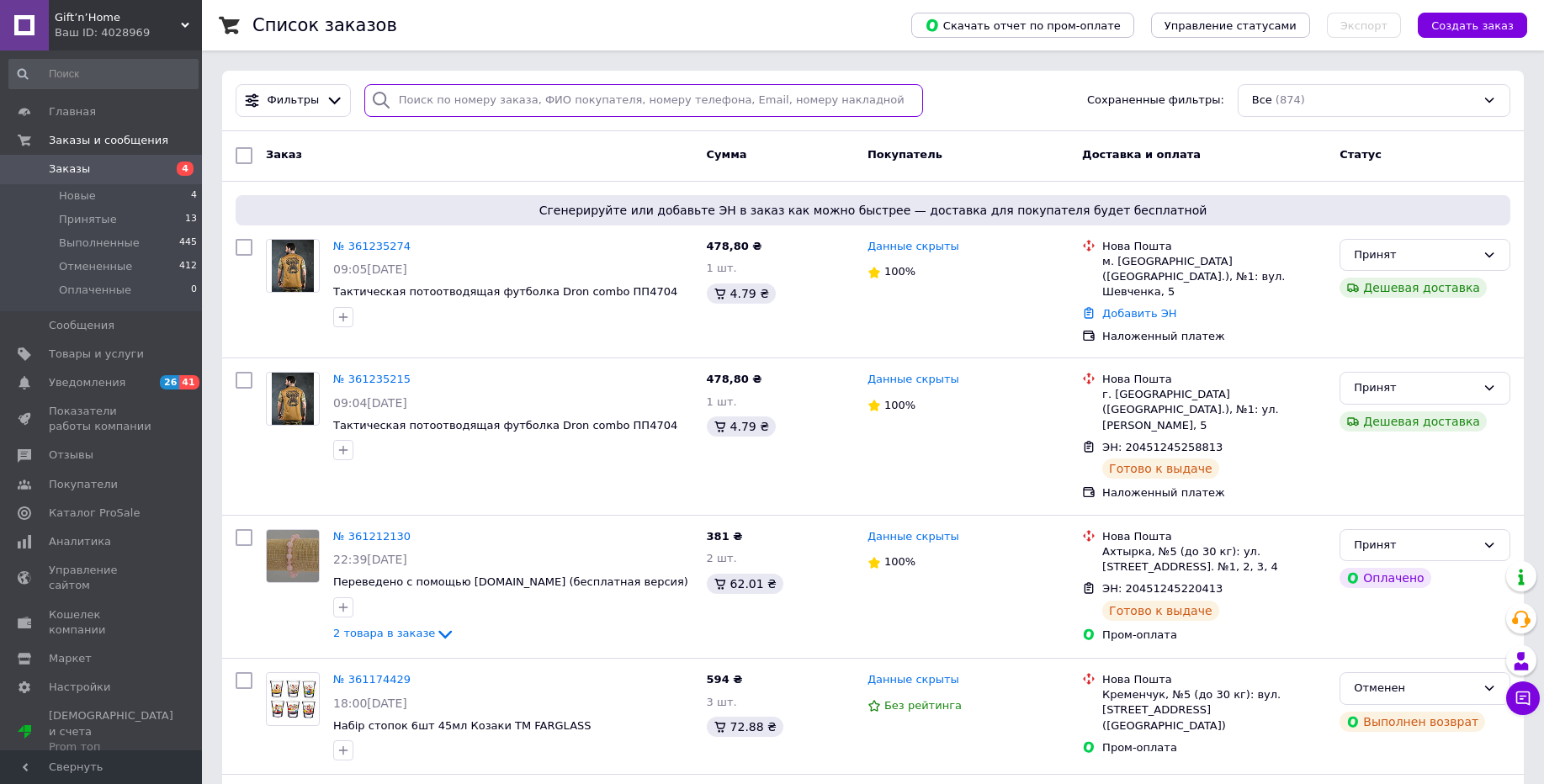
click at [527, 94] on input "search" at bounding box center [644, 100] width 558 height 32
paste input "358937957"
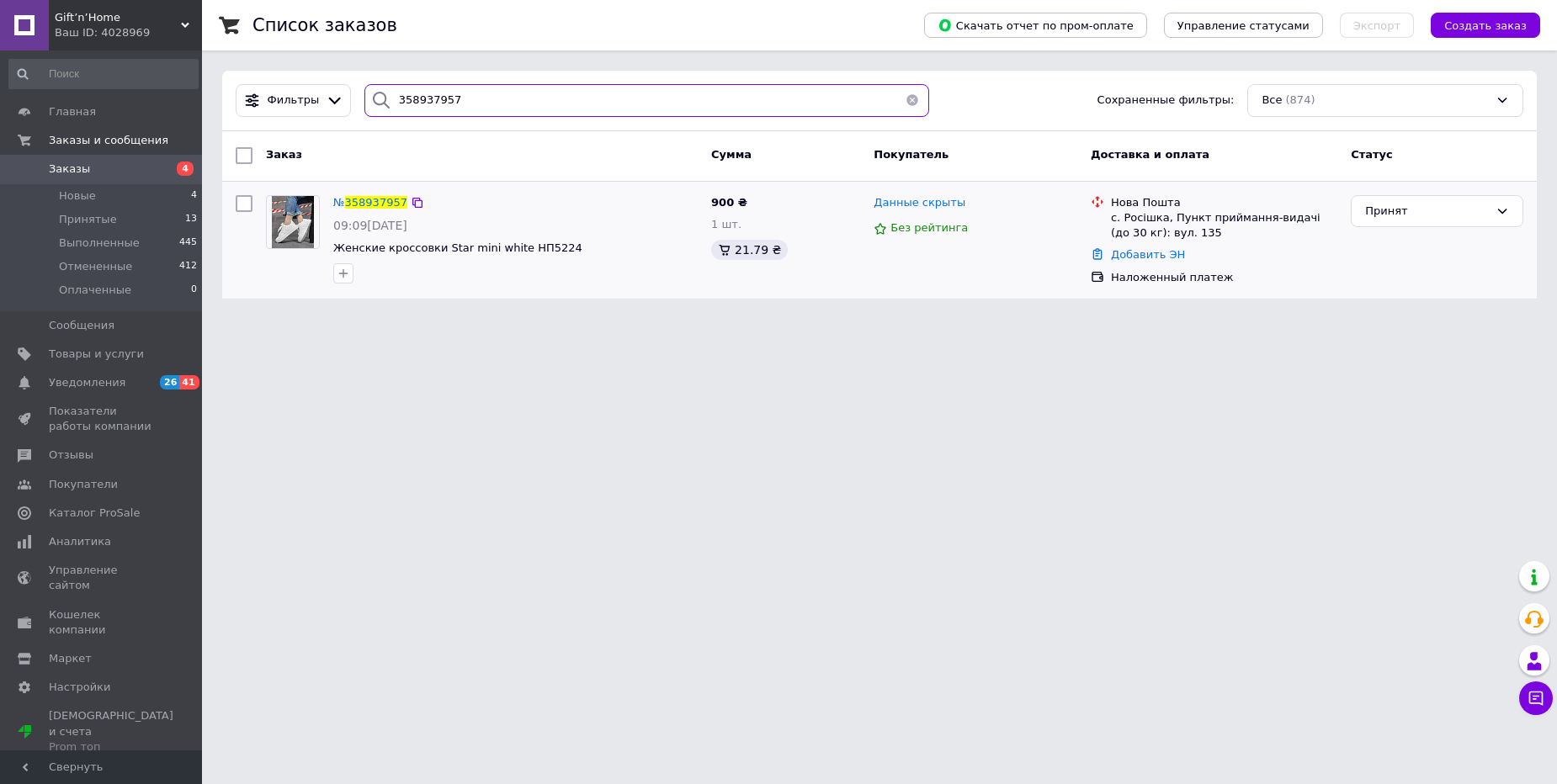
type input "358937957"
click at [94, 14] on span "Gift’n’Home" at bounding box center [118, 17] width 126 height 15
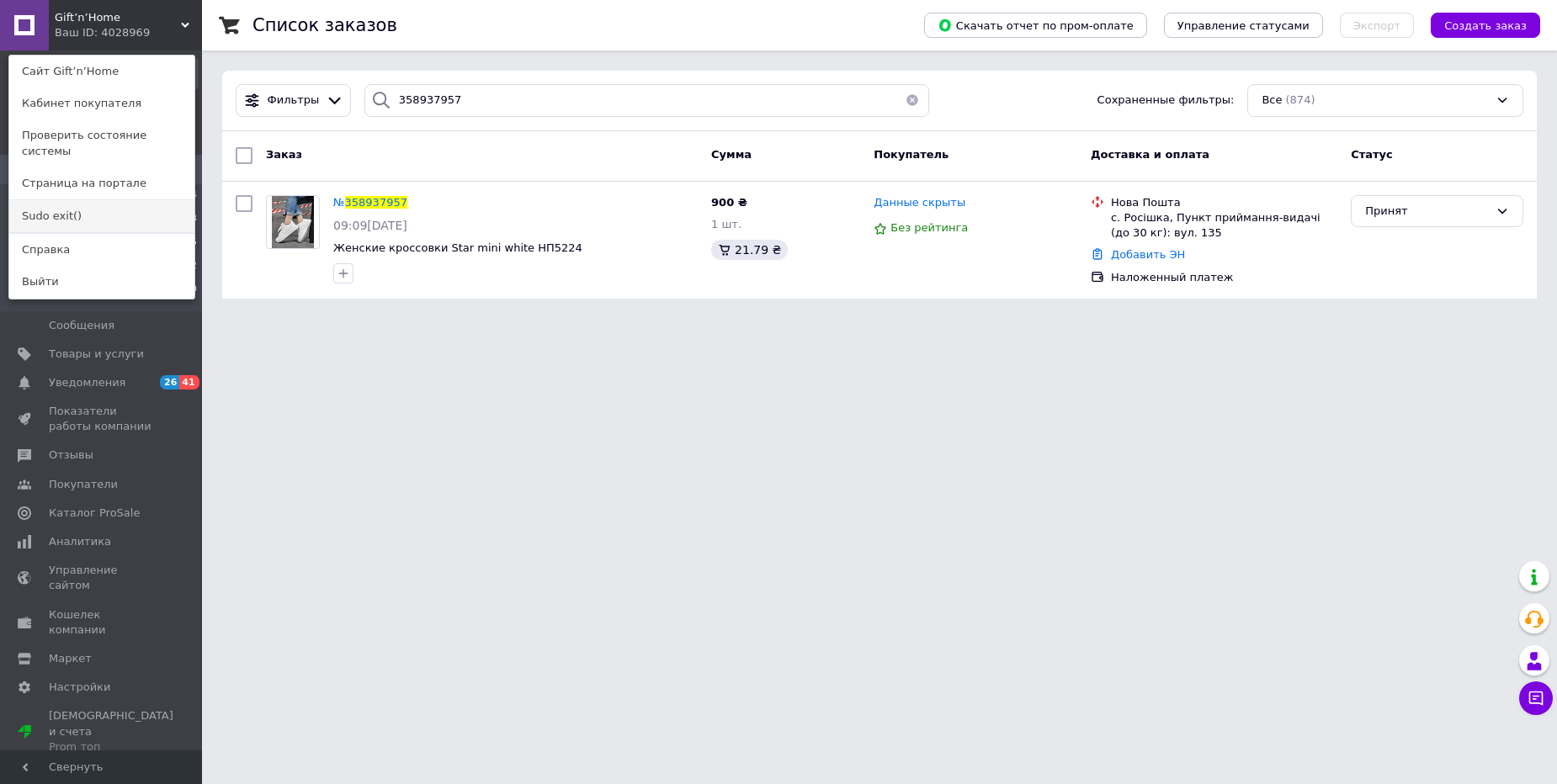
click at [66, 200] on link "Sudo exit()" at bounding box center [101, 216] width 185 height 32
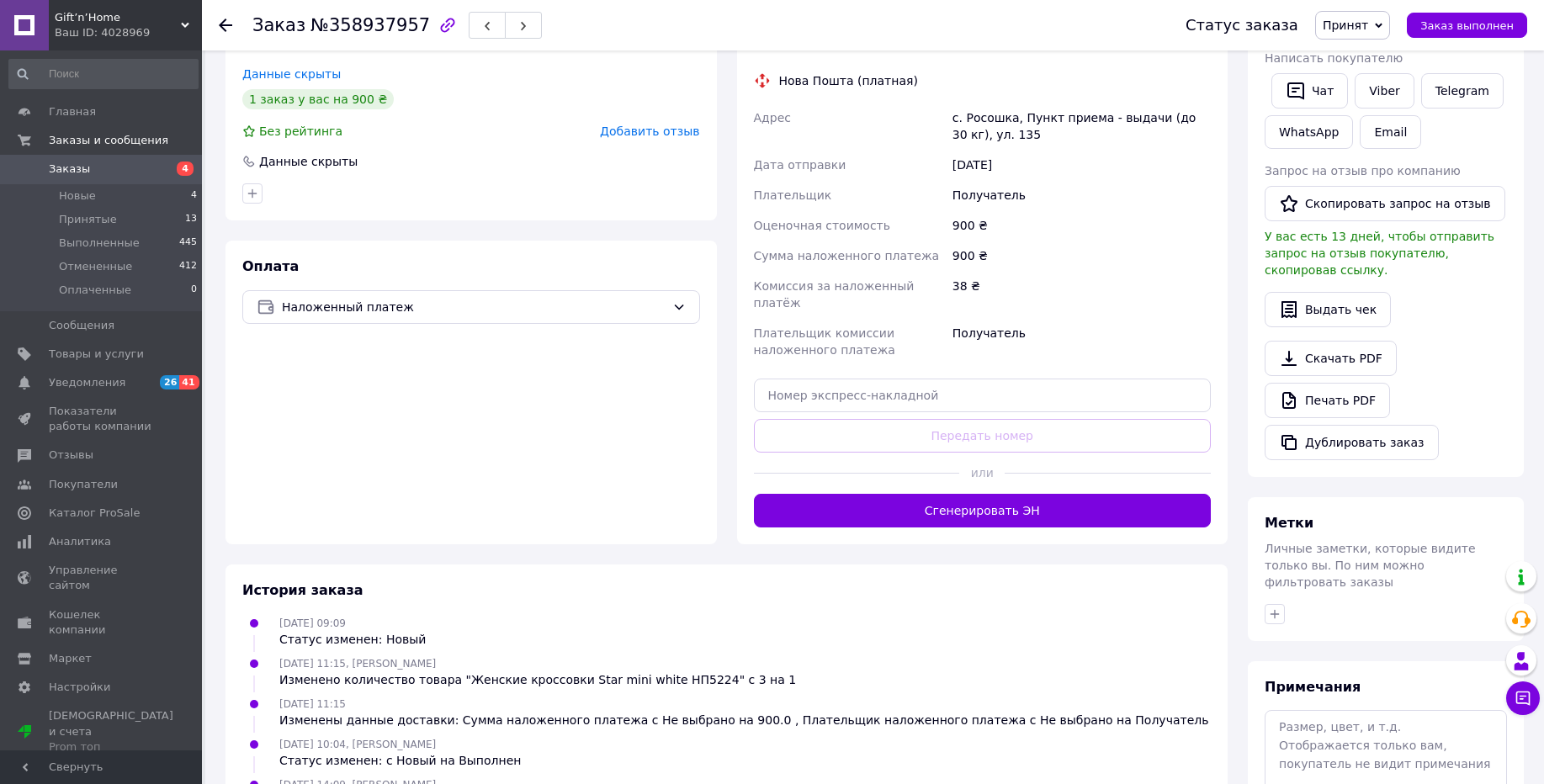
scroll to position [423, 0]
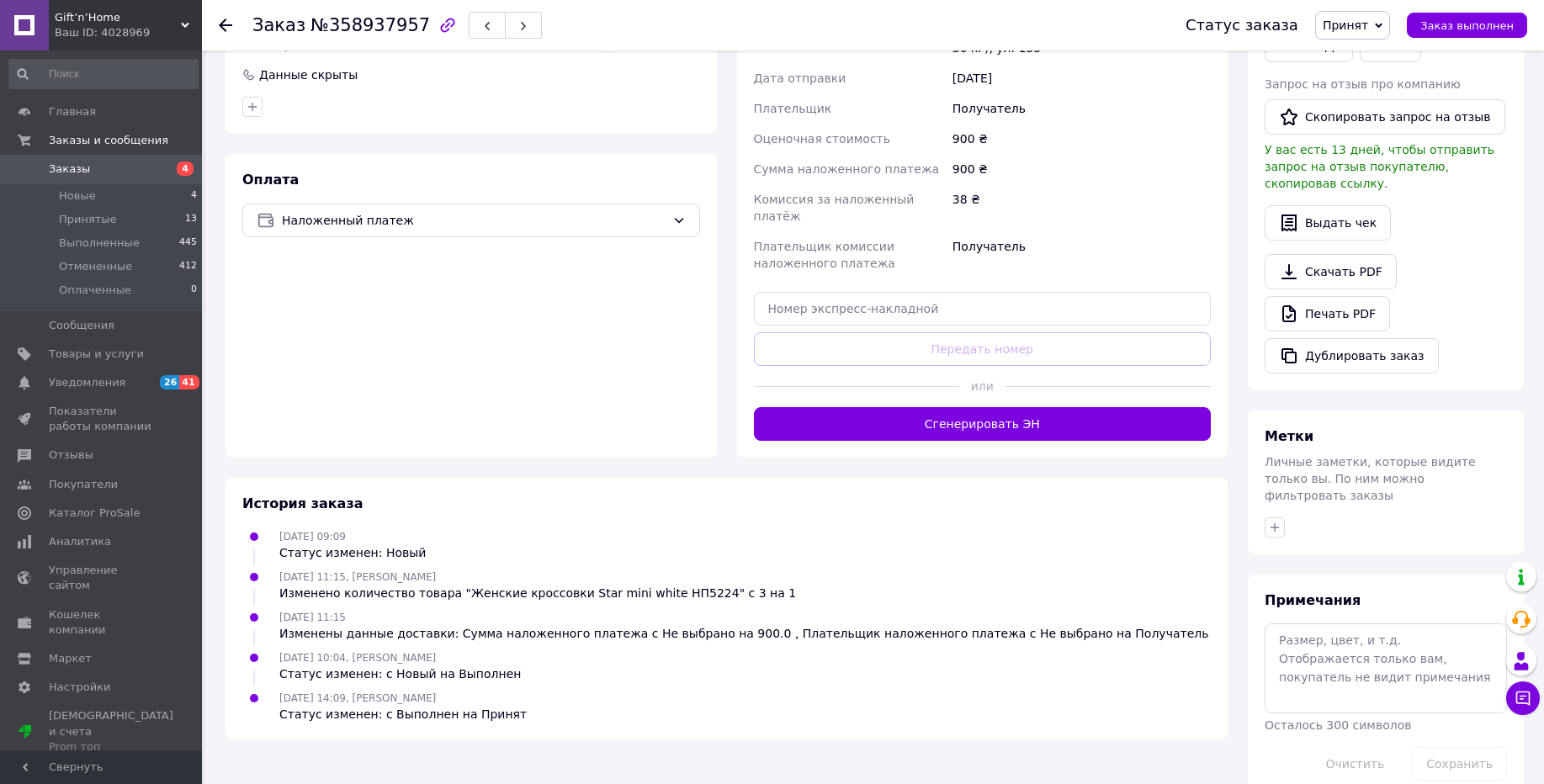
click at [97, 26] on div "Ваш ID: 4028969" at bounding box center [129, 32] width 147 height 15
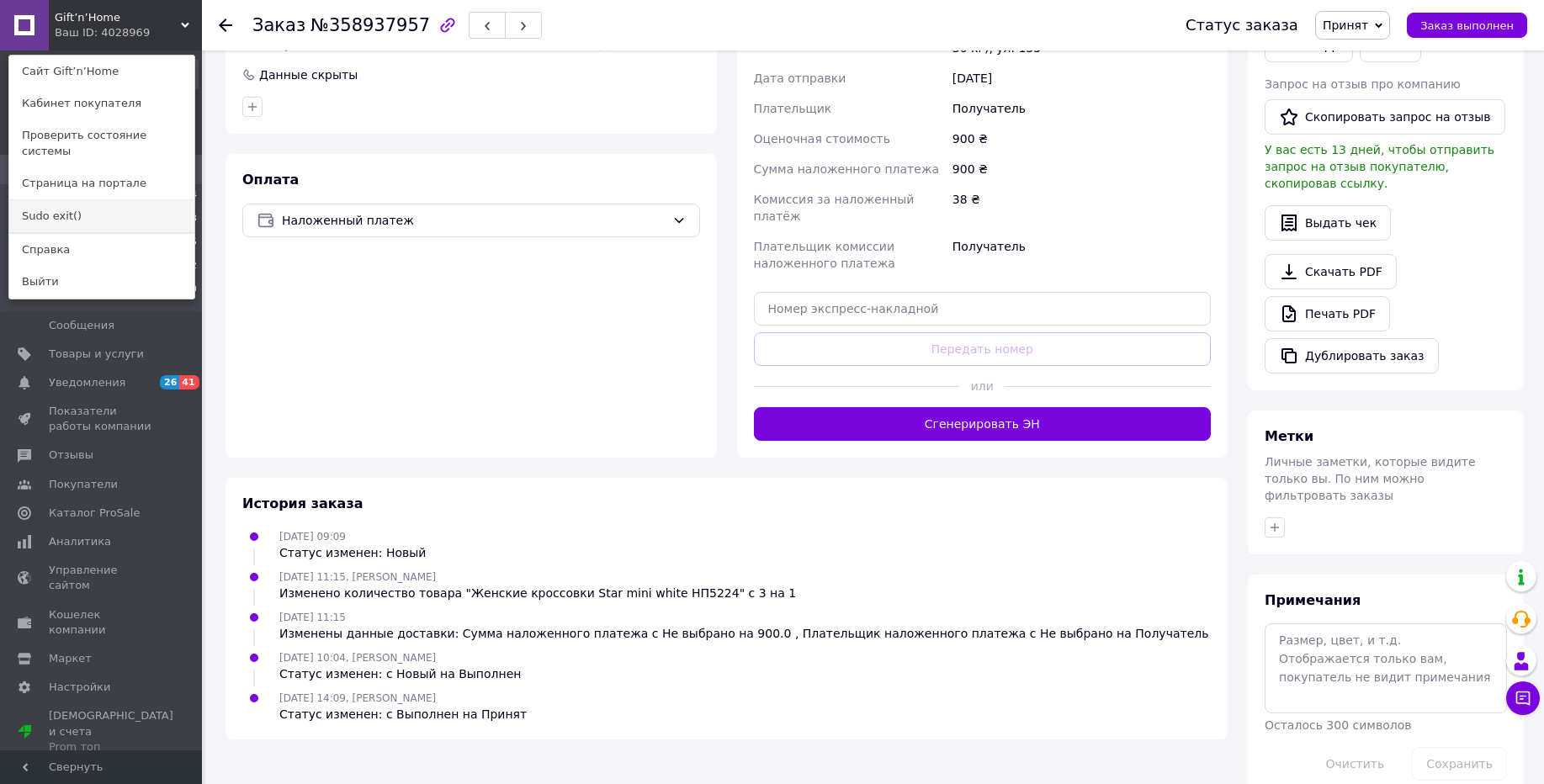
click at [56, 200] on link "Sudo exit()" at bounding box center [101, 216] width 185 height 32
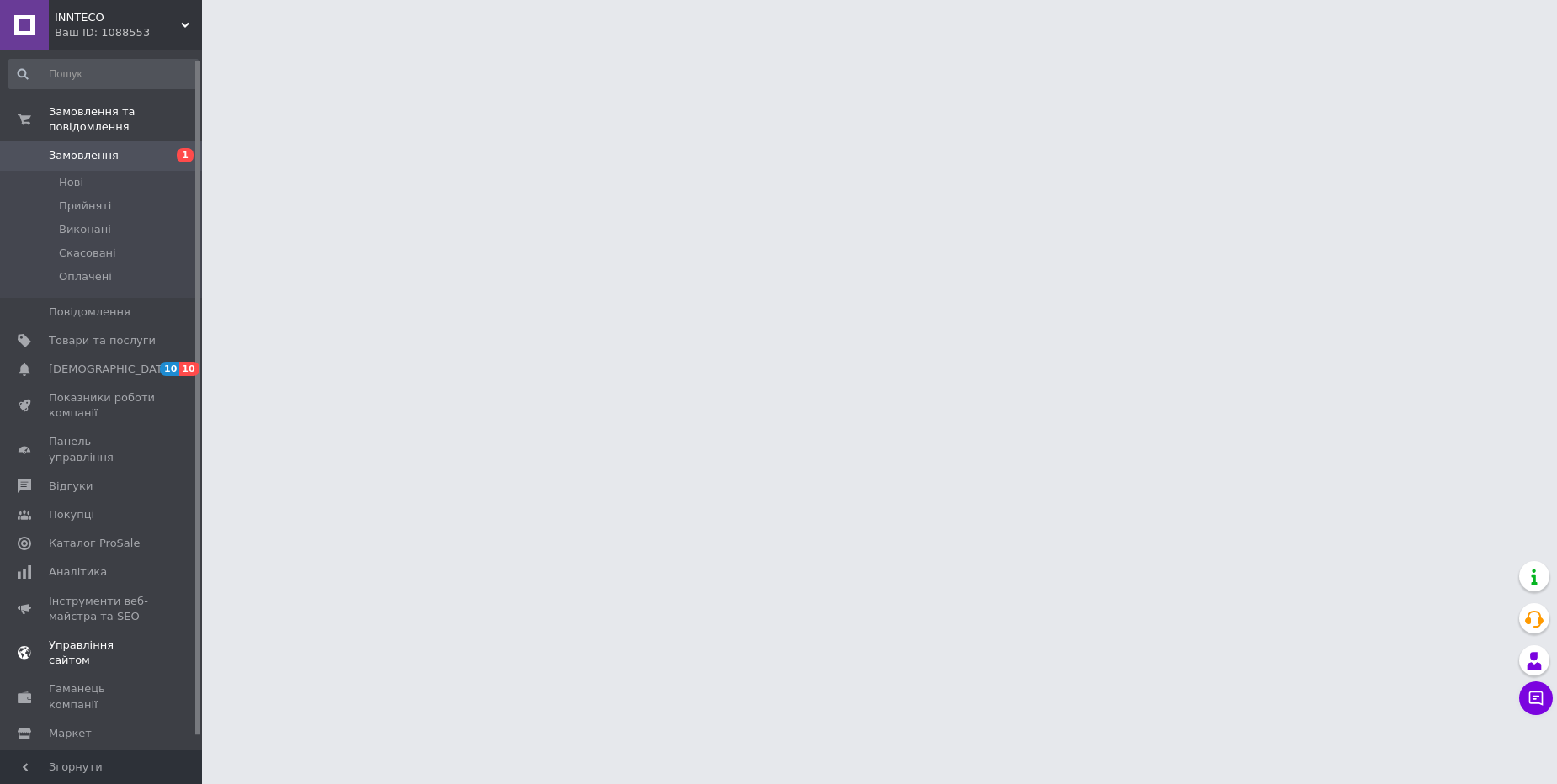
scroll to position [25, 0]
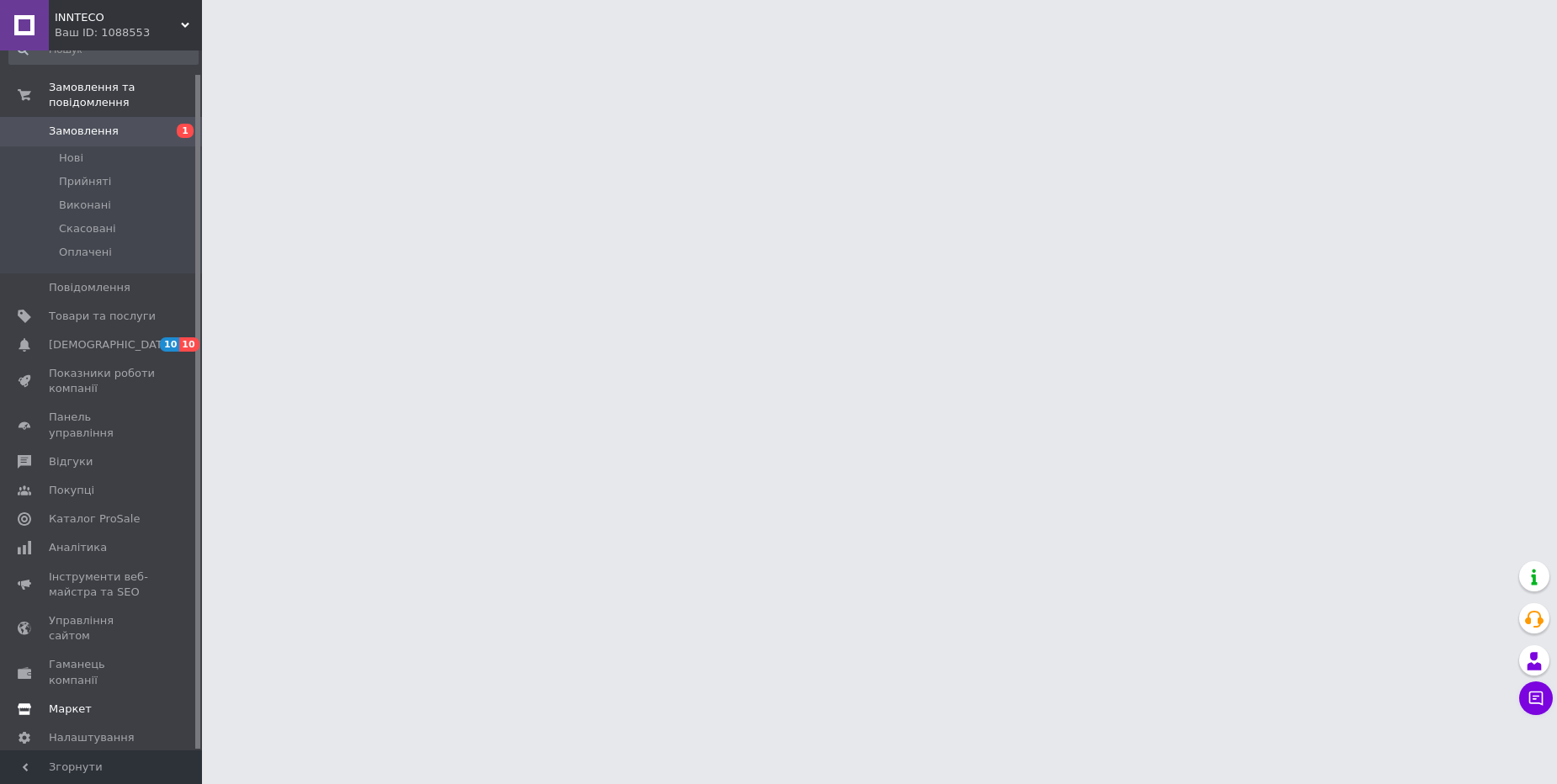
click at [70, 701] on span "Маркет" at bounding box center [71, 708] width 43 height 15
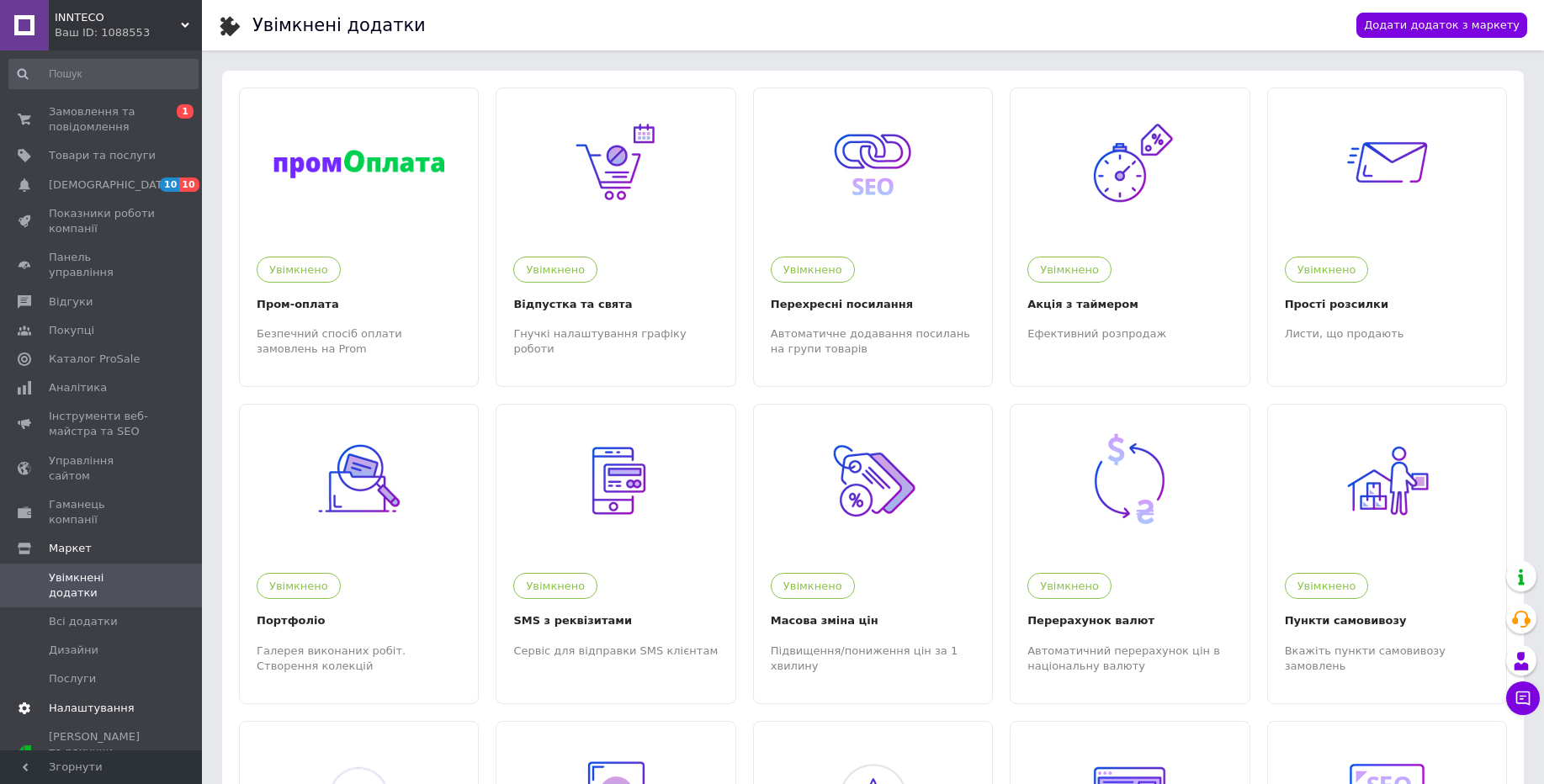
click at [102, 700] on span "Налаштування" at bounding box center [91, 707] width 86 height 15
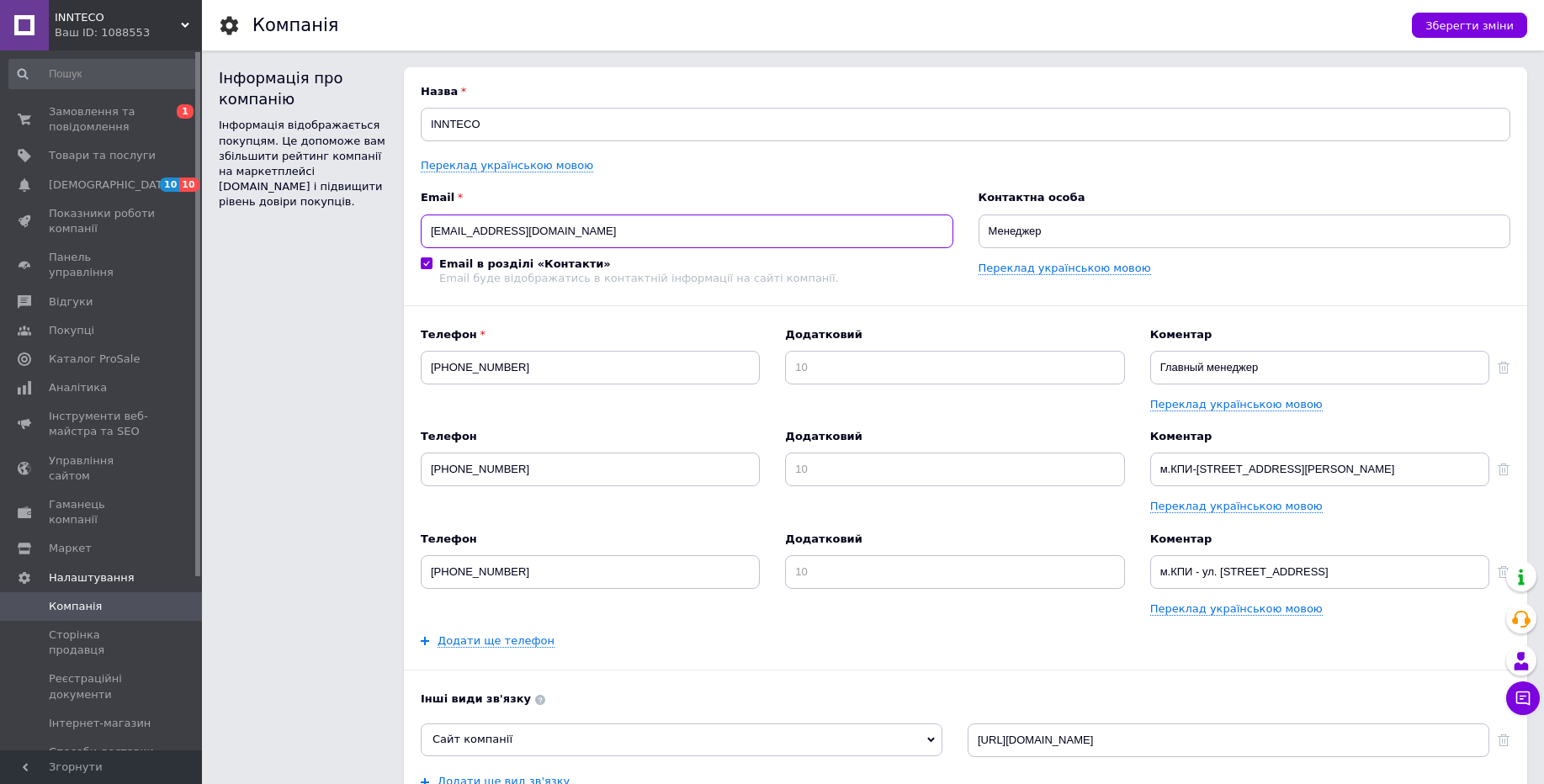
click at [582, 237] on input "a25061966p@gmail.com" at bounding box center [687, 231] width 533 height 33
click at [582, 235] on input "a25061966p@gmail.com" at bounding box center [687, 231] width 533 height 33
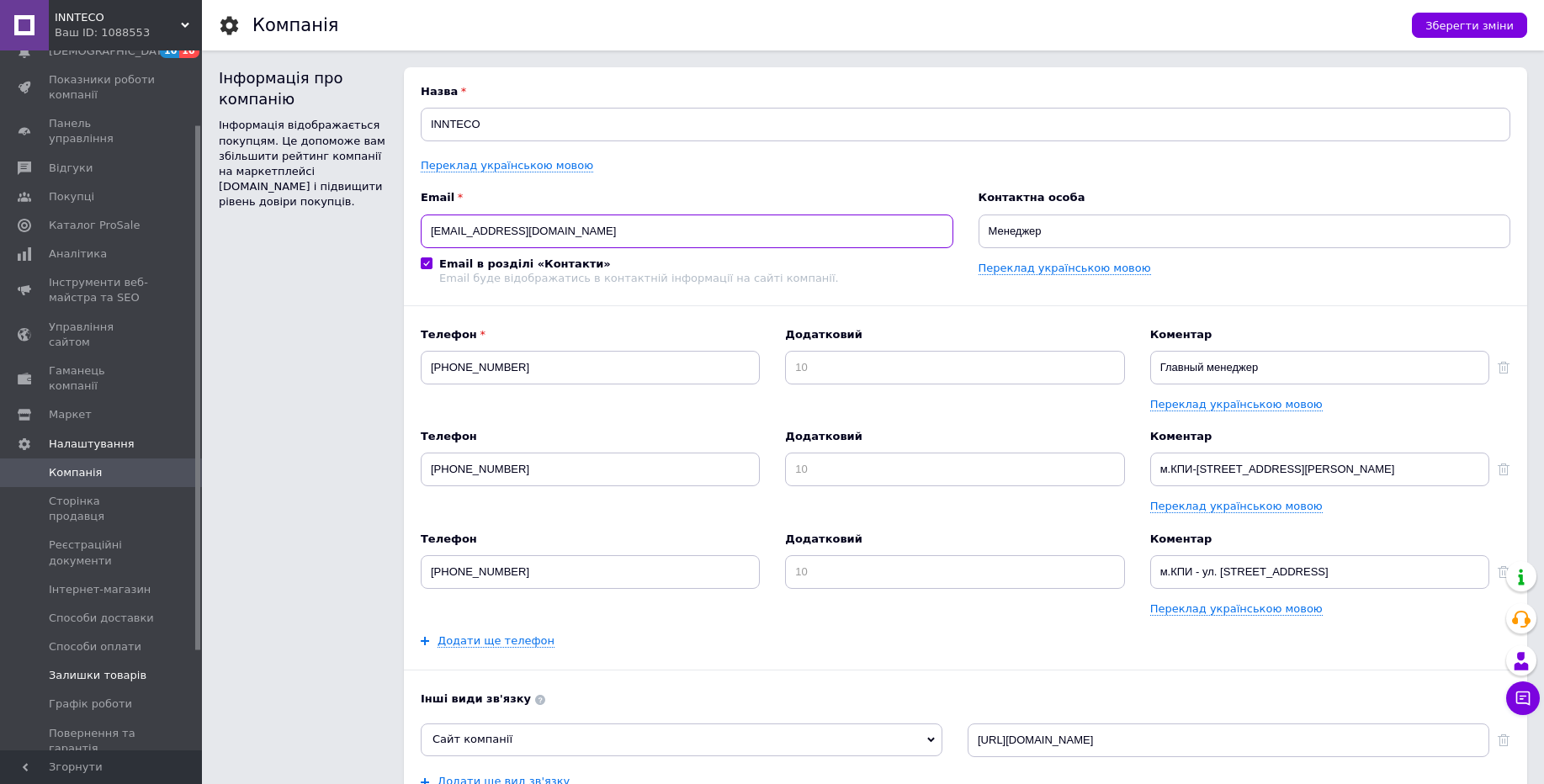
scroll to position [231, 0]
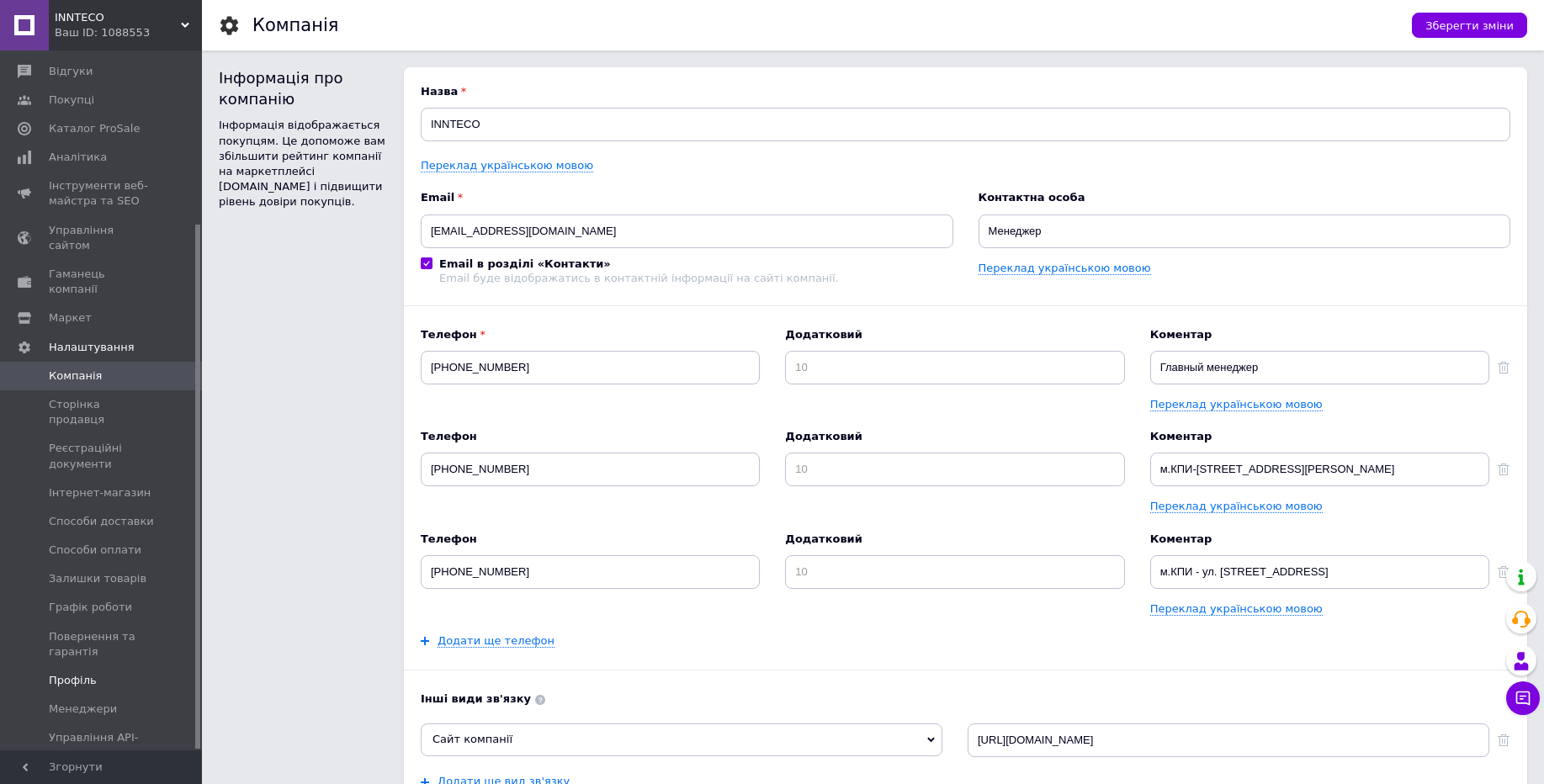
click at [93, 673] on span "Профіль" at bounding box center [102, 680] width 107 height 15
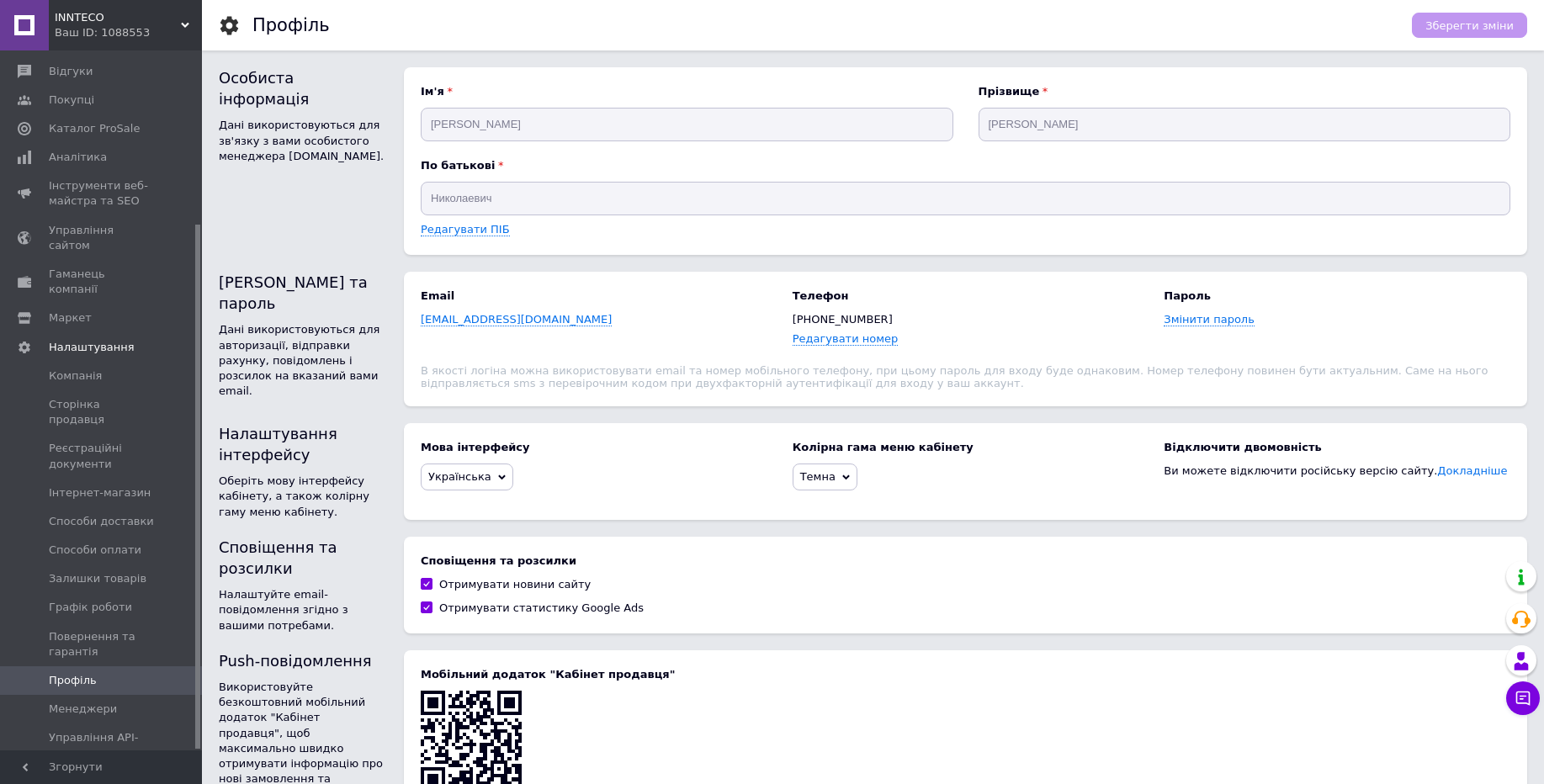
drag, startPoint x: 150, startPoint y: 24, endPoint x: 118, endPoint y: 73, distance: 58.5
click at [147, 24] on span "INNTECO" at bounding box center [118, 17] width 126 height 15
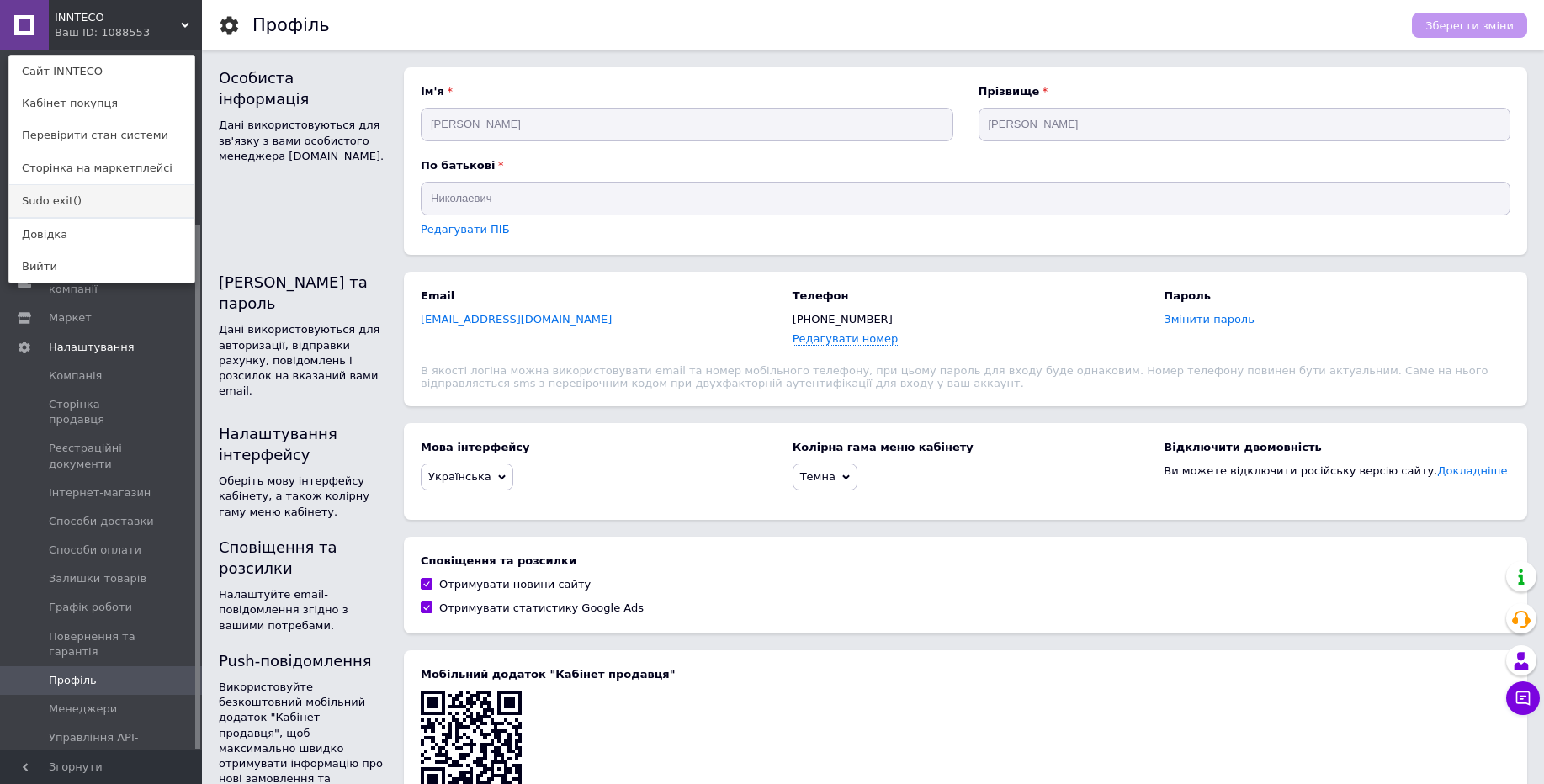
click at [82, 197] on link "Sudo exit()" at bounding box center [101, 200] width 185 height 32
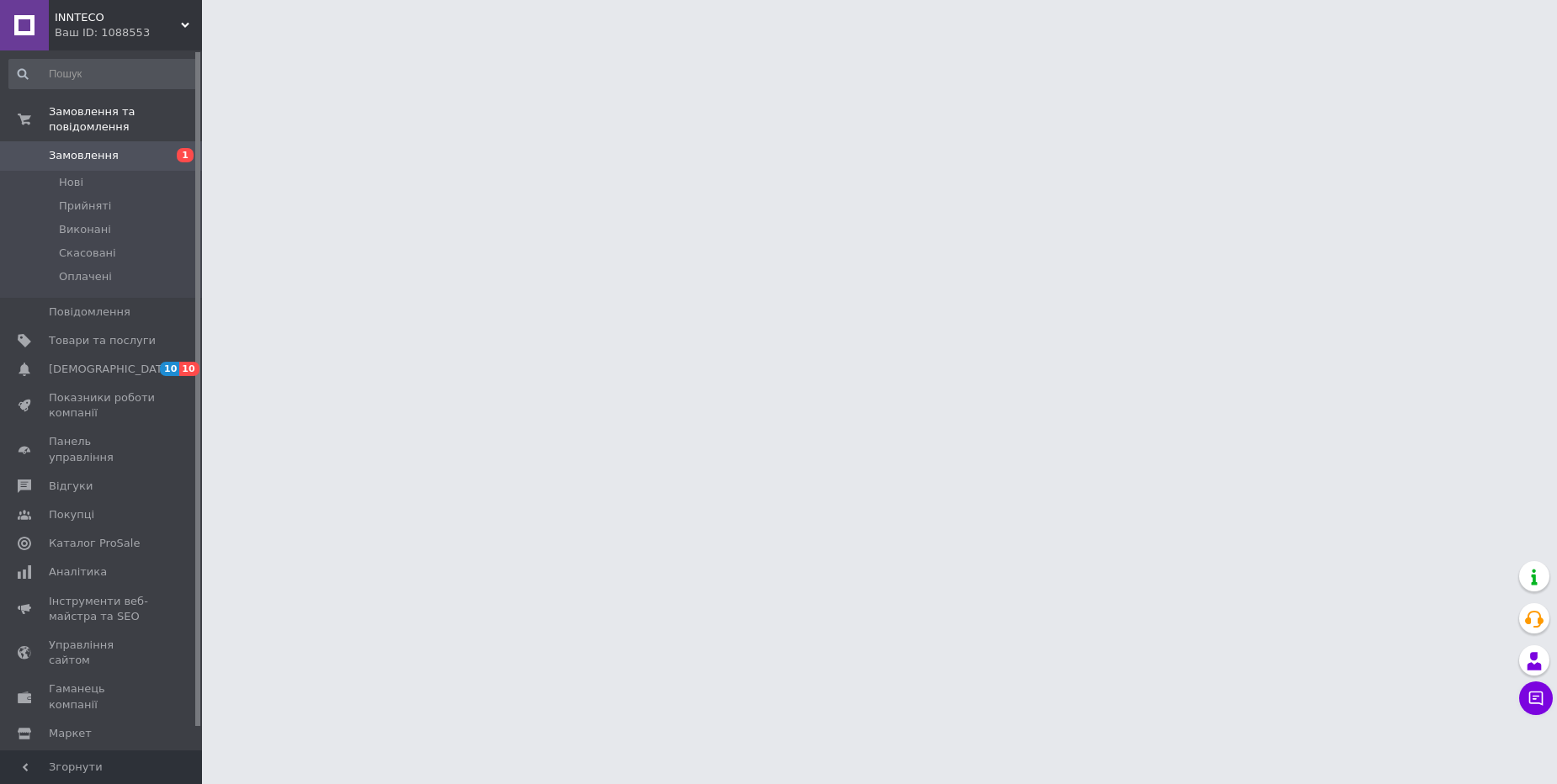
scroll to position [25, 0]
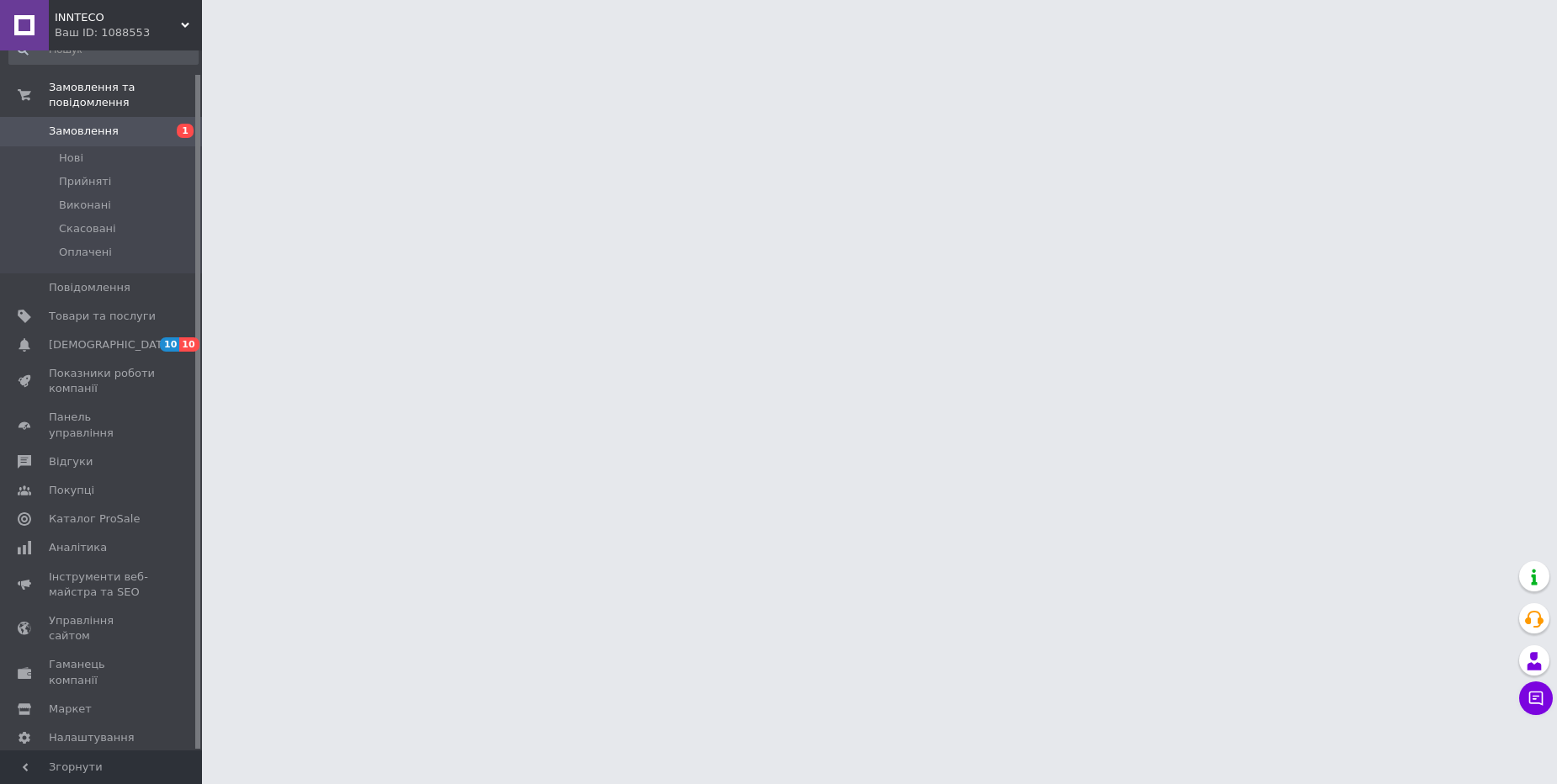
click at [108, 783] on div "Prom мікс 1 000" at bounding box center [102, 796] width 107 height 15
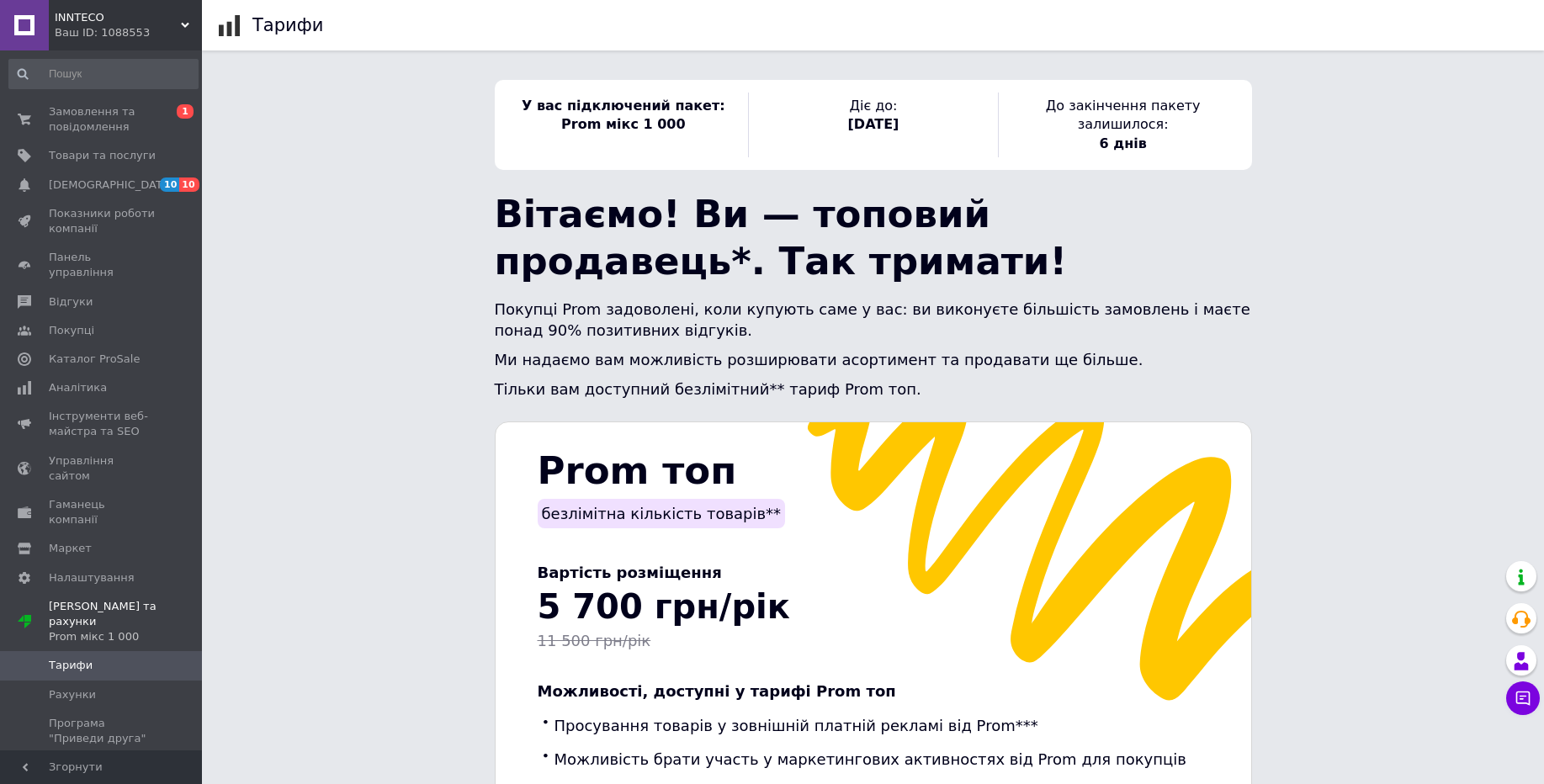
click at [104, 21] on span "INNTECO" at bounding box center [118, 17] width 126 height 15
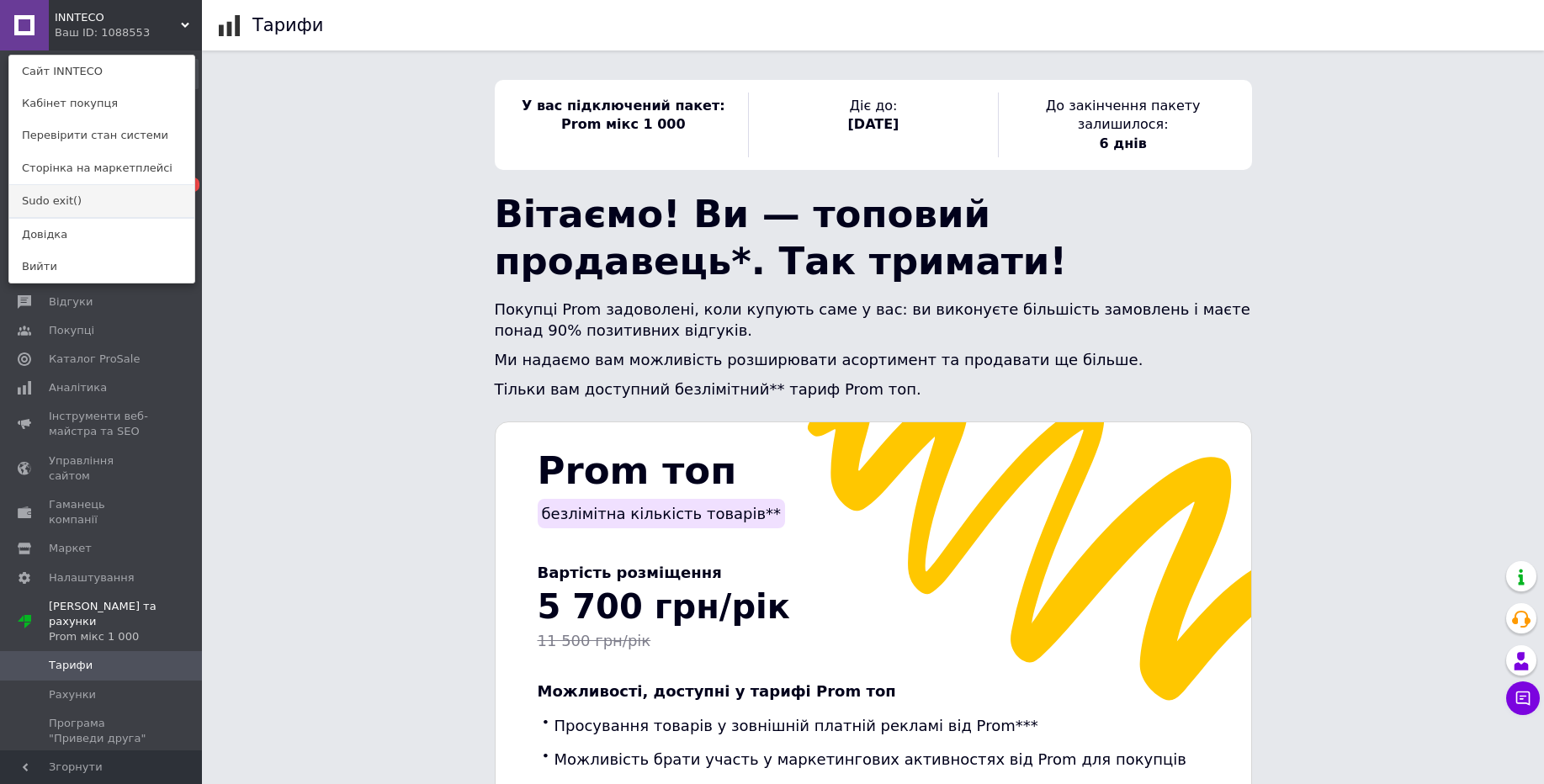
click at [56, 204] on link "Sudo exit()" at bounding box center [101, 200] width 185 height 32
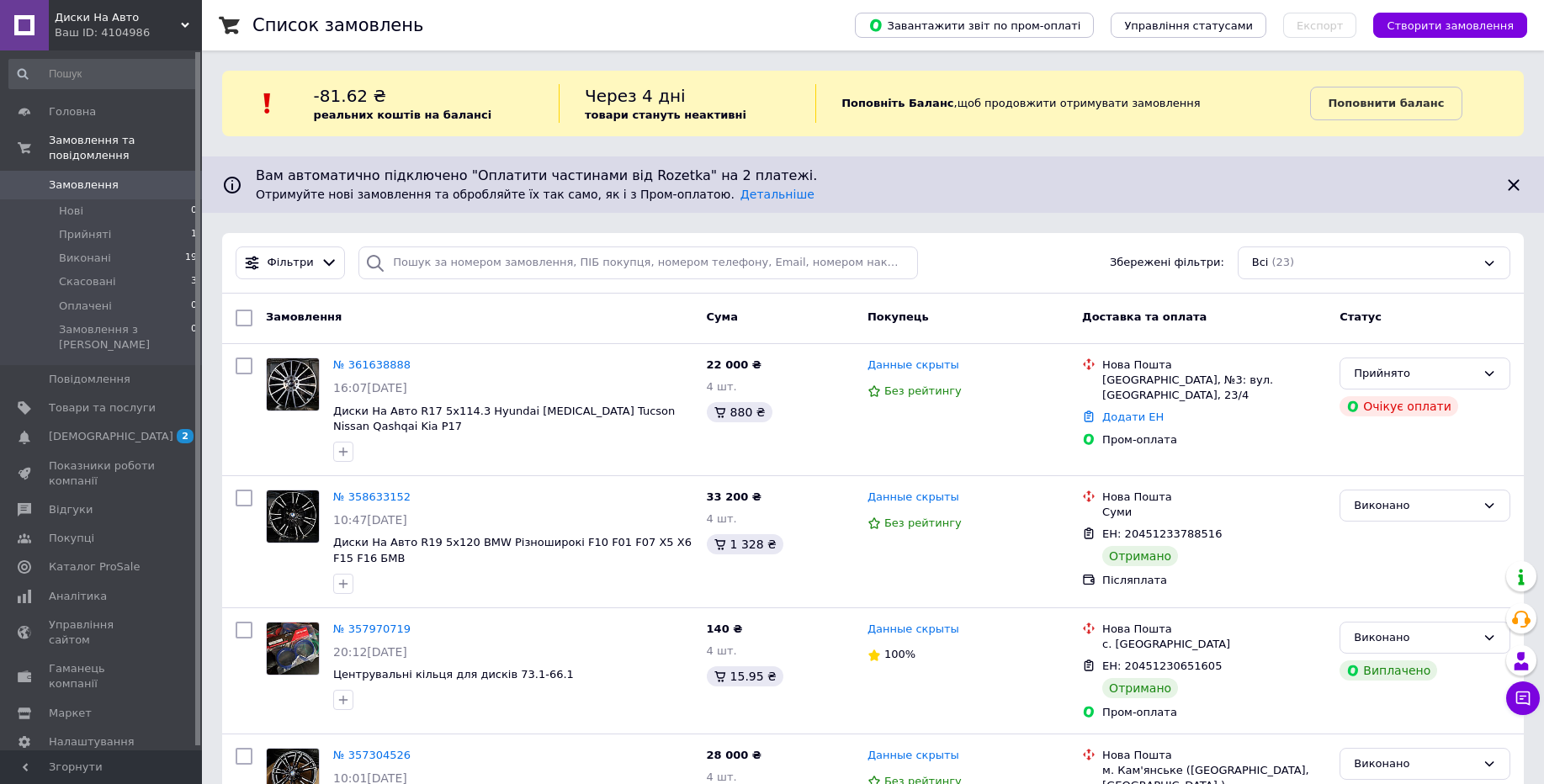
click at [63, 29] on div "Ваш ID: 4104986" at bounding box center [129, 32] width 147 height 15
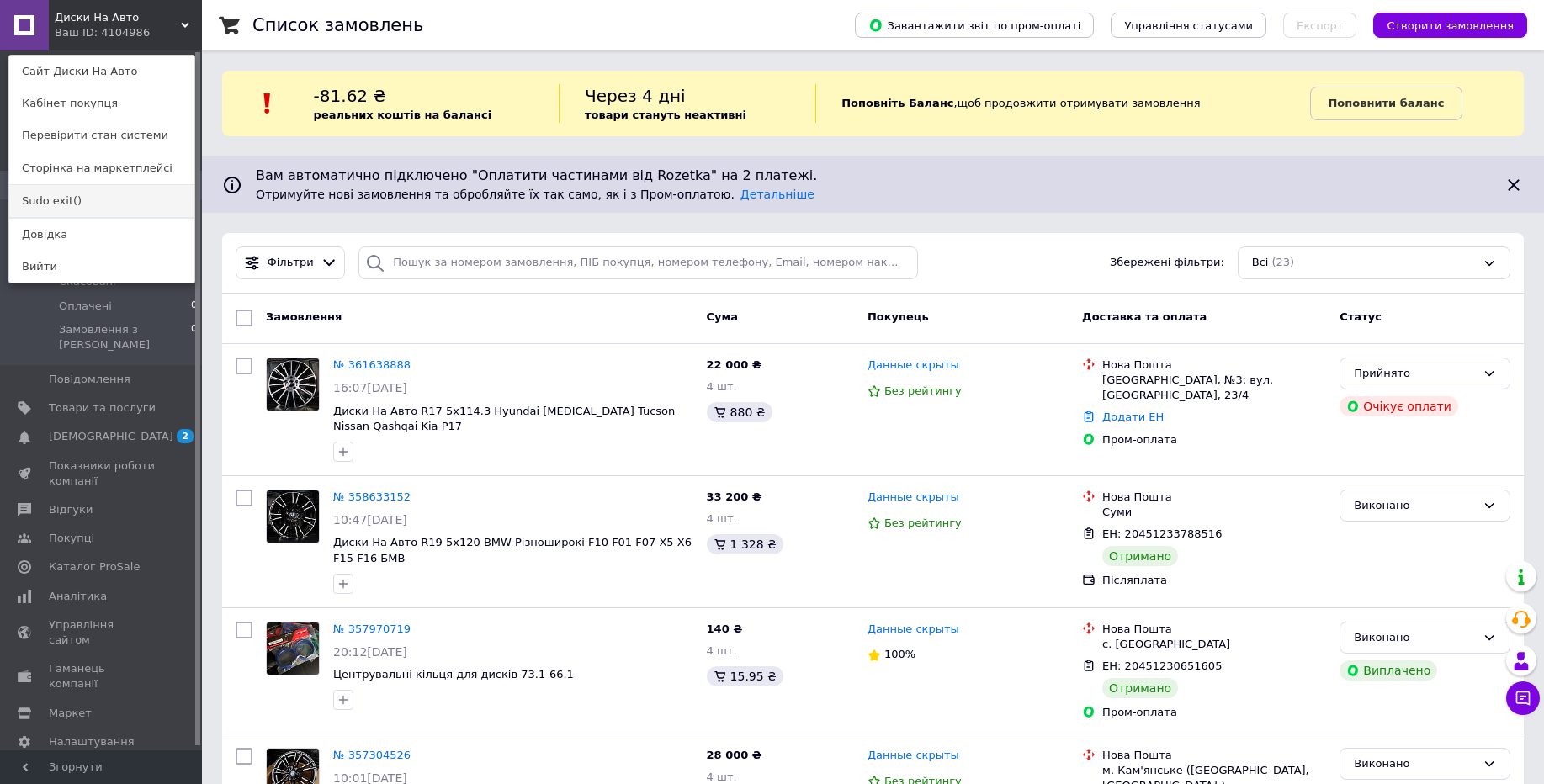
click at [58, 196] on link "Sudo exit()" at bounding box center [101, 200] width 185 height 32
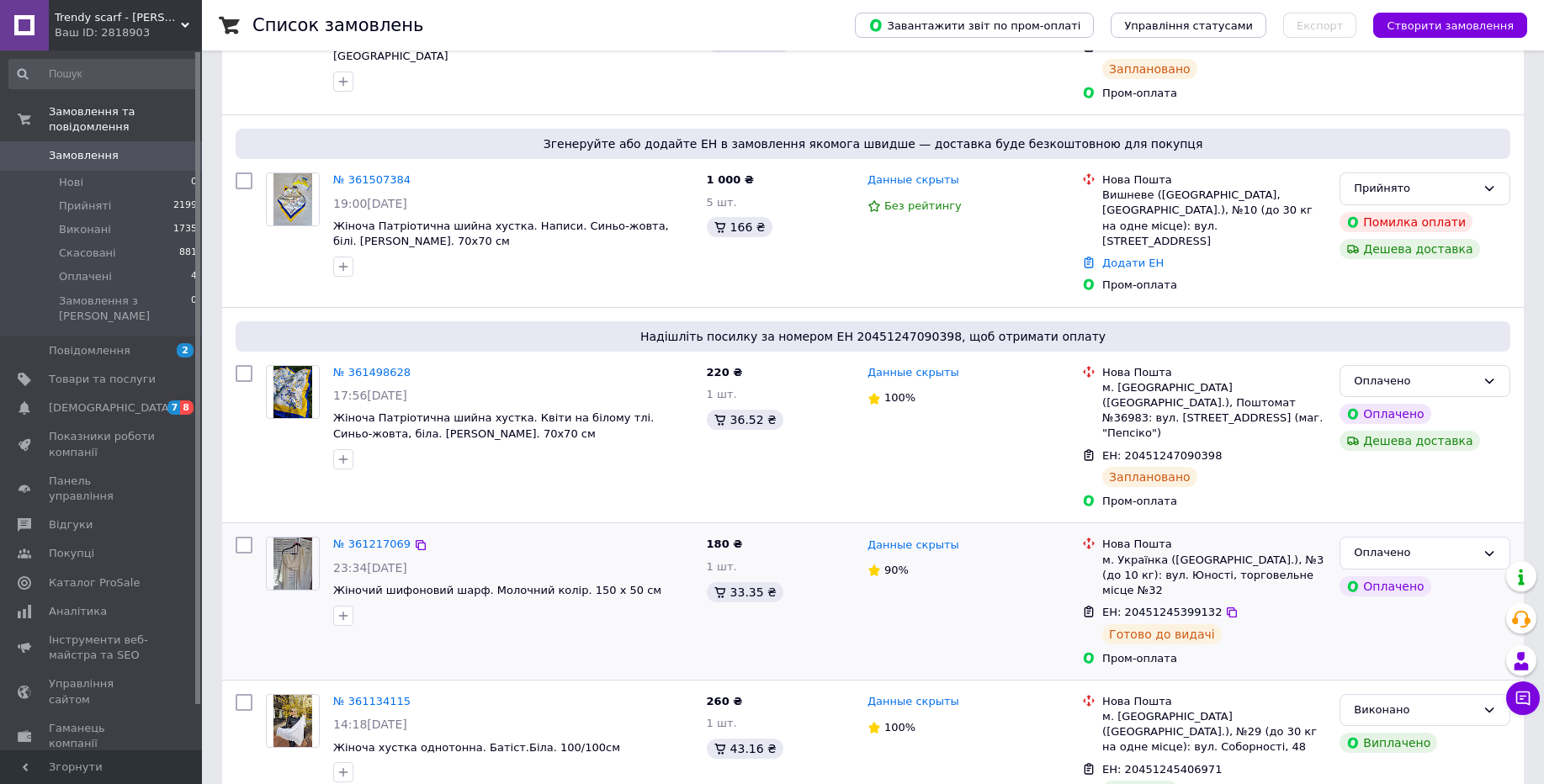
scroll to position [101, 0]
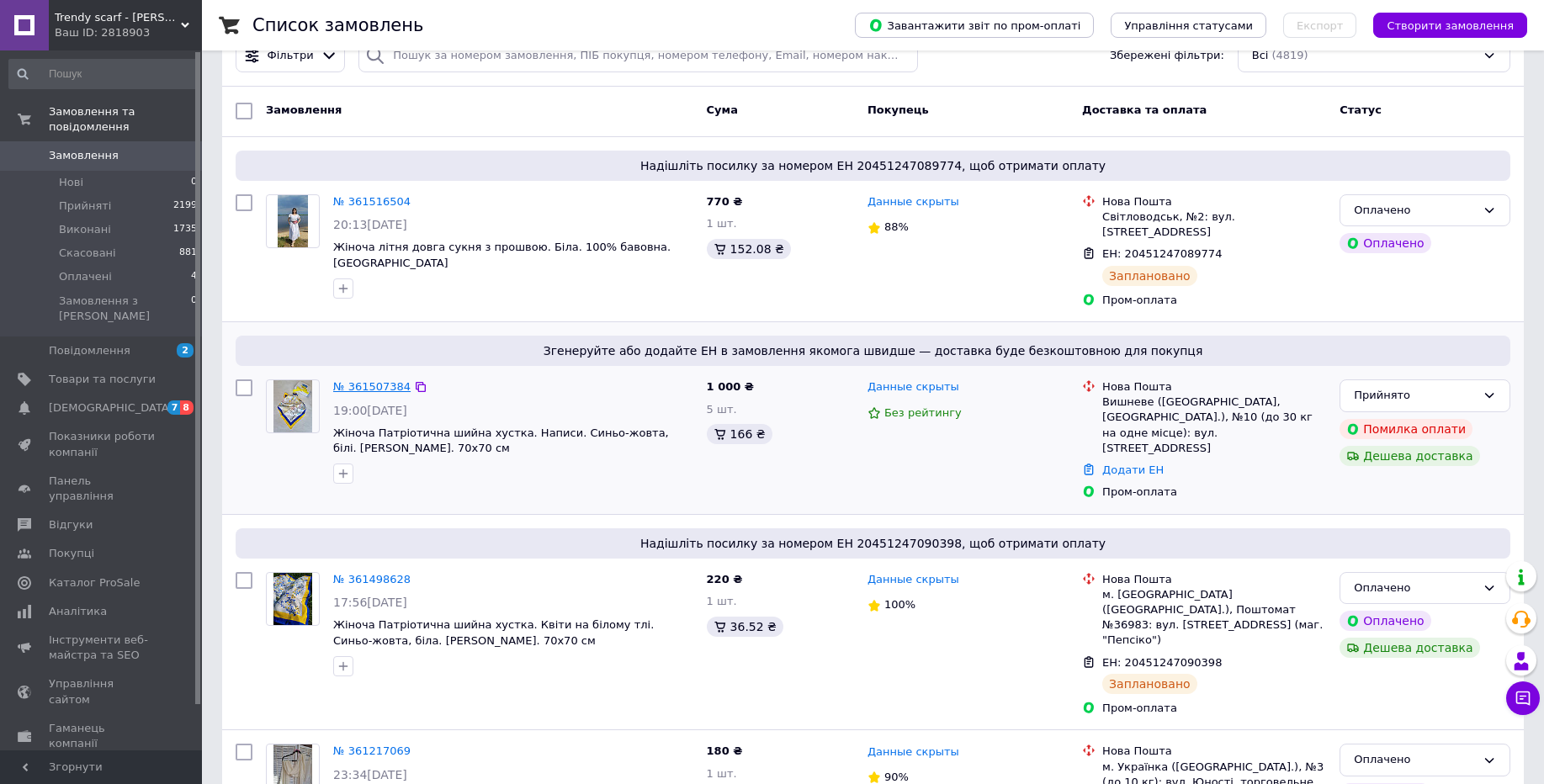
click at [374, 381] on link "№ 361507384" at bounding box center [372, 386] width 78 height 13
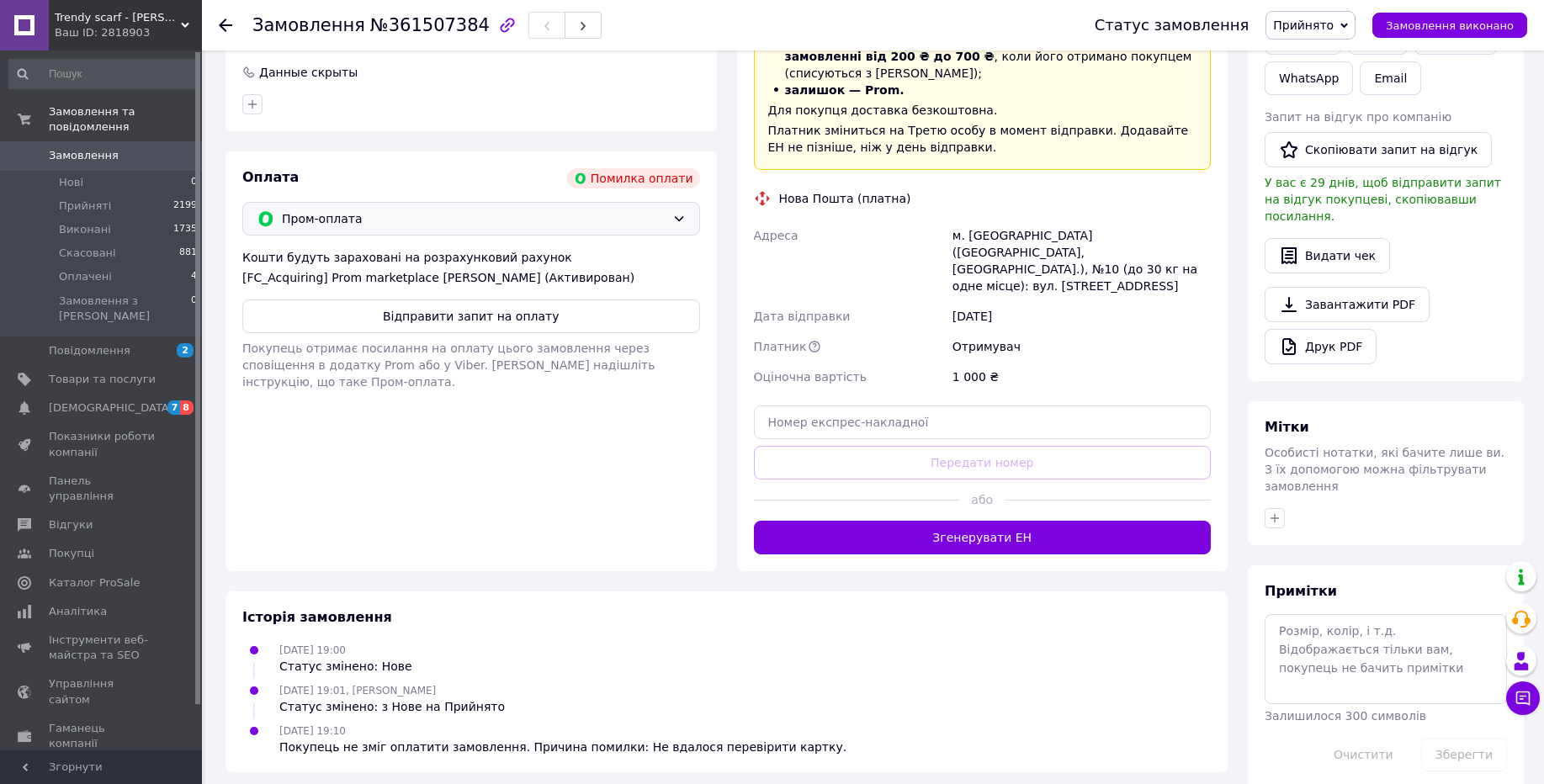
scroll to position [440, 0]
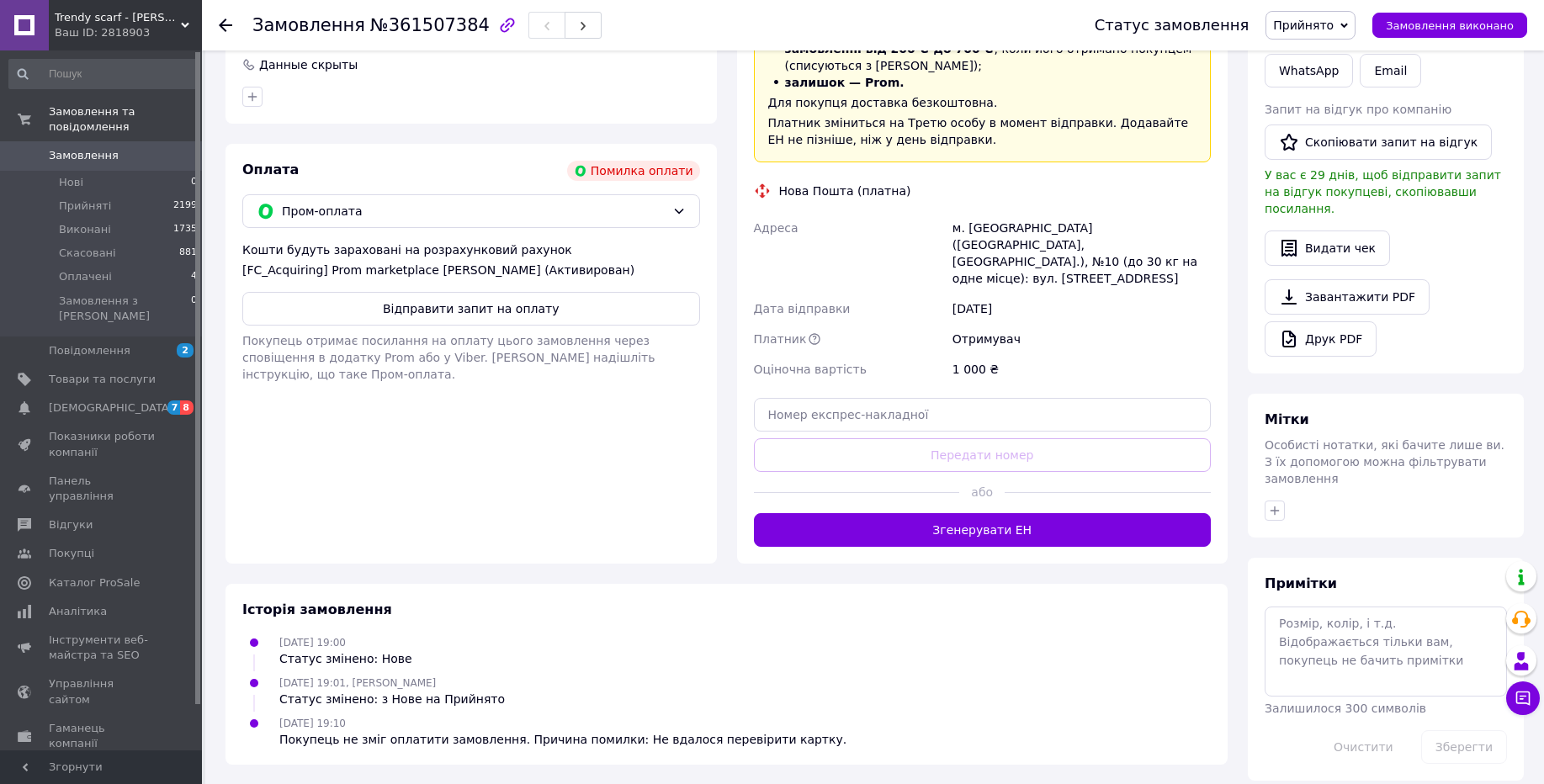
click at [379, 528] on div "Оплата Помилка оплати Пром-оплата Кошти будуть зараховані на розрахунковий раху…" at bounding box center [471, 353] width 491 height 420
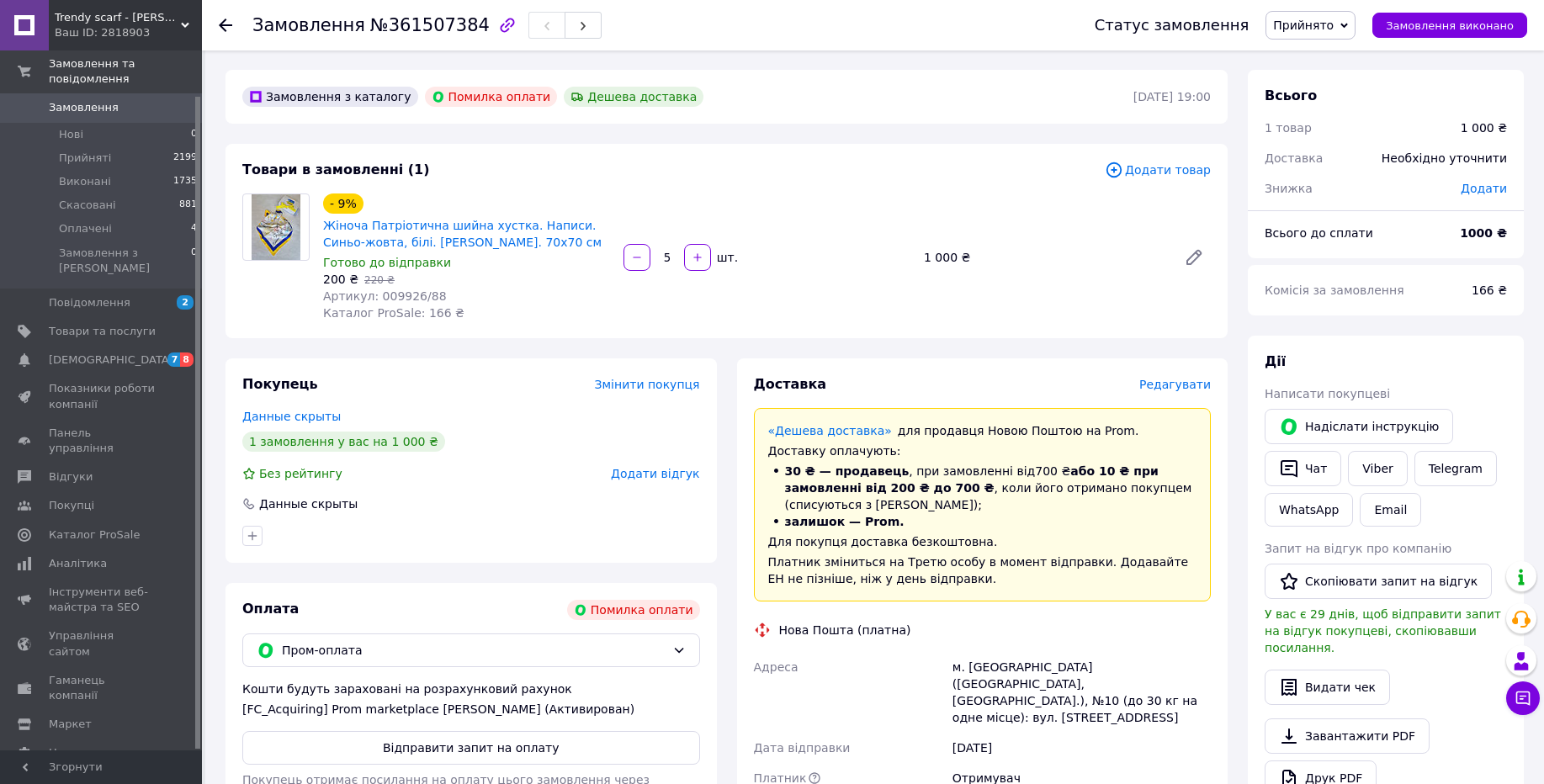
scroll to position [0, 0]
click at [117, 28] on div "Ваш ID: 2818903" at bounding box center [129, 32] width 147 height 15
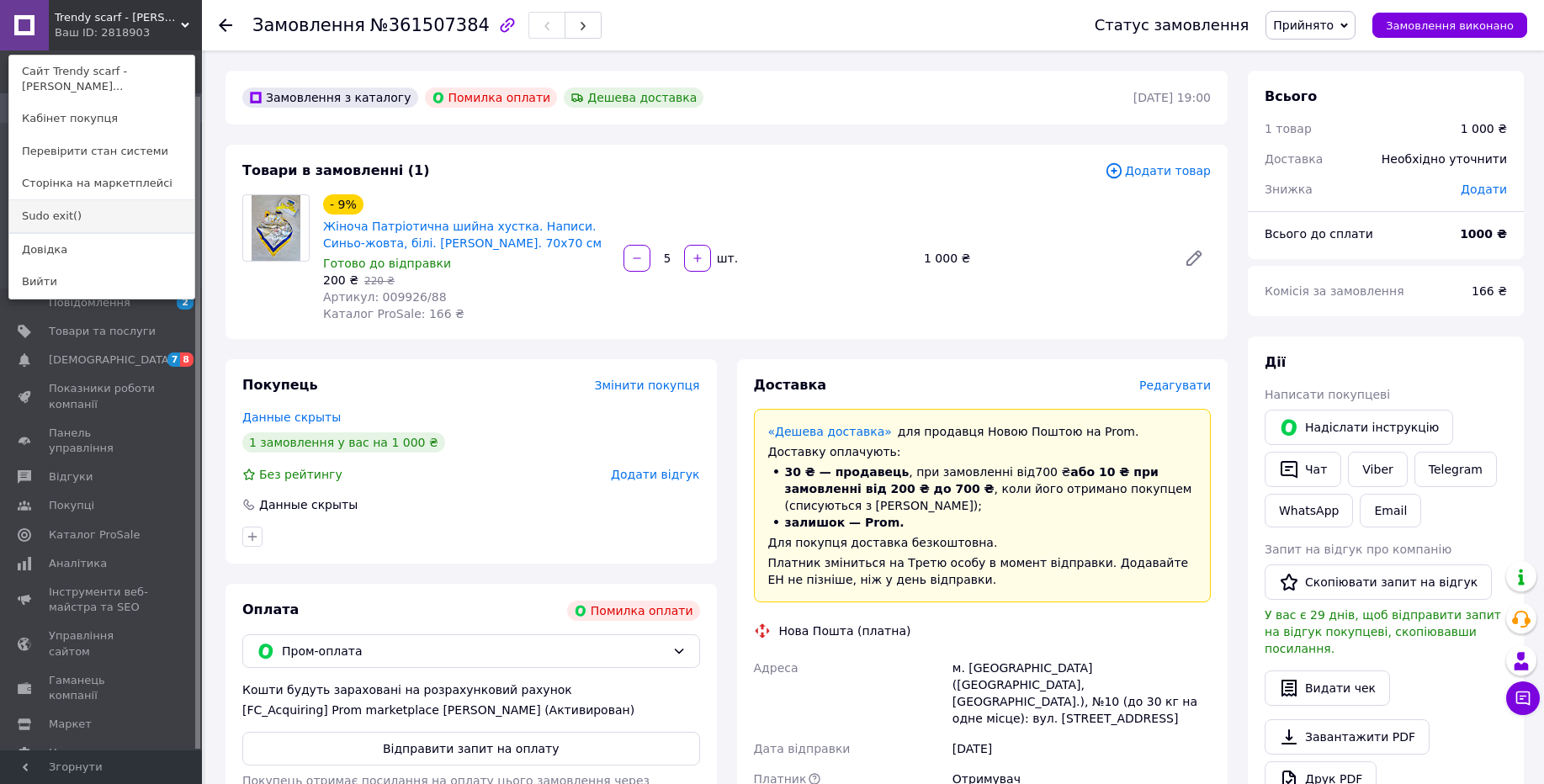
click at [85, 215] on link "Sudo exit()" at bounding box center [101, 216] width 185 height 32
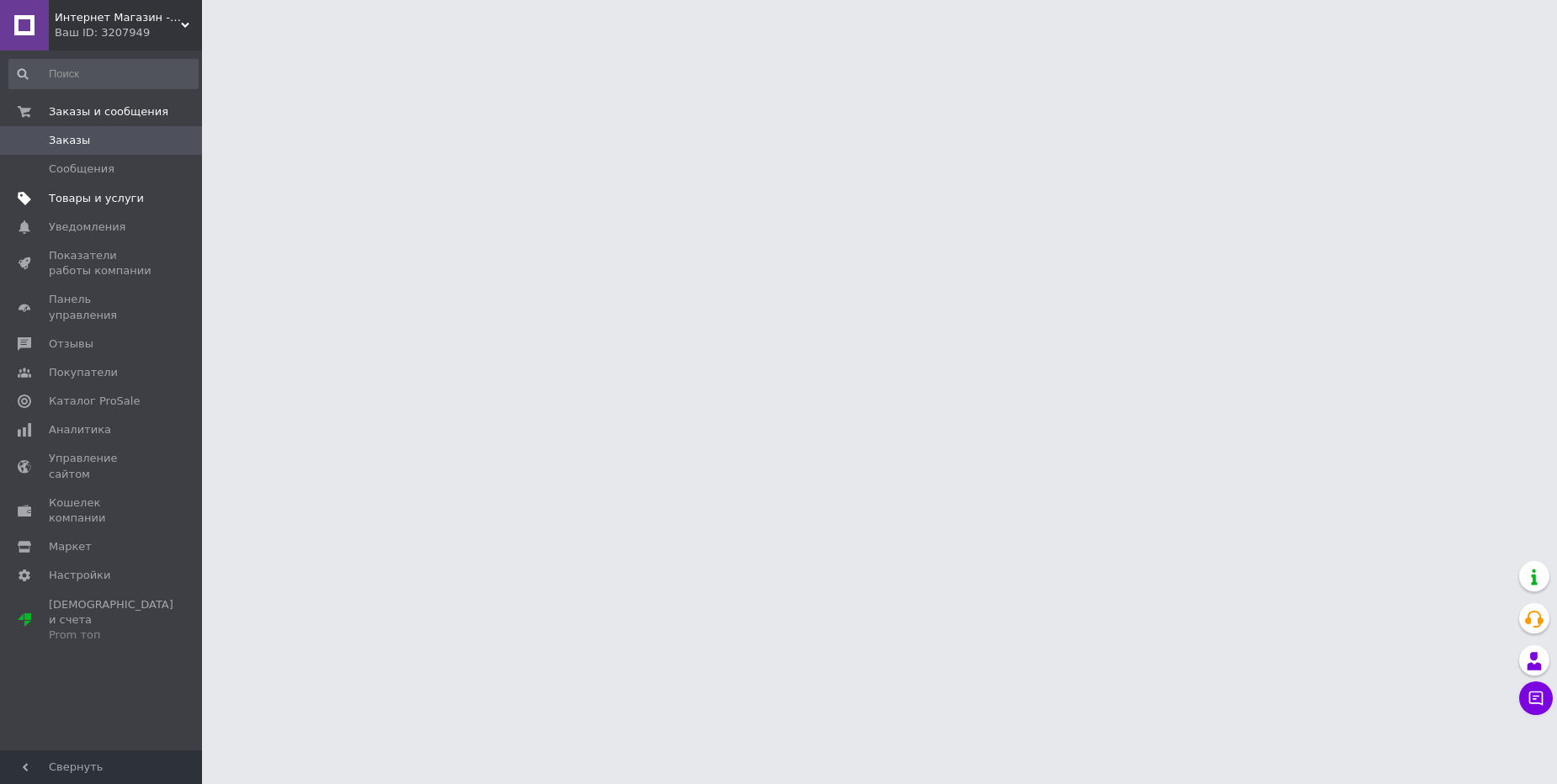
click at [71, 201] on span "Товары и услуги" at bounding box center [96, 197] width 95 height 15
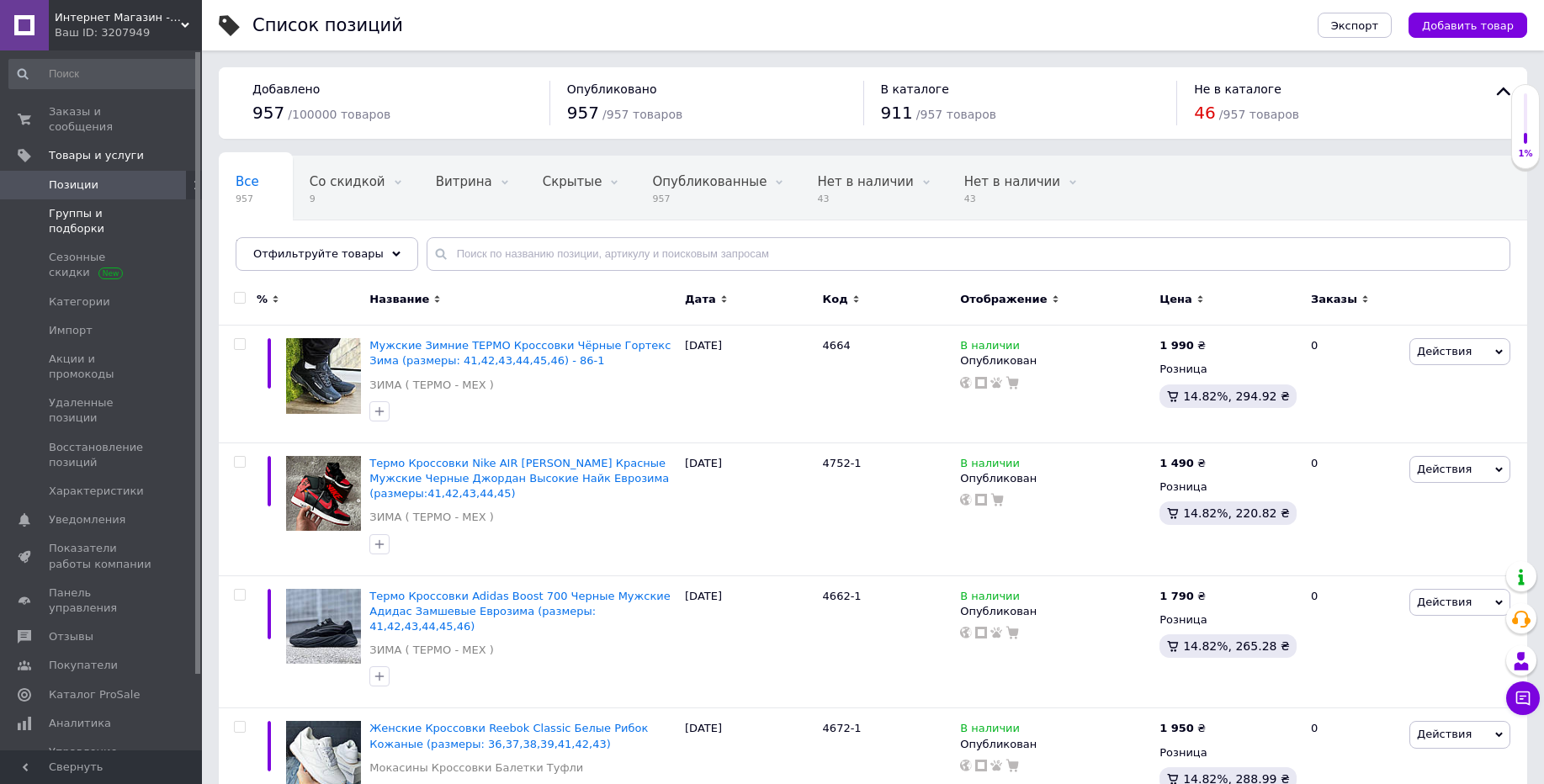
click at [108, 219] on span "Группы и подборки" at bounding box center [102, 221] width 107 height 30
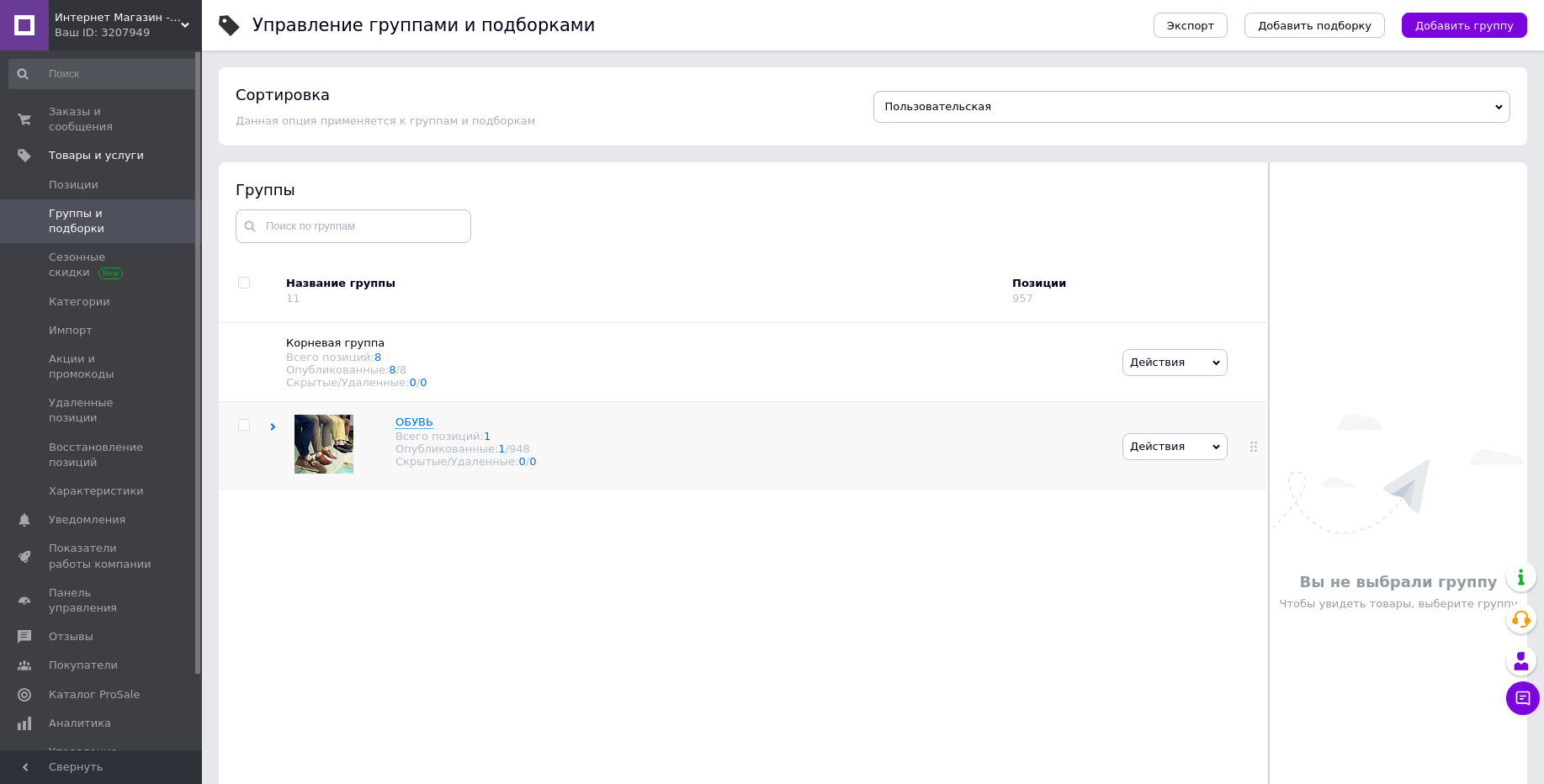
click at [241, 420] on input "checkbox" at bounding box center [243, 424] width 11 height 11
checkbox input "true"
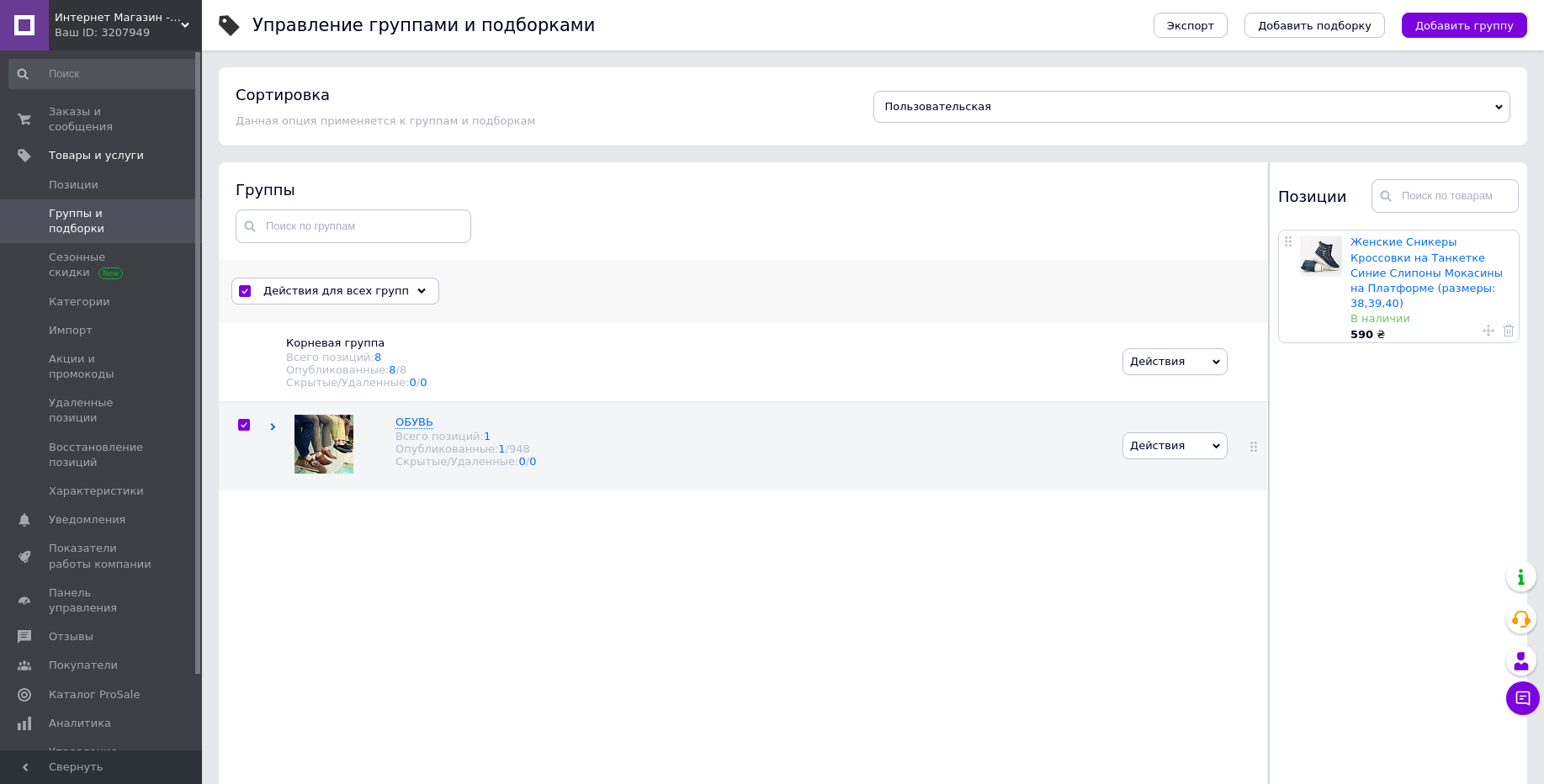
click at [379, 298] on span "Действия для всех групп" at bounding box center [336, 291] width 145 height 15
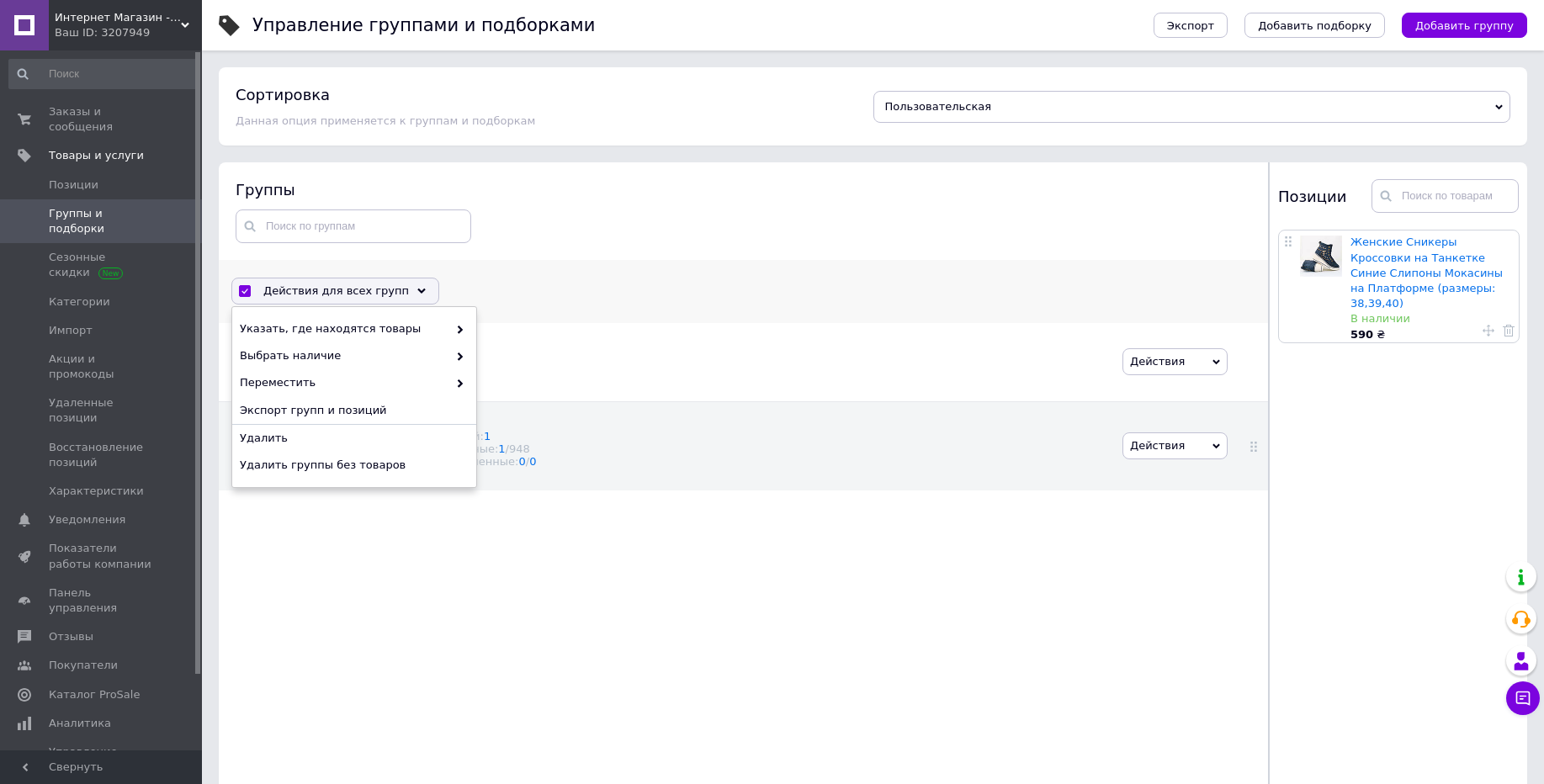
click at [698, 268] on div "Действия для всех групп Выбрать все группы Выбраны все группы Отменить выбор Ук…" at bounding box center [744, 292] width 1050 height 63
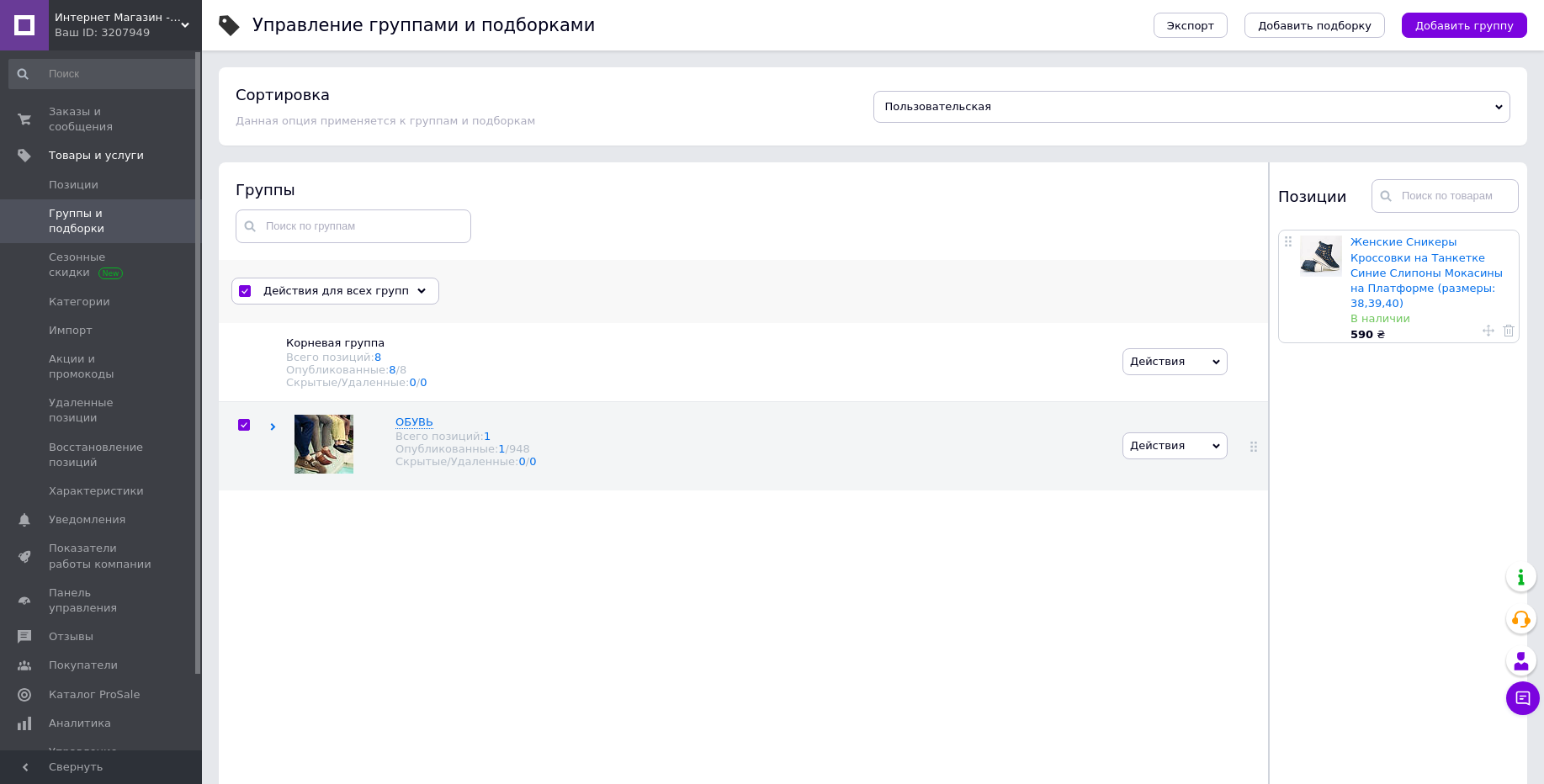
drag, startPoint x: 598, startPoint y: 314, endPoint x: 573, endPoint y: 304, distance: 26.9
click at [599, 315] on div "Действия для всех групп Выбрать все группы Выбраны все группы Отменить выбор Ук…" at bounding box center [744, 292] width 1050 height 63
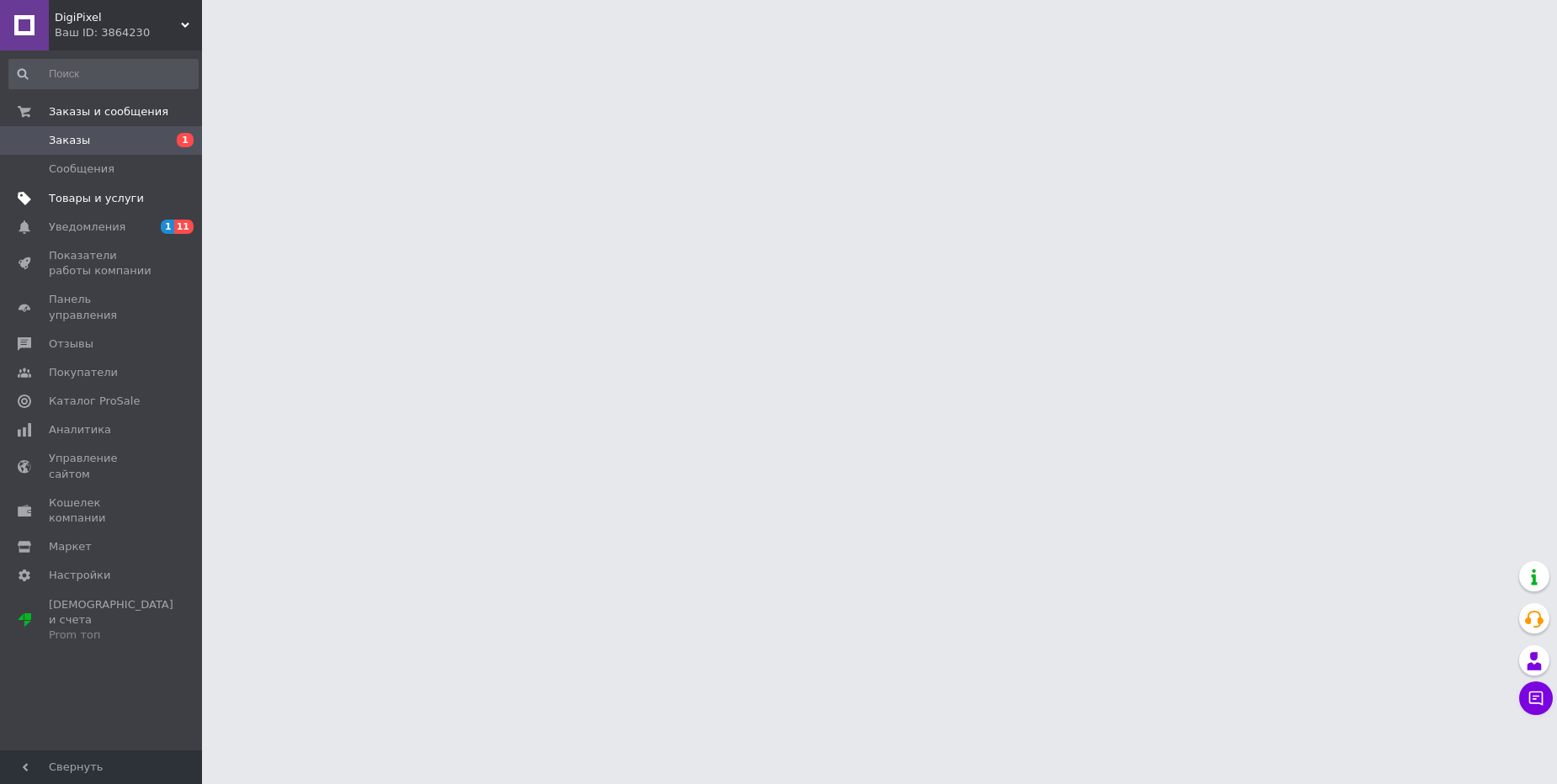
click at [58, 198] on span "Товары и услуги" at bounding box center [96, 197] width 95 height 15
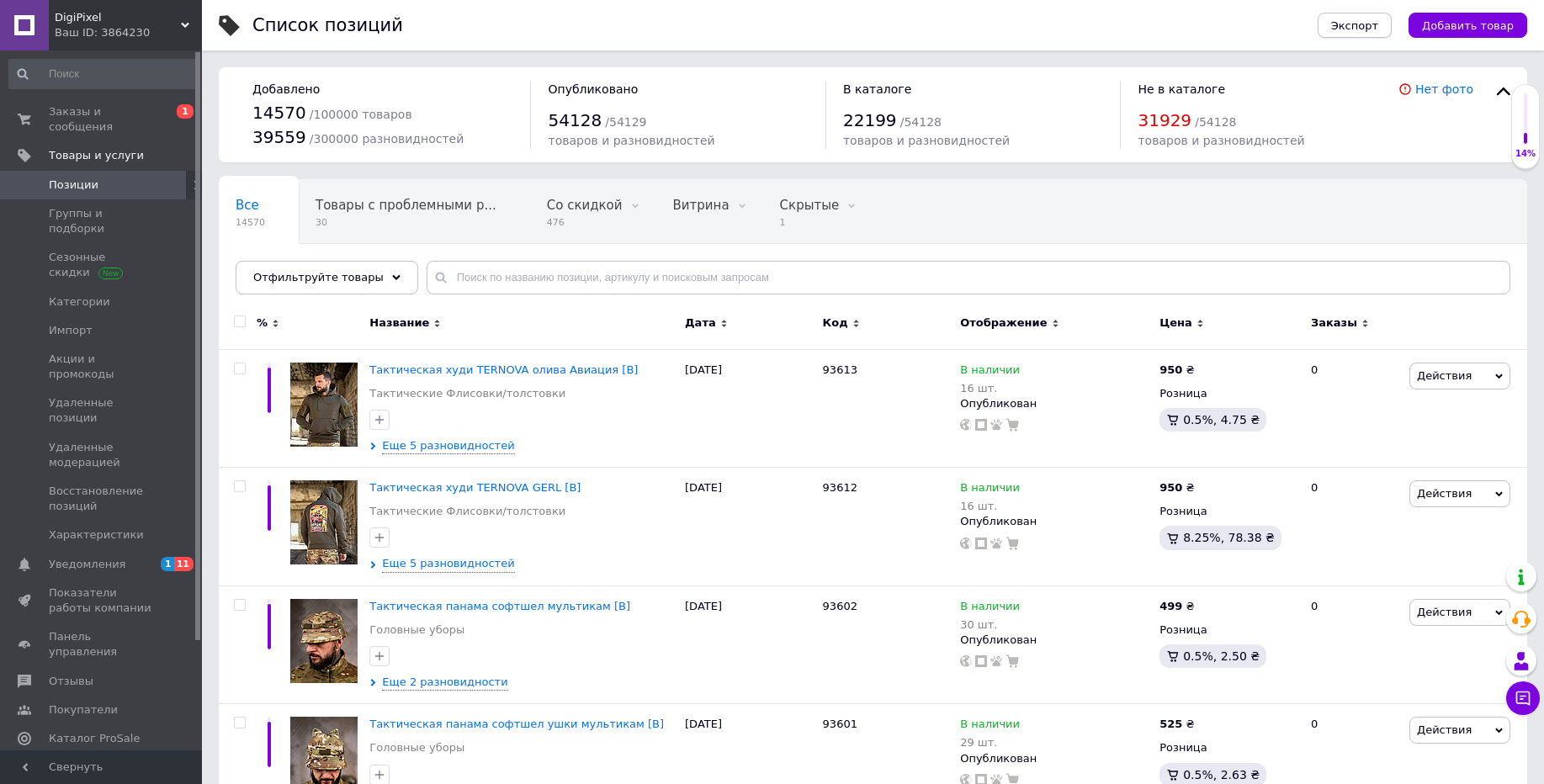
click at [1363, 29] on span "Экспорт" at bounding box center [1354, 26] width 47 height 13
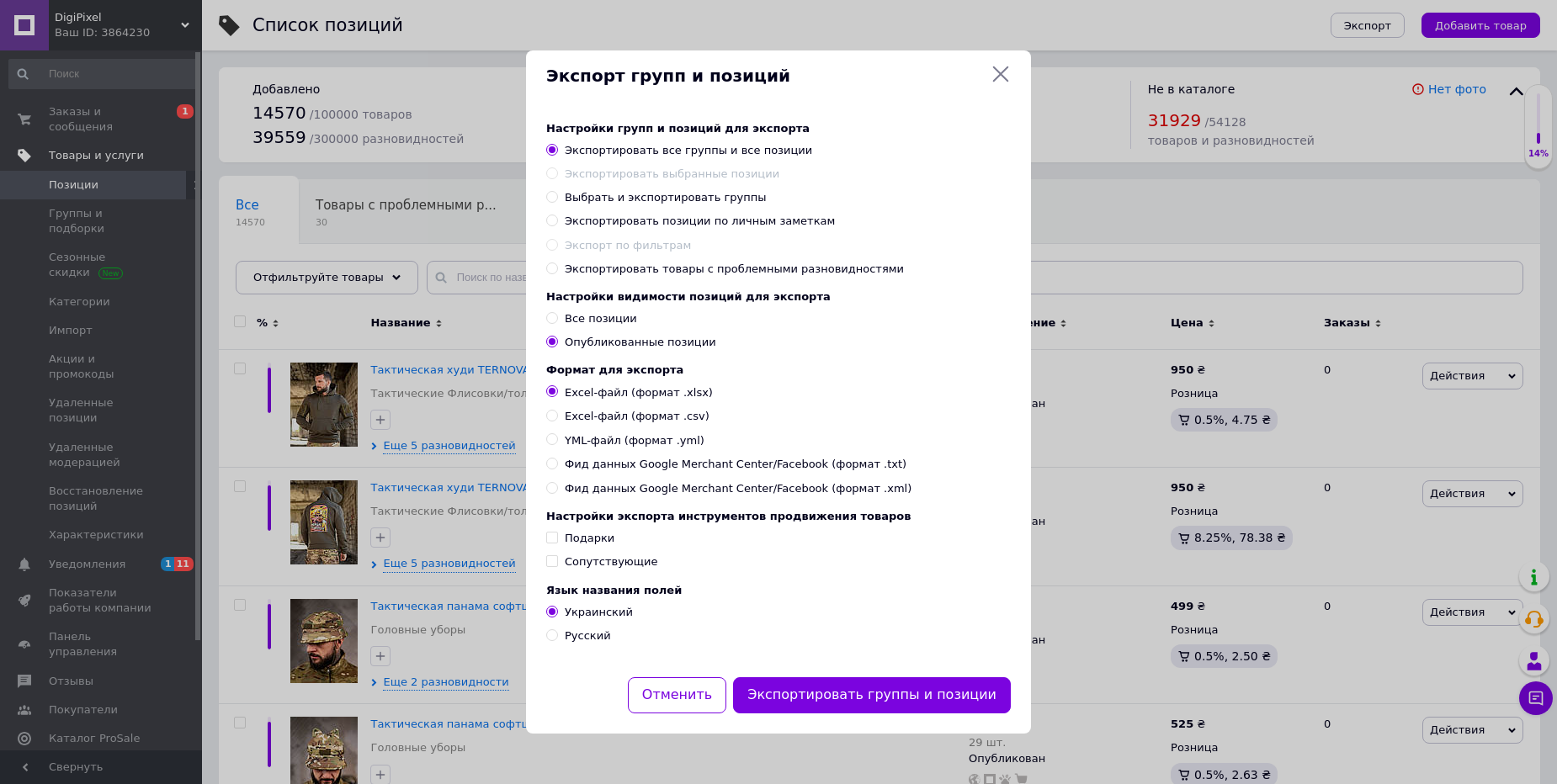
drag, startPoint x: 1003, startPoint y: 73, endPoint x: 178, endPoint y: 143, distance: 828.0
click at [1001, 73] on icon at bounding box center [1001, 75] width 16 height 16
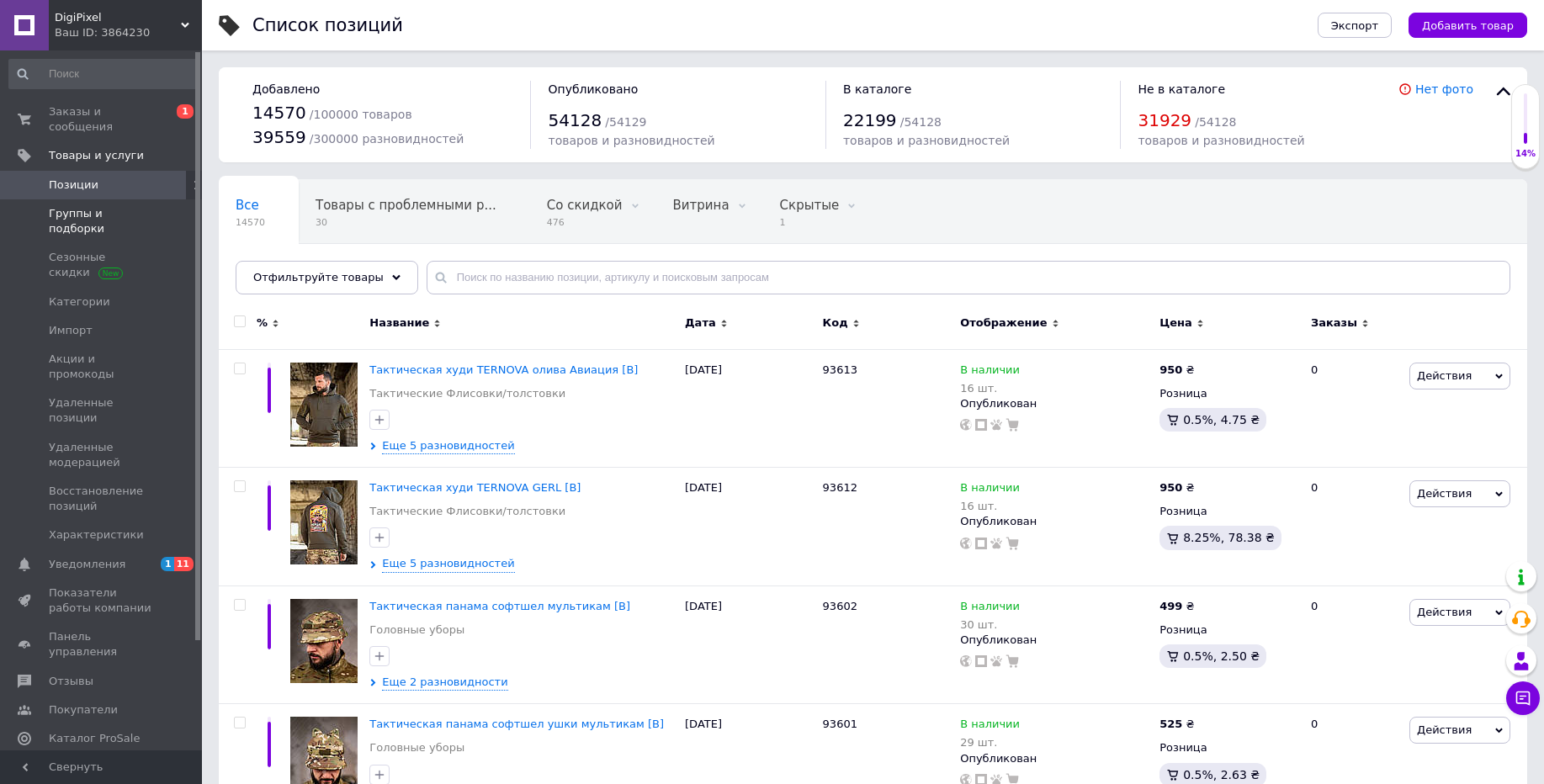
click at [35, 215] on span at bounding box center [25, 221] width 49 height 30
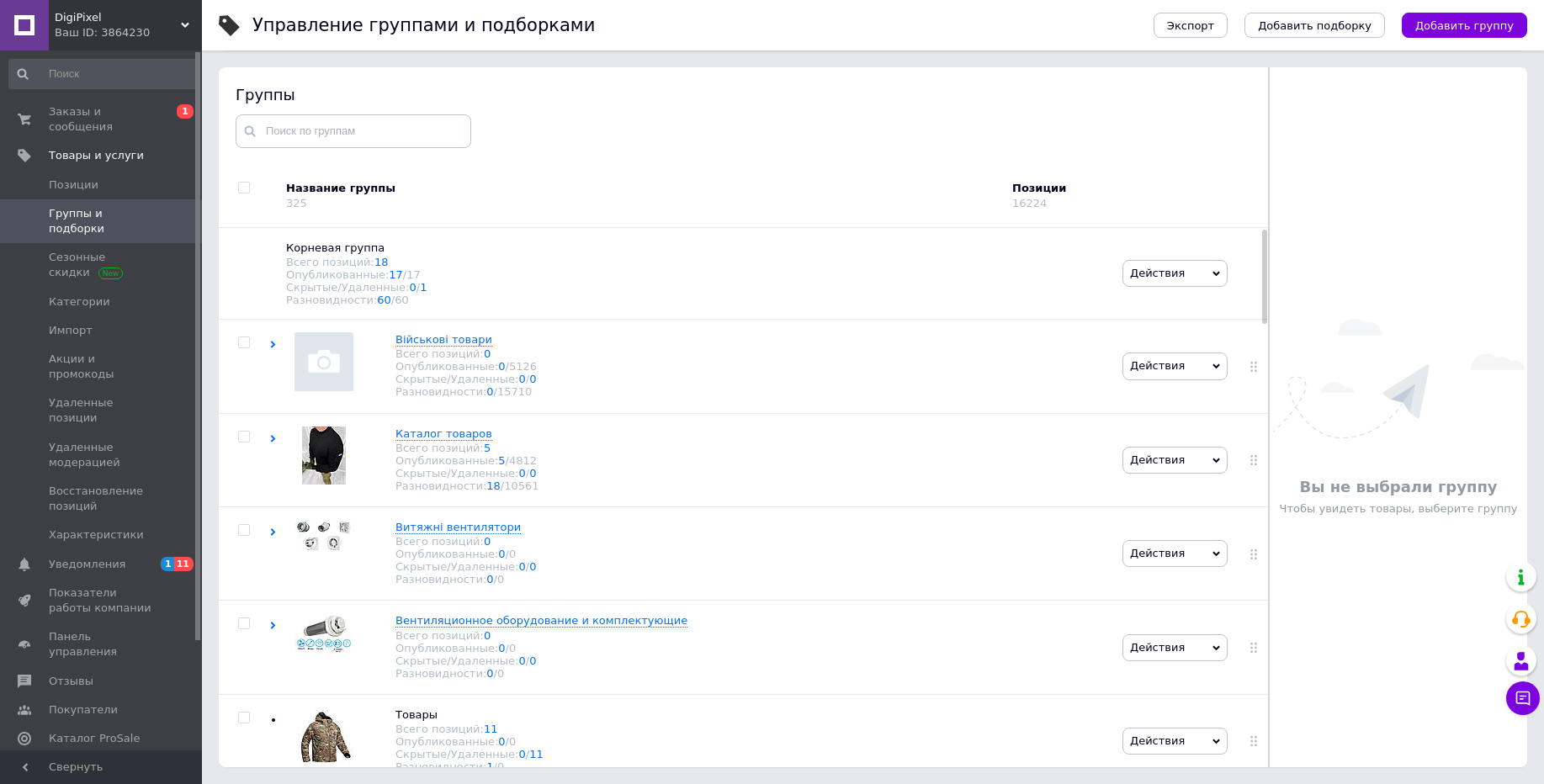
click at [151, 29] on div "Ваш ID: 3864230" at bounding box center [129, 32] width 147 height 15
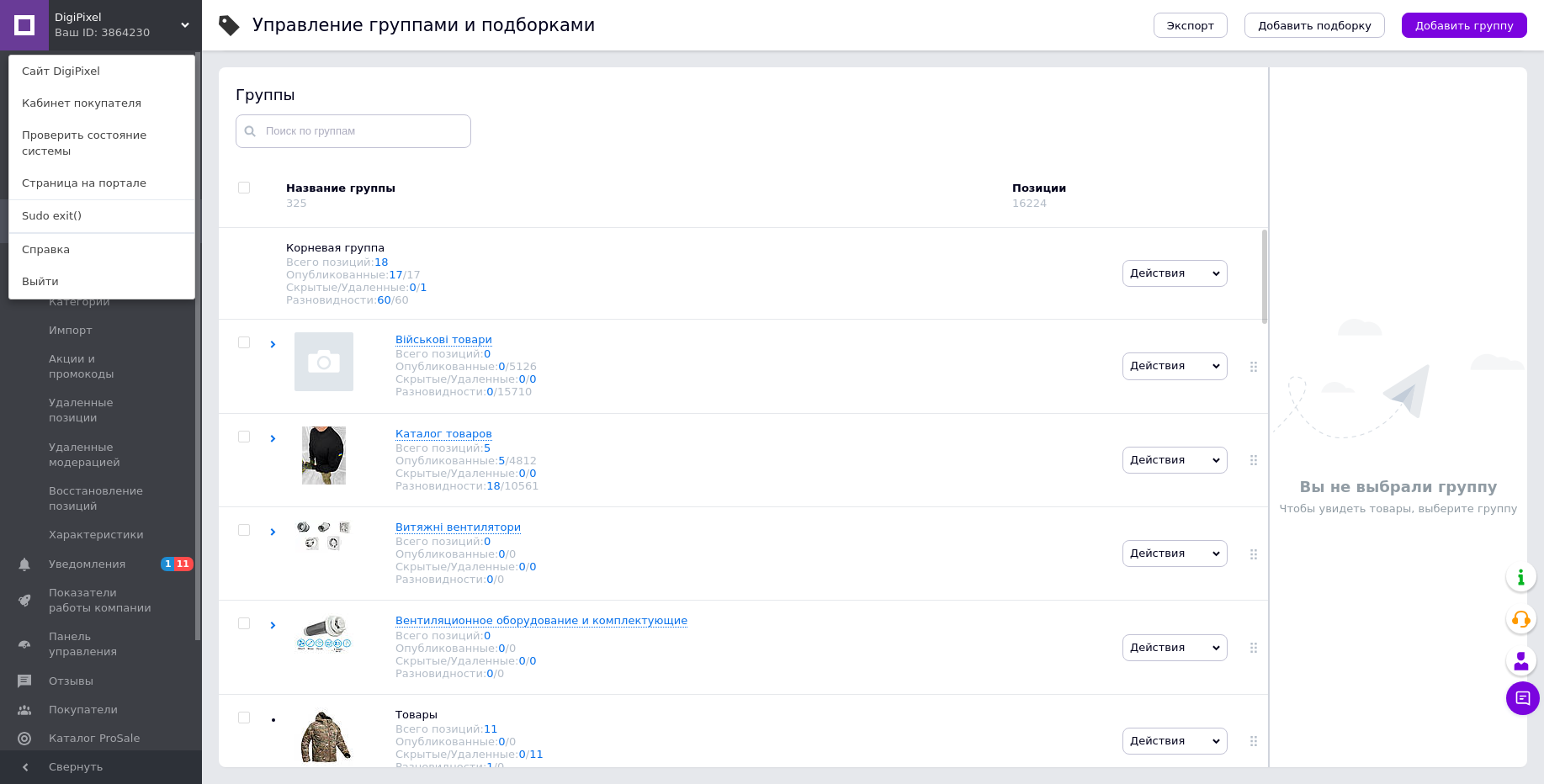
click at [546, 108] on div "Группы" at bounding box center [744, 116] width 1016 height 63
click at [944, 32] on div "Управление группами и подборками" at bounding box center [695, 25] width 885 height 50
click at [944, 32] on div "Управление группами и подборками" at bounding box center [695, 25] width 885 height 50
click at [56, 200] on link "Sudo exit()" at bounding box center [101, 216] width 185 height 32
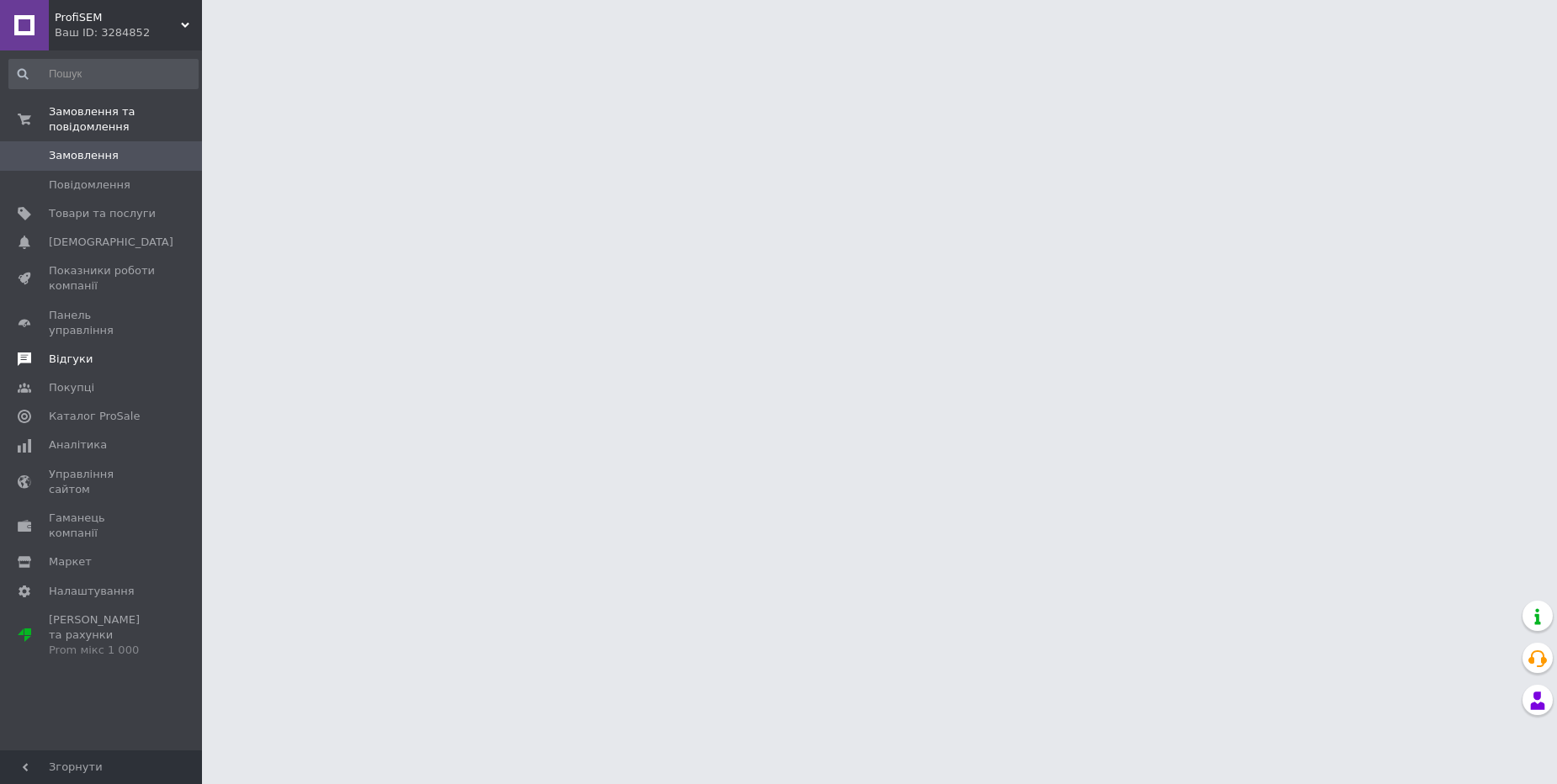
click at [79, 353] on link "Відгуки" at bounding box center [103, 359] width 207 height 28
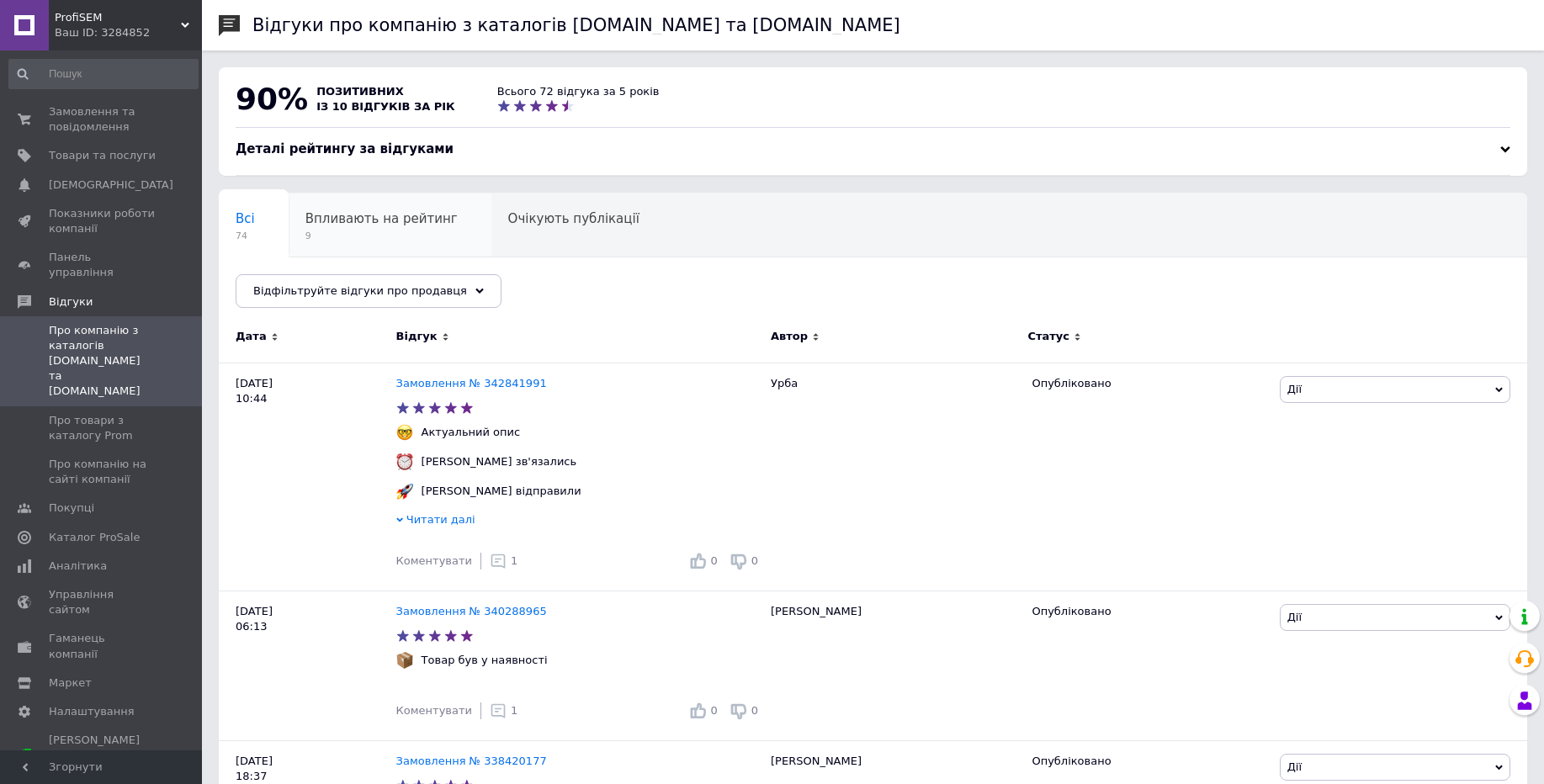
click at [360, 241] on span "9" at bounding box center [381, 236] width 152 height 13
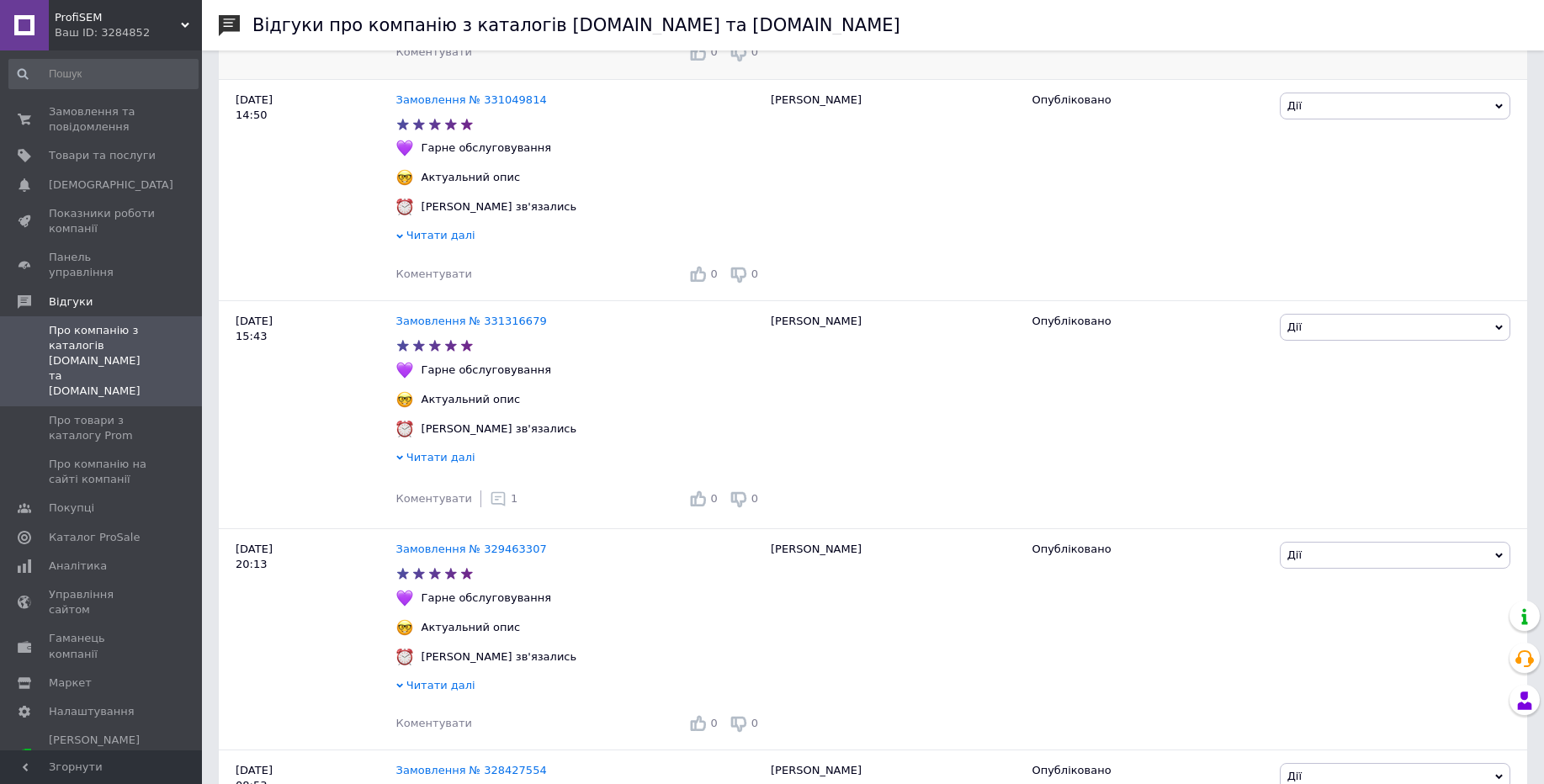
scroll to position [966, 0]
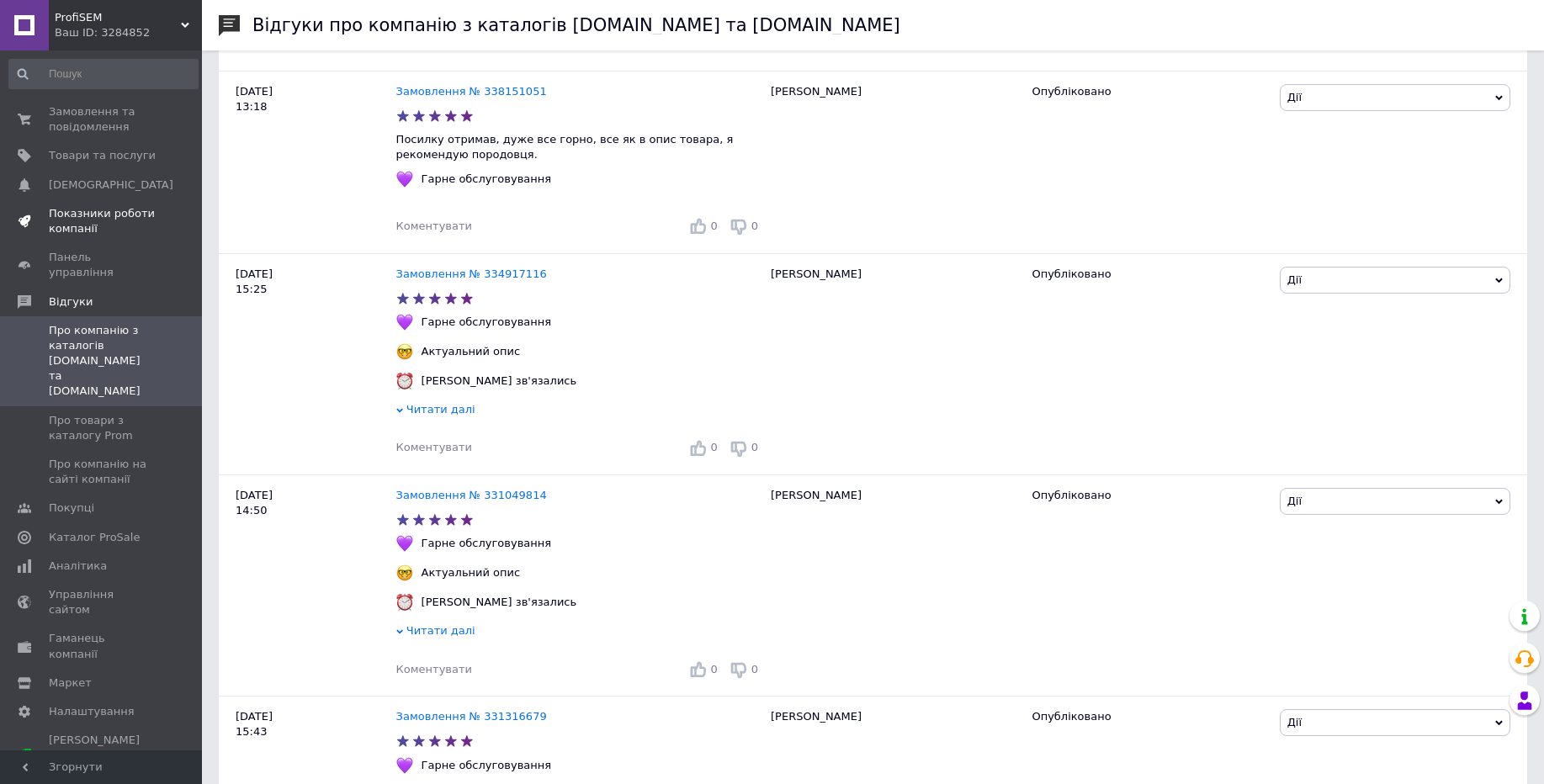
click at [91, 210] on span "Показники роботи компанії" at bounding box center [102, 221] width 107 height 30
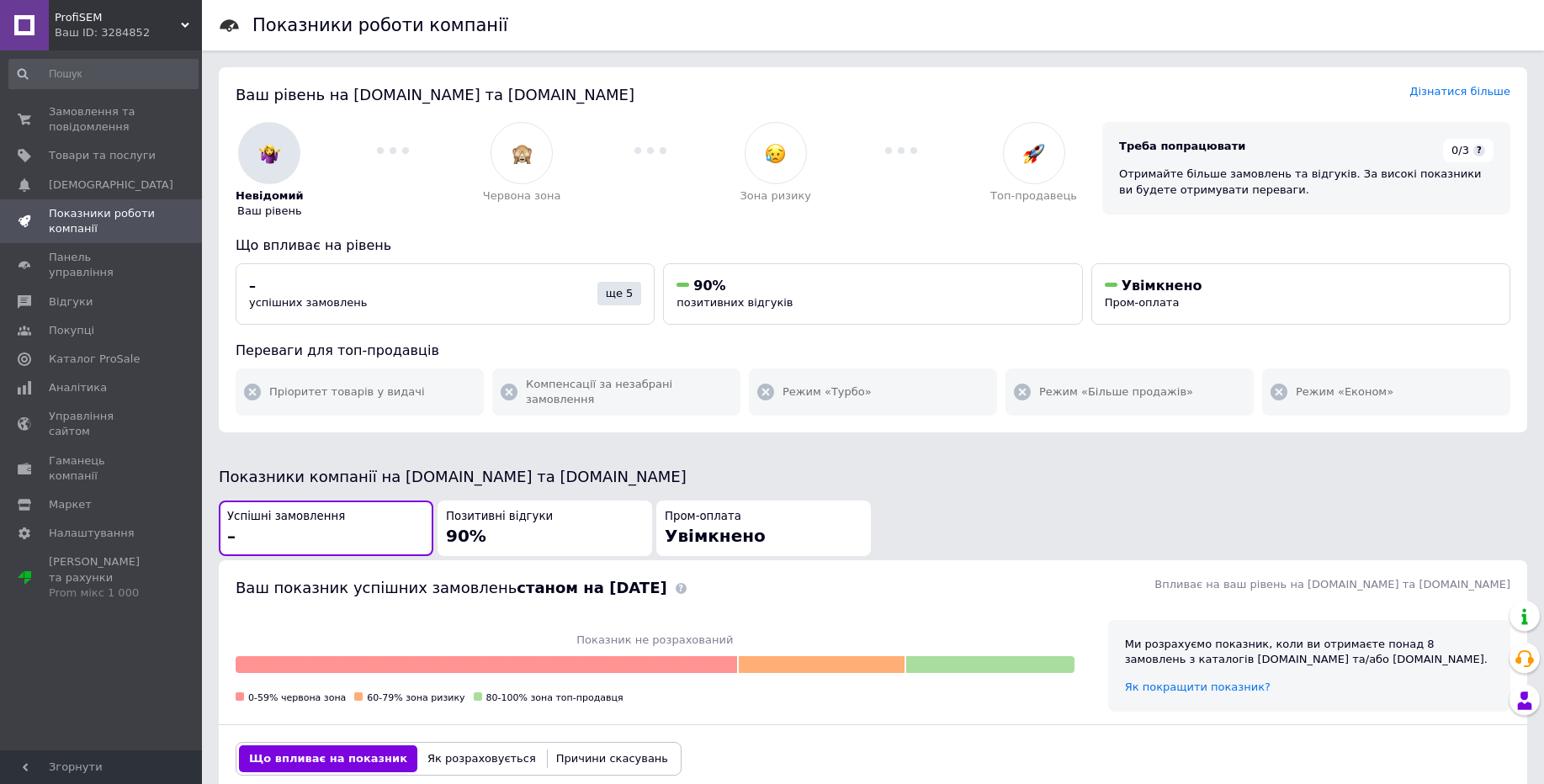
click at [514, 524] on div "Позитивні відгуки 90%" at bounding box center [544, 529] width 198 height 39
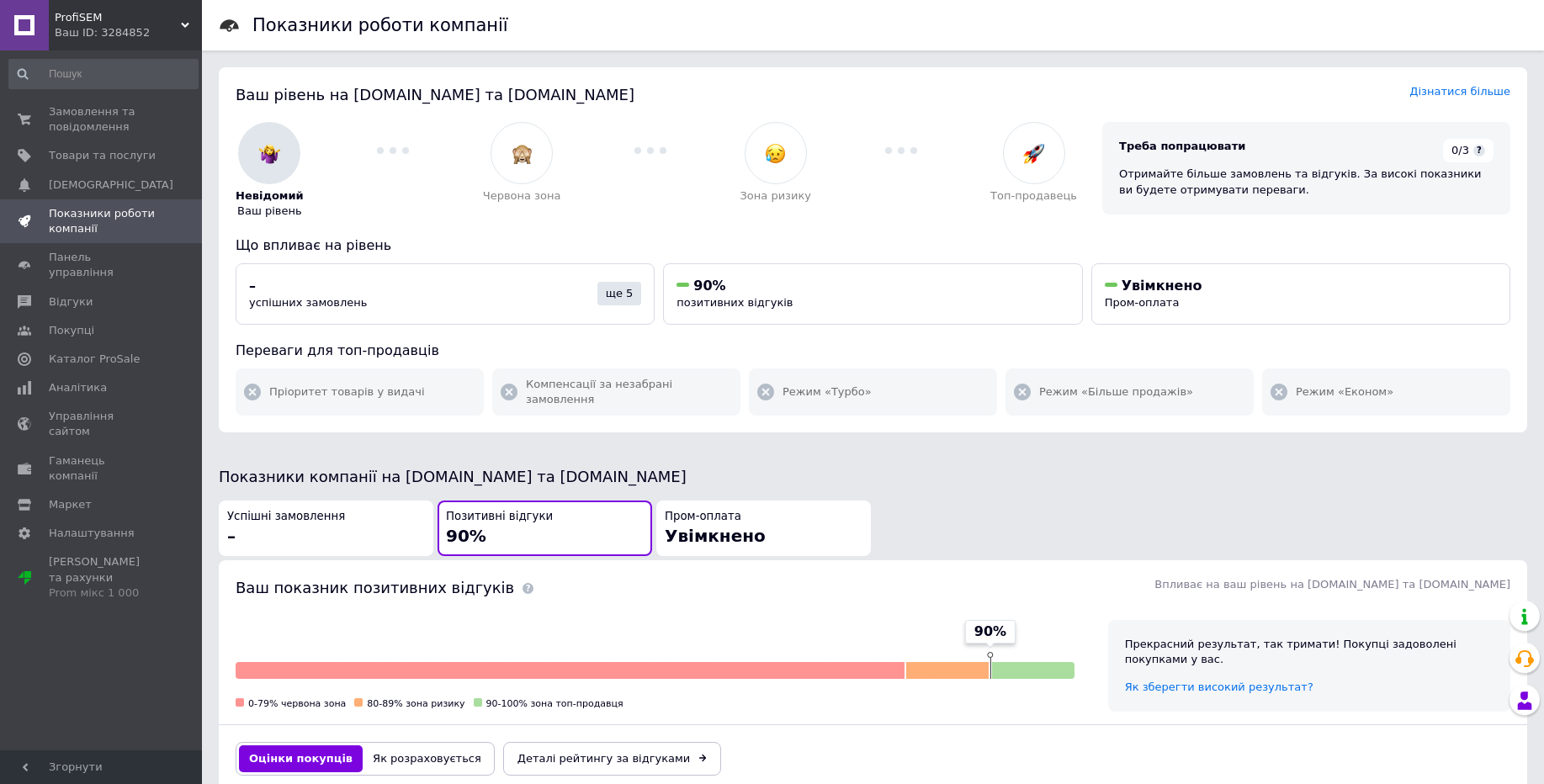
click at [411, 752] on button "Як розраховується" at bounding box center [427, 758] width 129 height 27
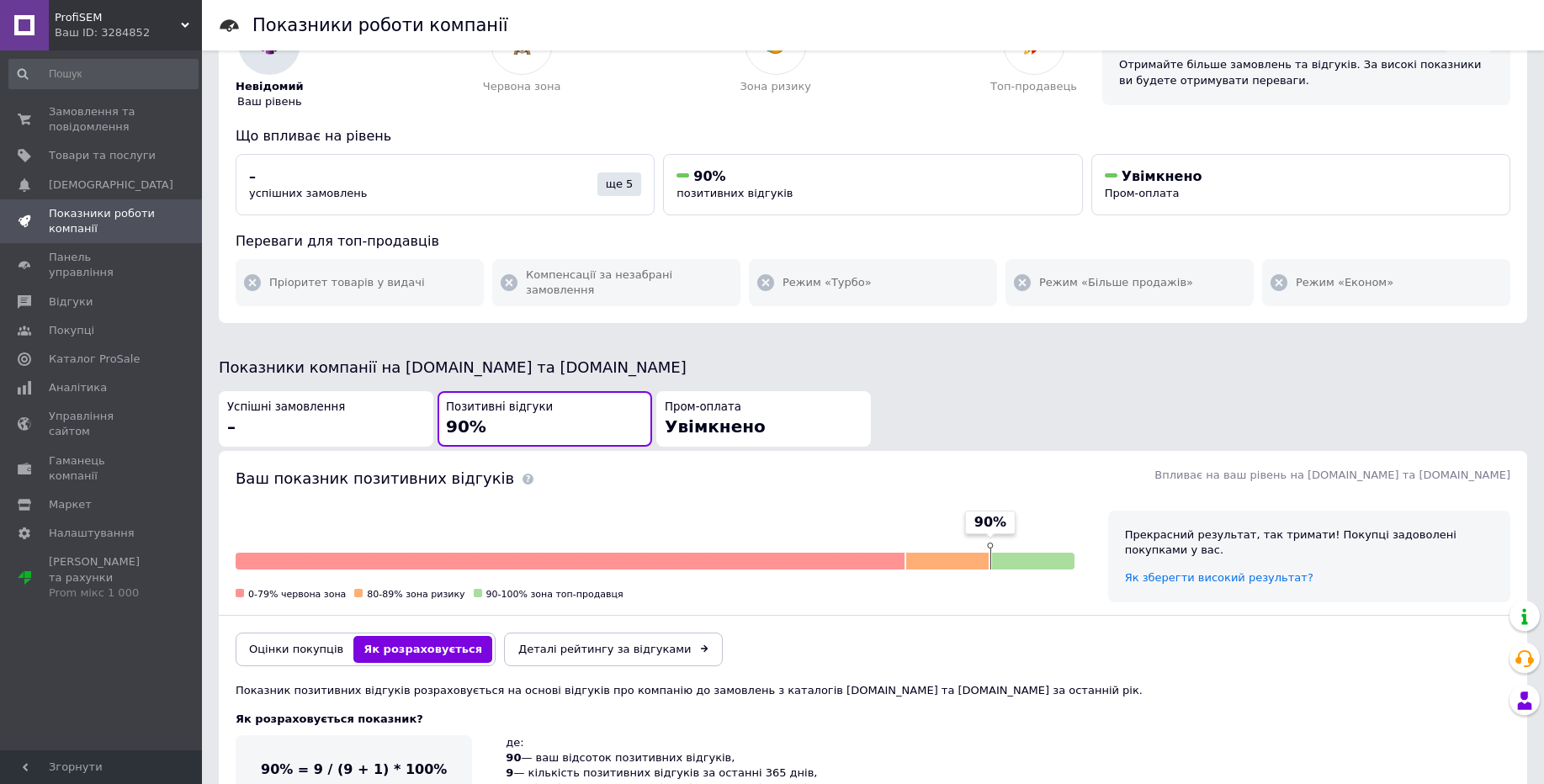
scroll to position [101, 0]
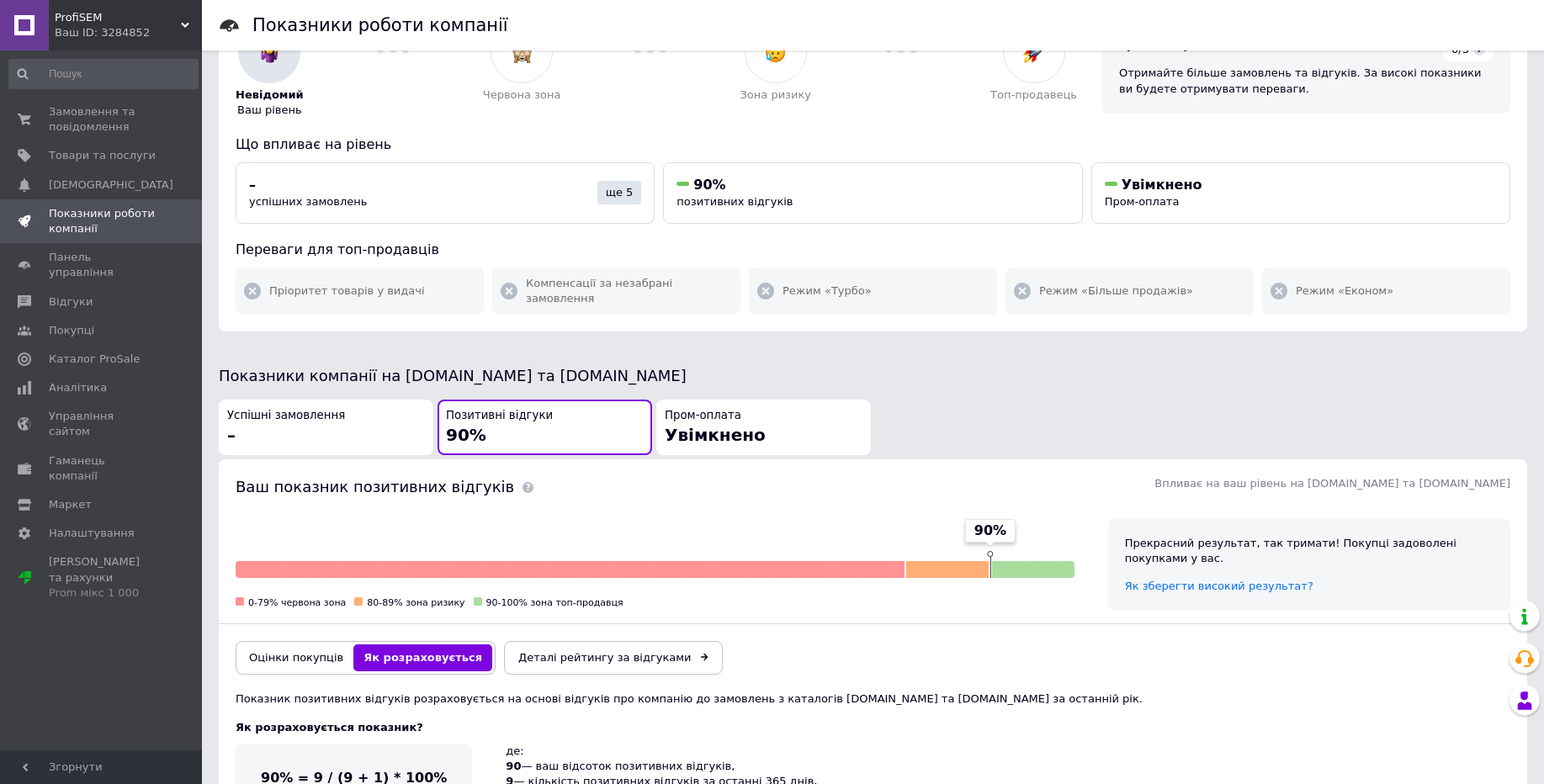
click at [521, 408] on span "Позитивні відгуки" at bounding box center [499, 416] width 107 height 16
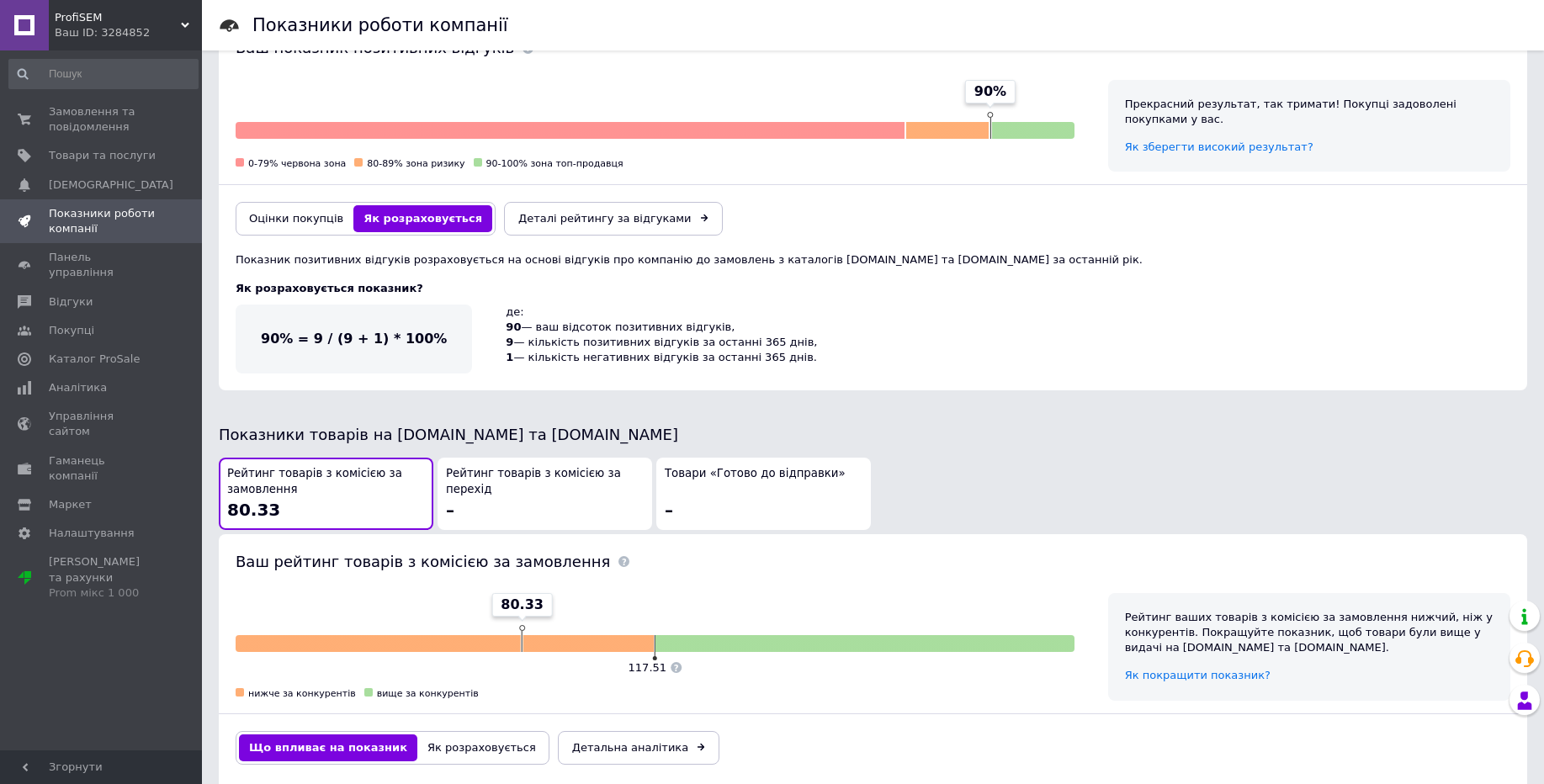
scroll to position [505, 0]
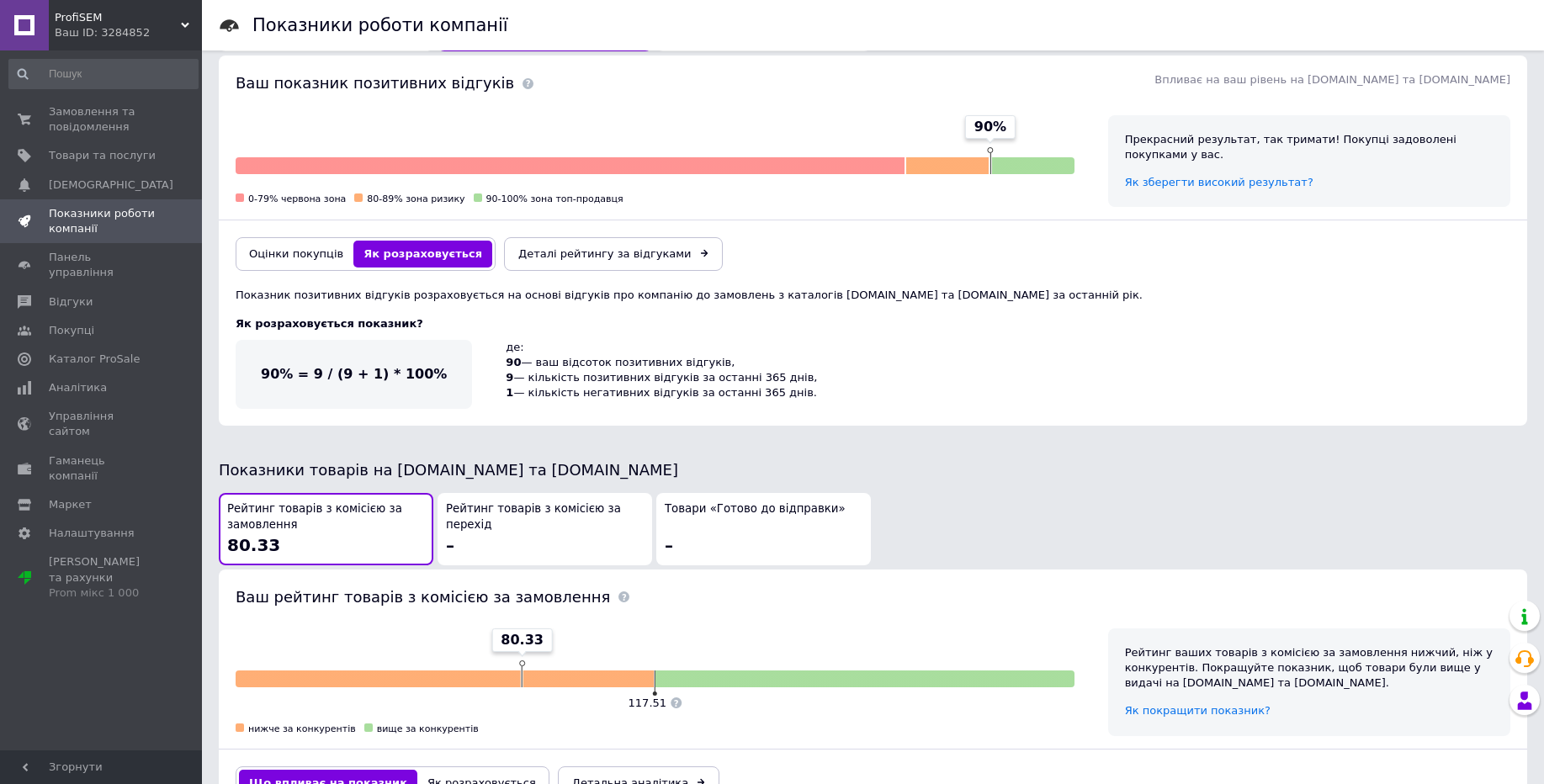
click at [101, 25] on span "ProfiSEM" at bounding box center [118, 17] width 126 height 15
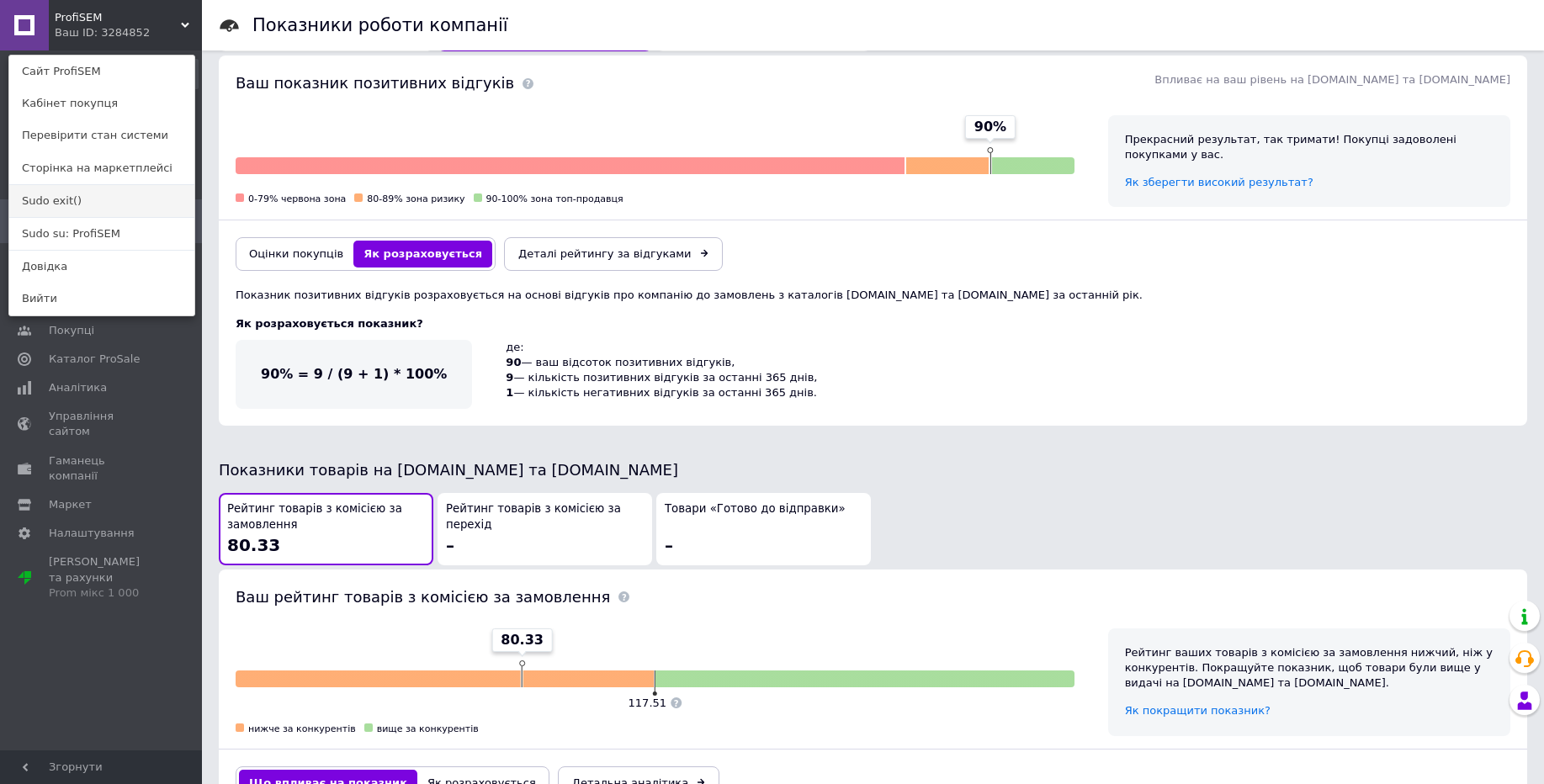
click at [47, 212] on link "Sudo exit()" at bounding box center [101, 200] width 185 height 32
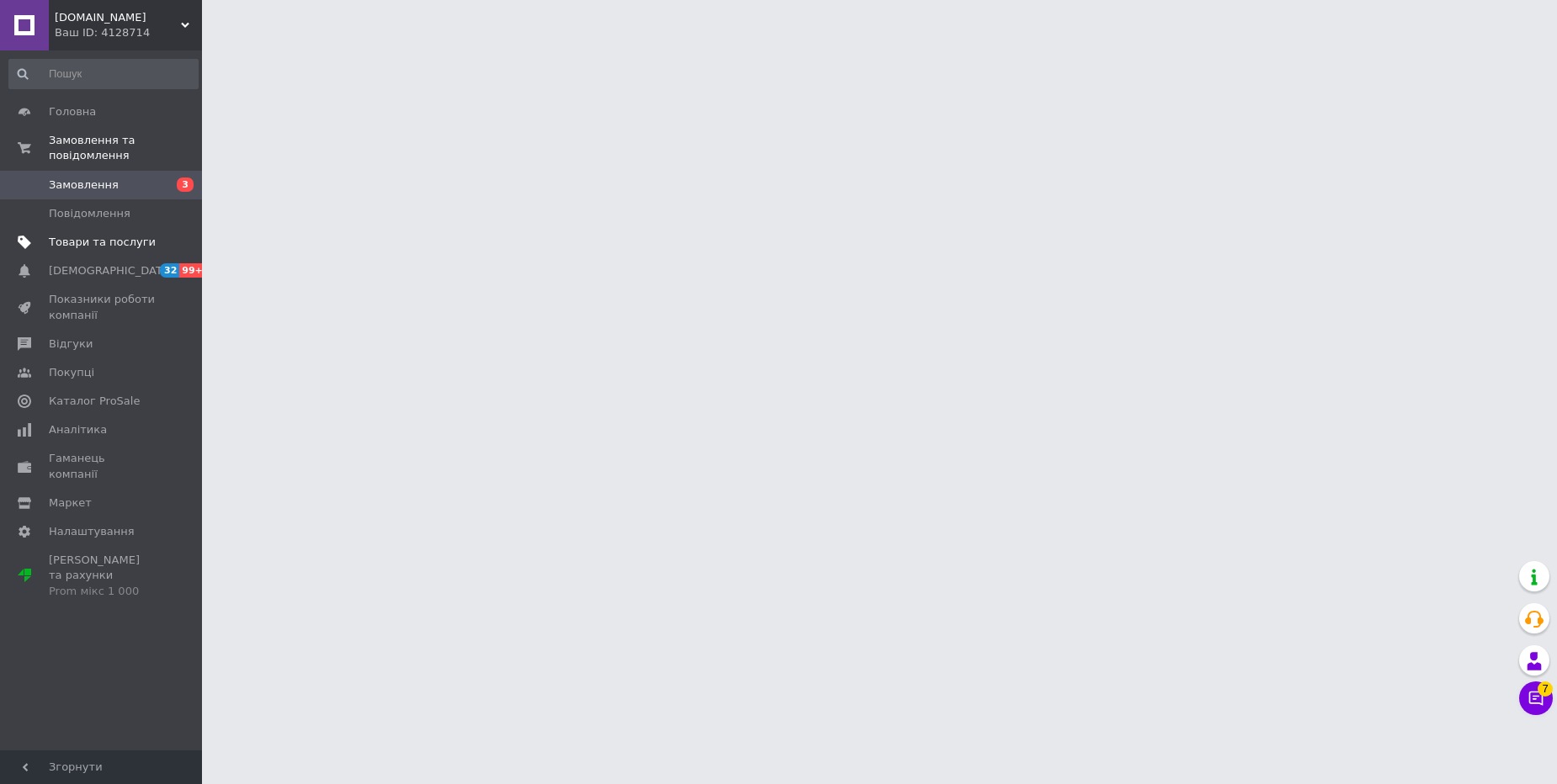
click at [102, 241] on span "Товари та послуги" at bounding box center [102, 242] width 107 height 15
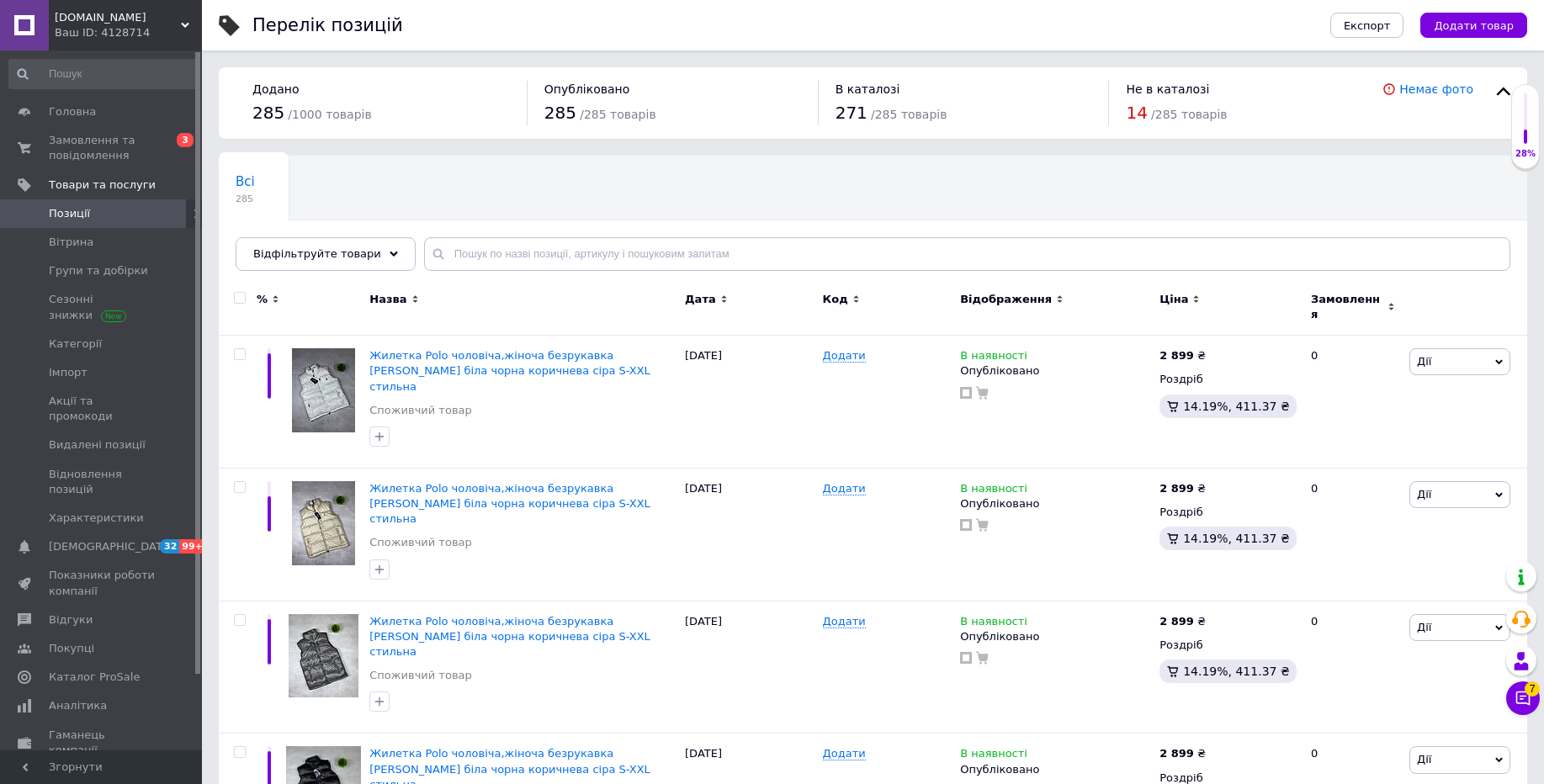
click at [597, 97] on div "Опубліковано 285 / 285 товарів" at bounding box center [672, 102] width 257 height 44
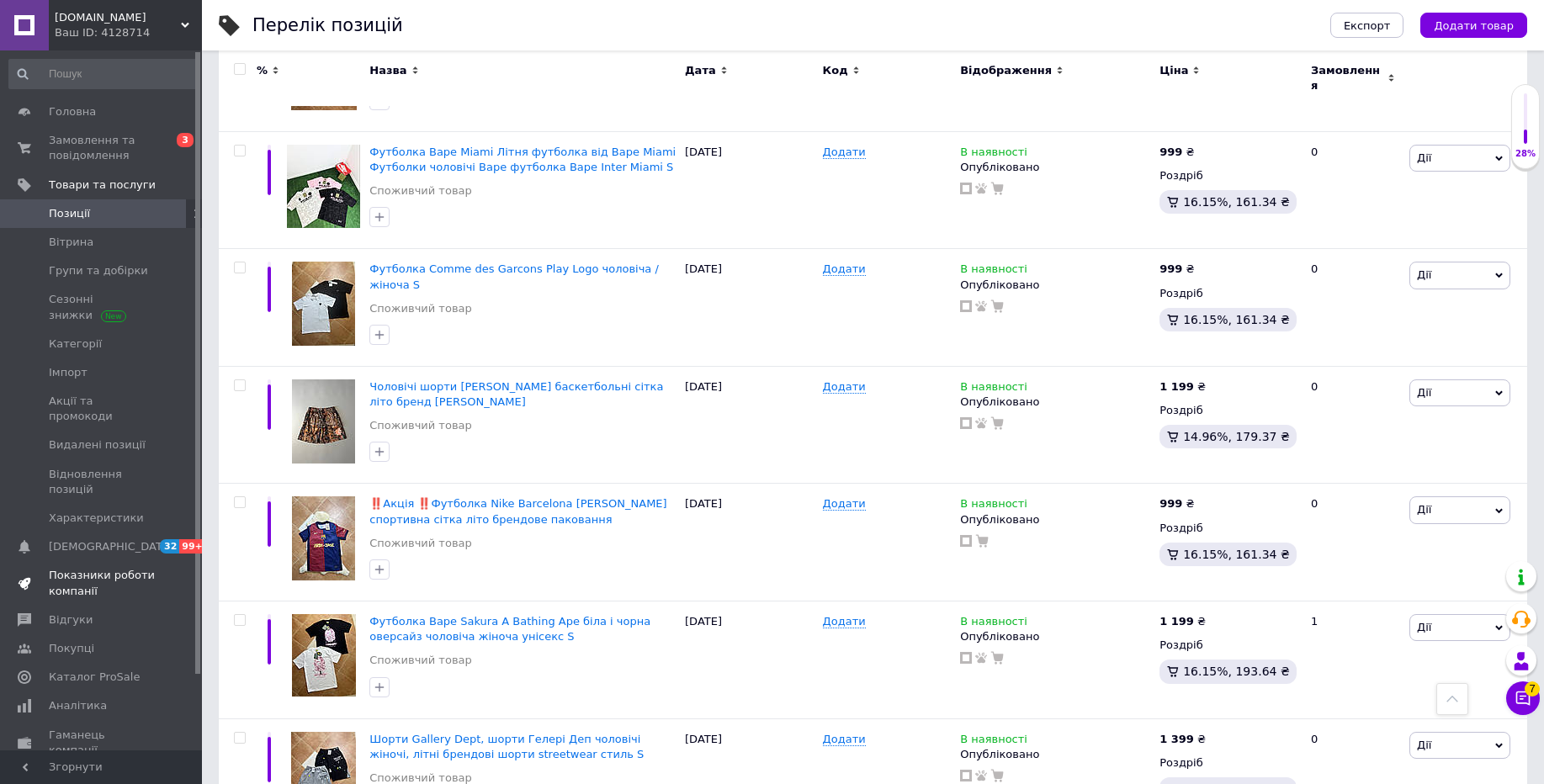
scroll to position [1313, 0]
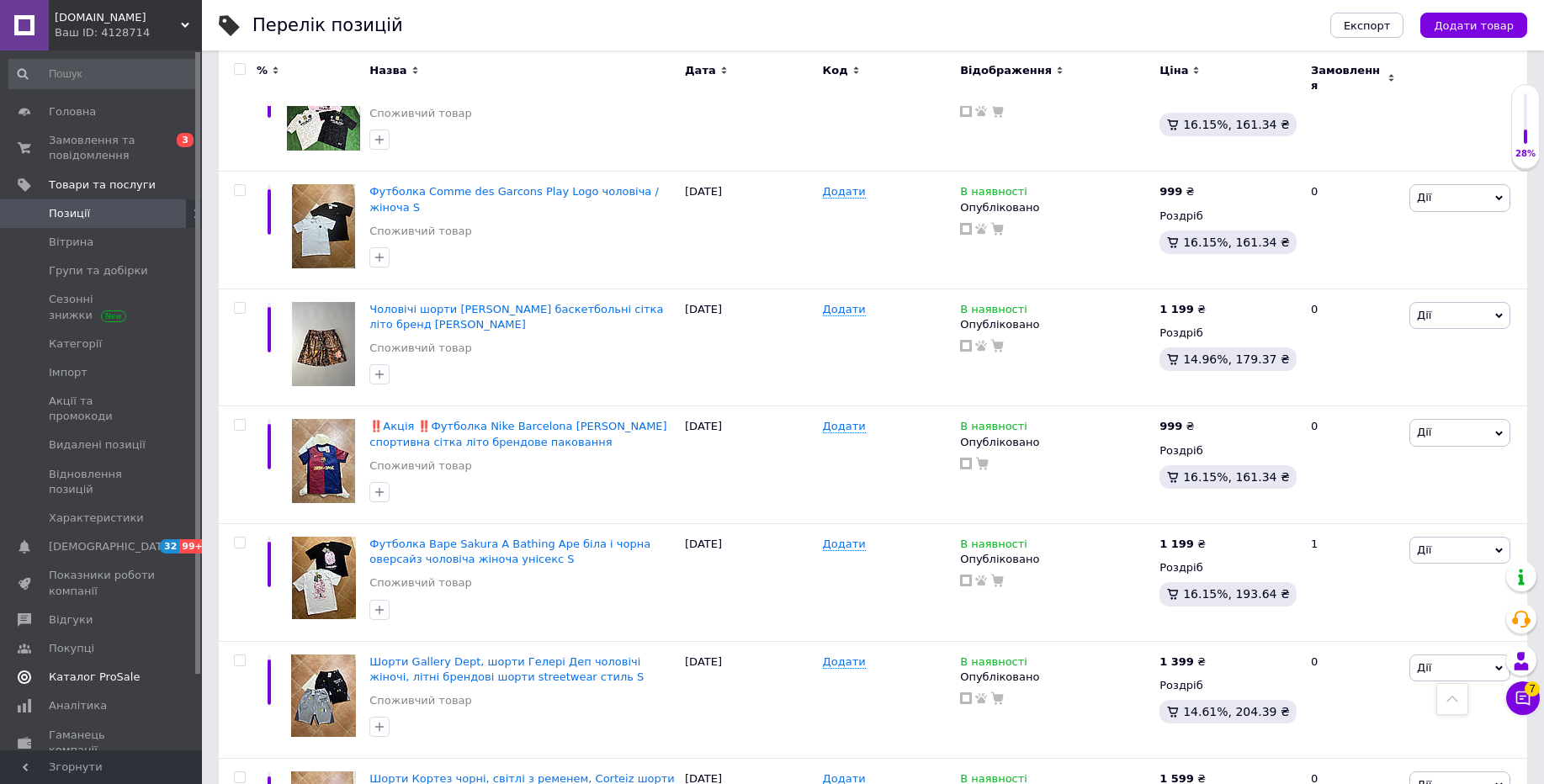
click at [103, 669] on span "Каталог ProSale" at bounding box center [94, 676] width 90 height 15
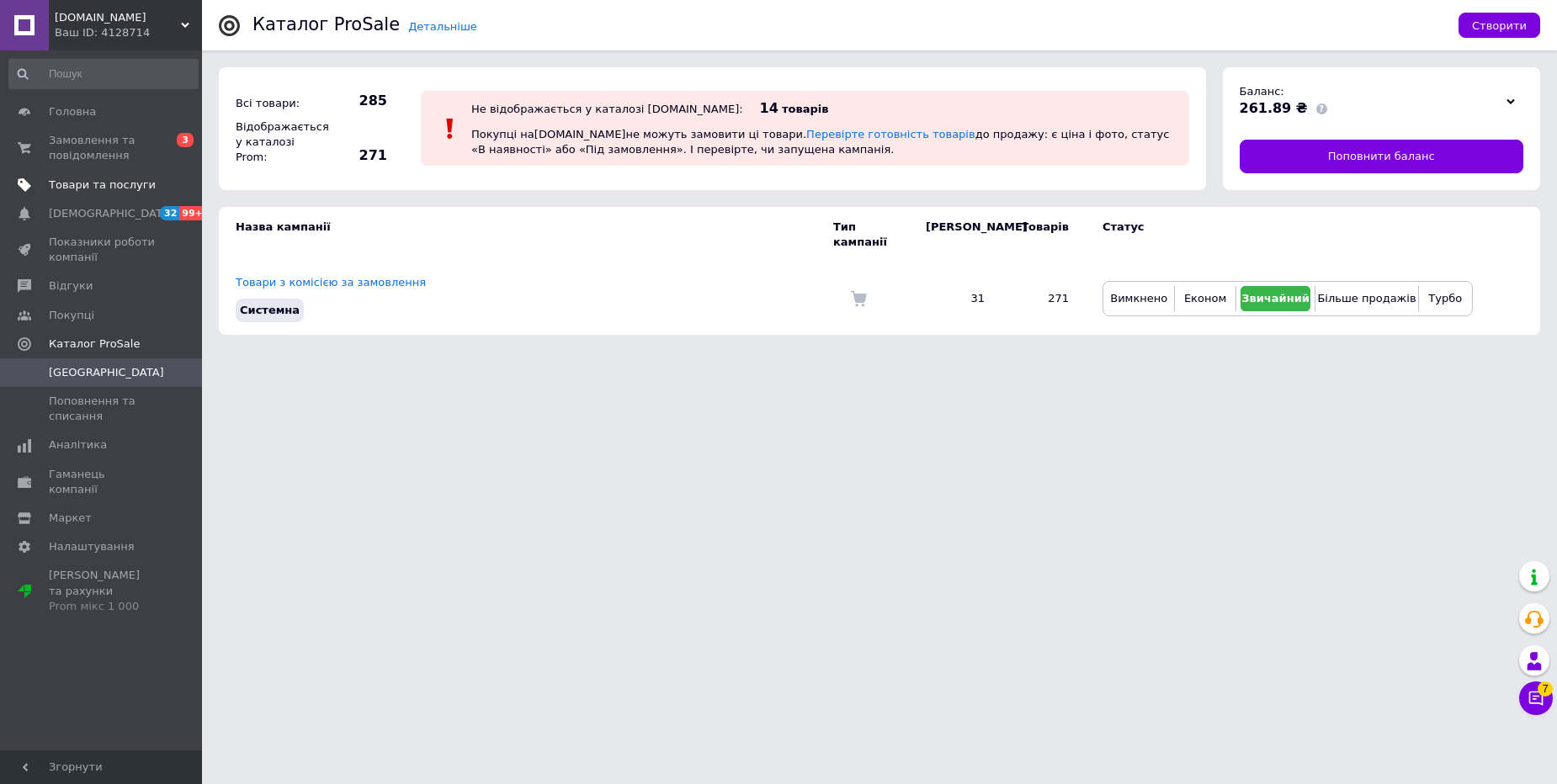
click at [90, 183] on span "Товари та послуги" at bounding box center [102, 185] width 107 height 15
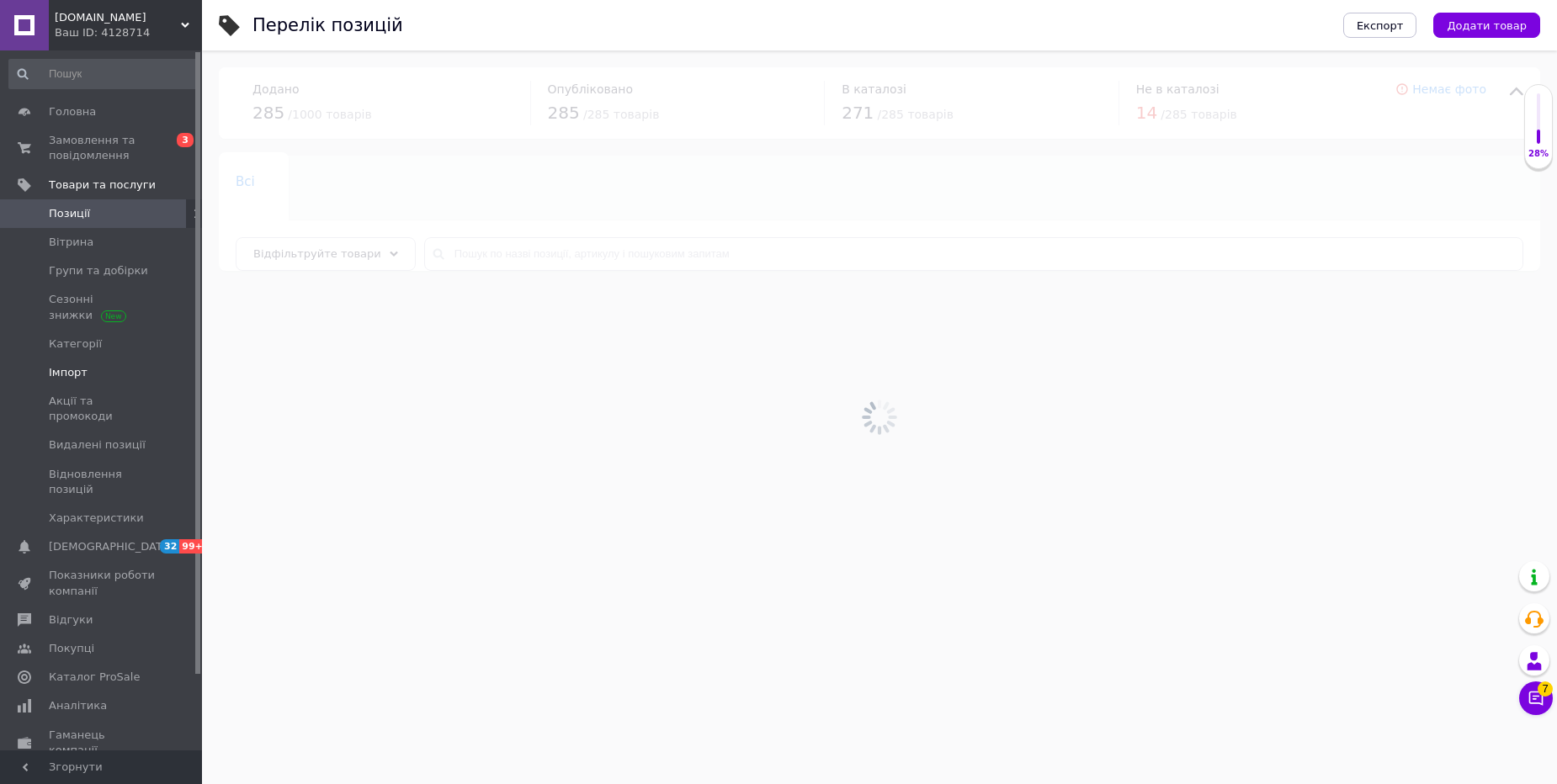
click at [67, 374] on span "Імпорт" at bounding box center [68, 372] width 38 height 15
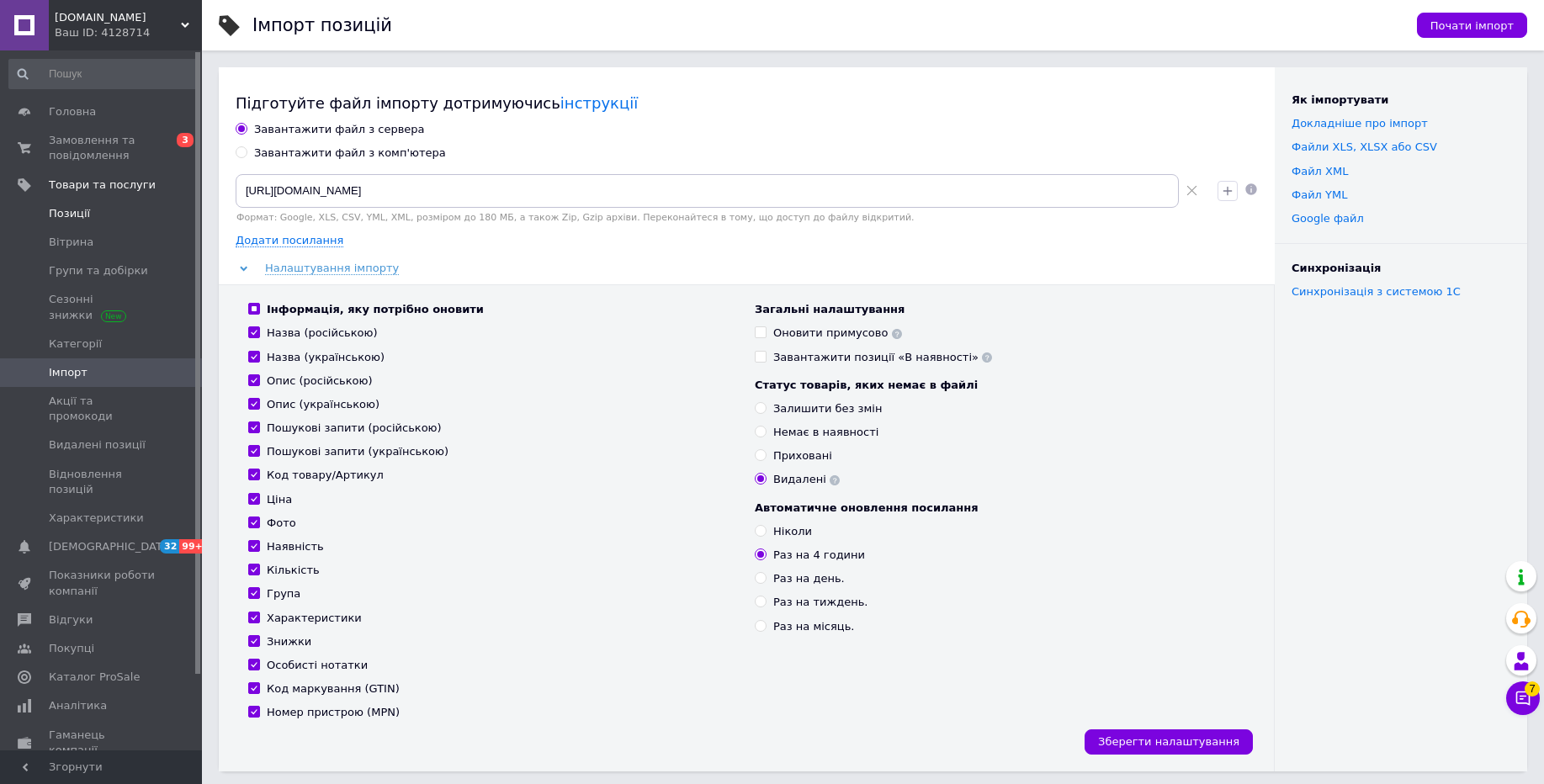
click at [85, 212] on span "Позиції" at bounding box center [70, 213] width 41 height 15
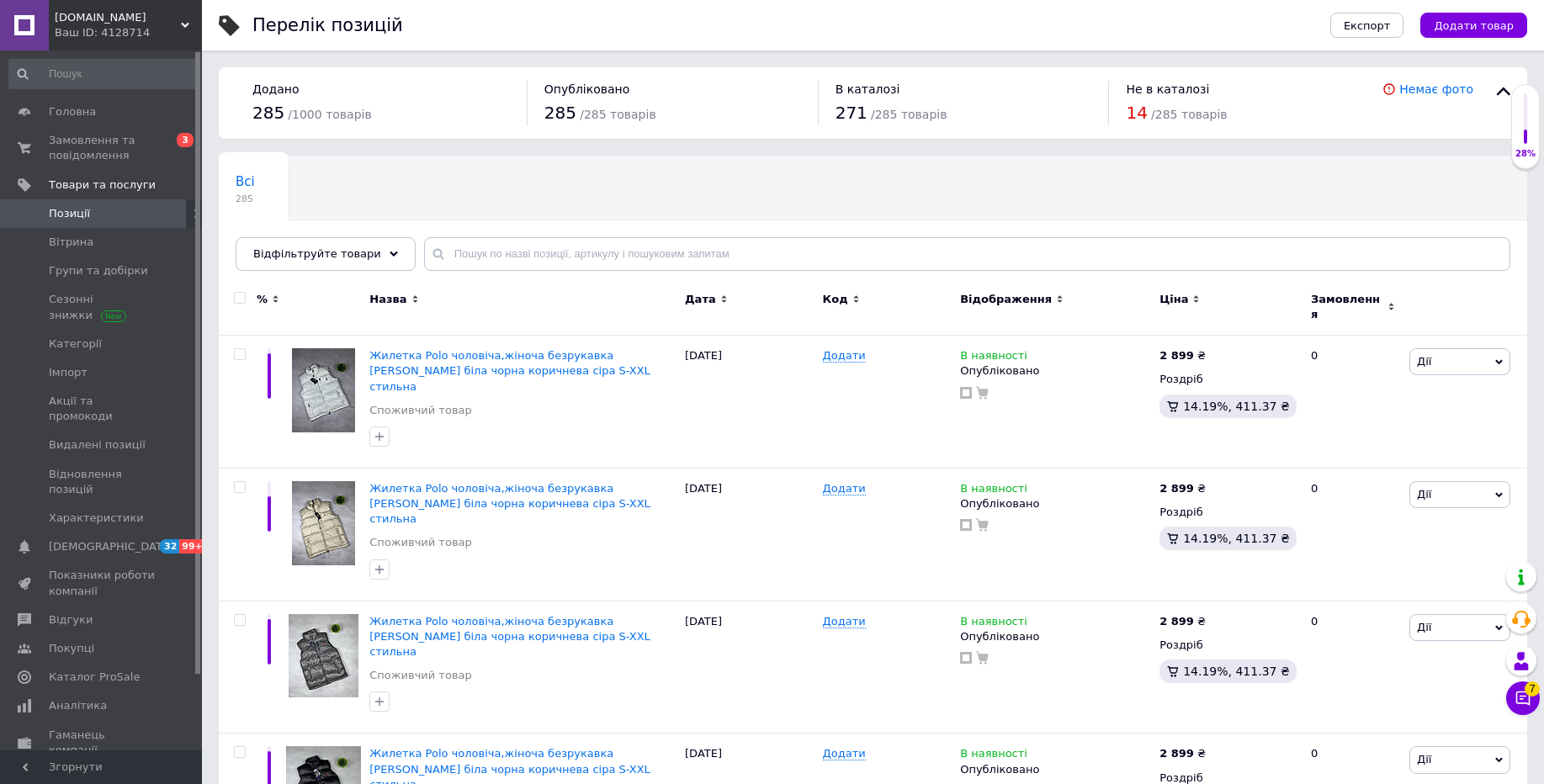
click at [120, 31] on div "Ваш ID: 4128714" at bounding box center [129, 32] width 147 height 15
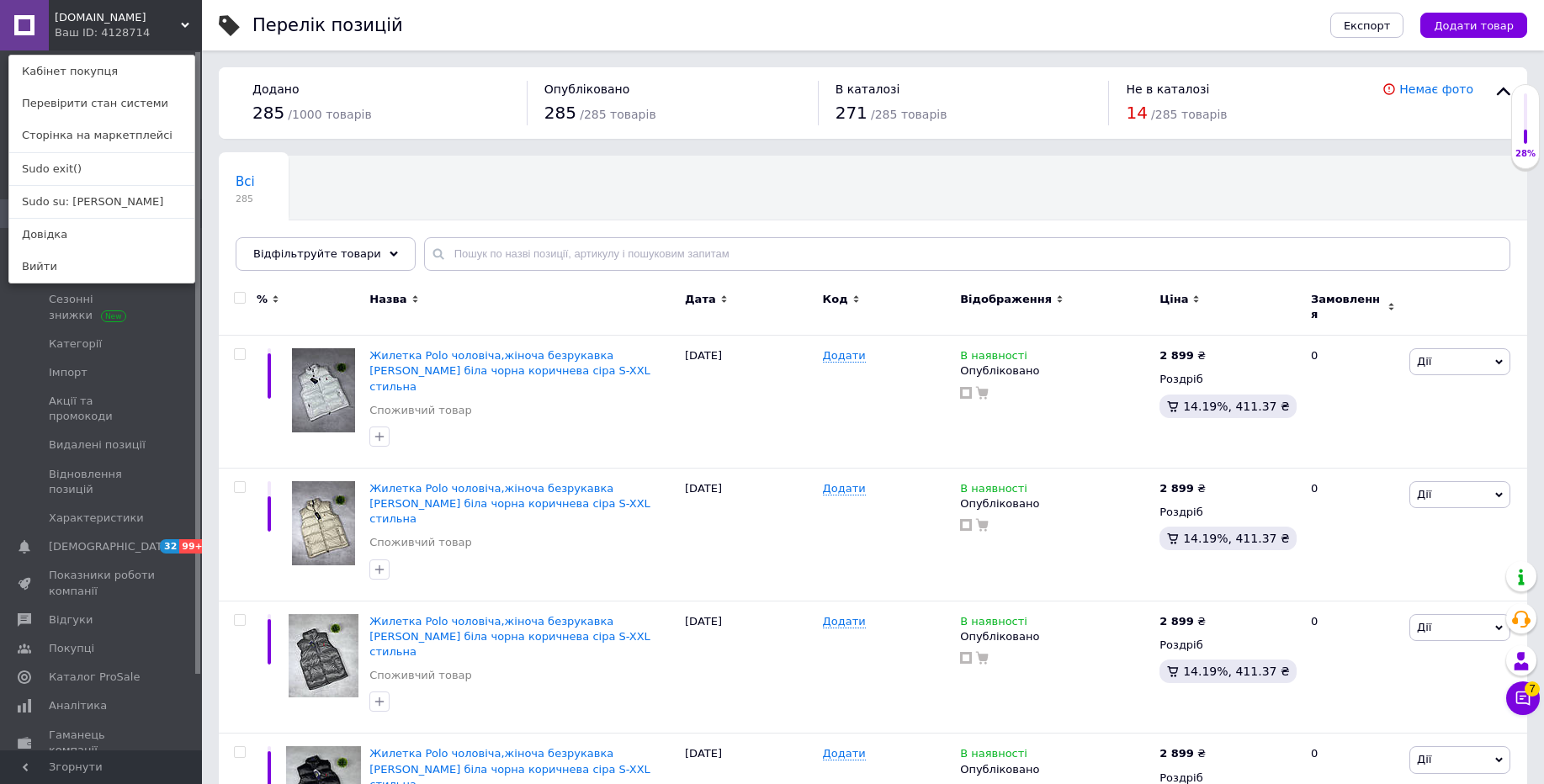
click at [617, 29] on div "Перелік позицій" at bounding box center [774, 25] width 1044 height 50
